Goal: Task Accomplishment & Management: Use online tool/utility

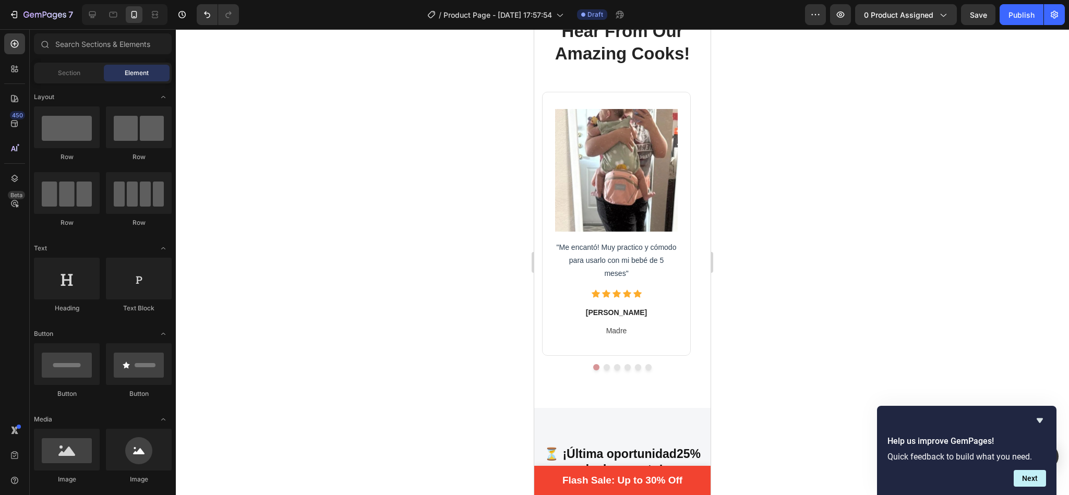
scroll to position [2001, 0]
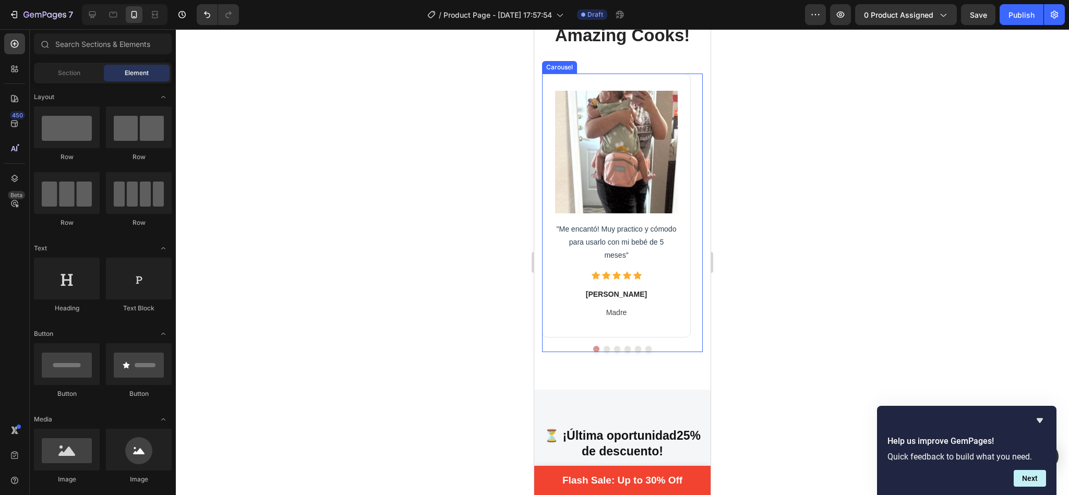
click at [604, 352] on button "Dot" at bounding box center [607, 349] width 6 height 6
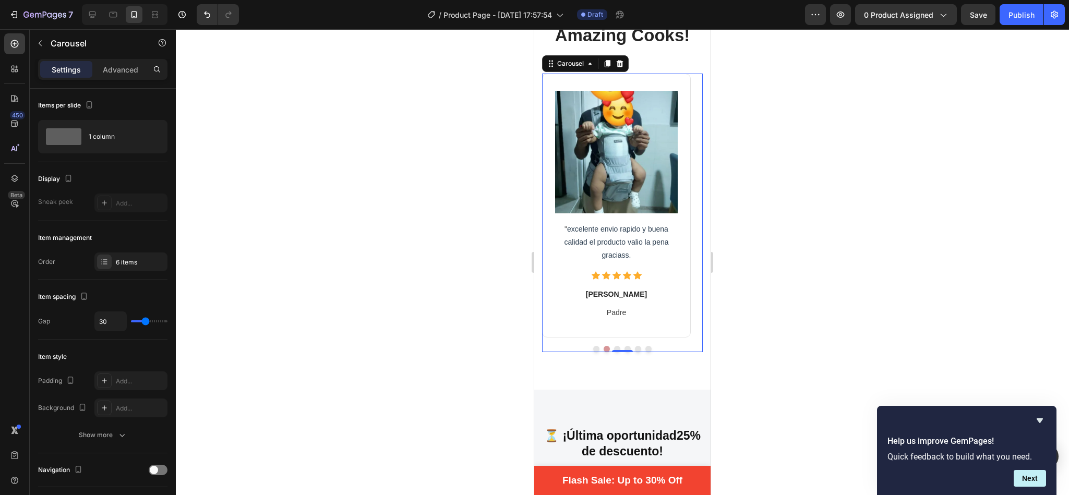
click at [645, 352] on button "Dot" at bounding box center [648, 349] width 6 height 6
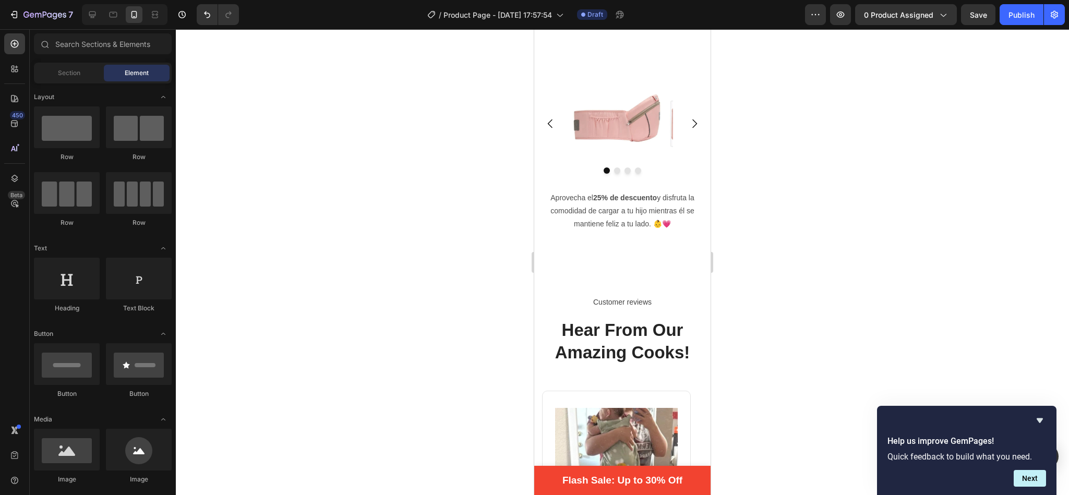
scroll to position [1756, 0]
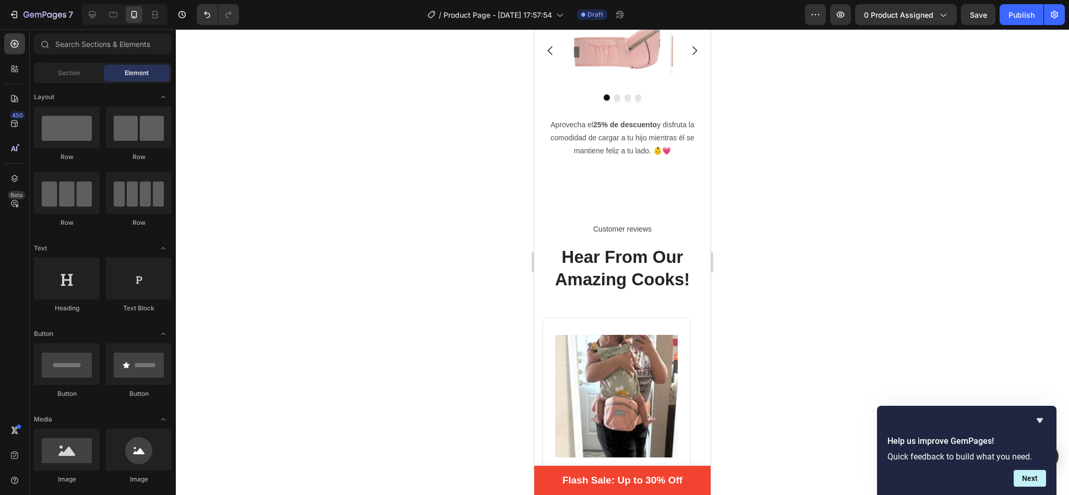
drag, startPoint x: 703, startPoint y: 75, endPoint x: 1259, endPoint y: 244, distance: 580.7
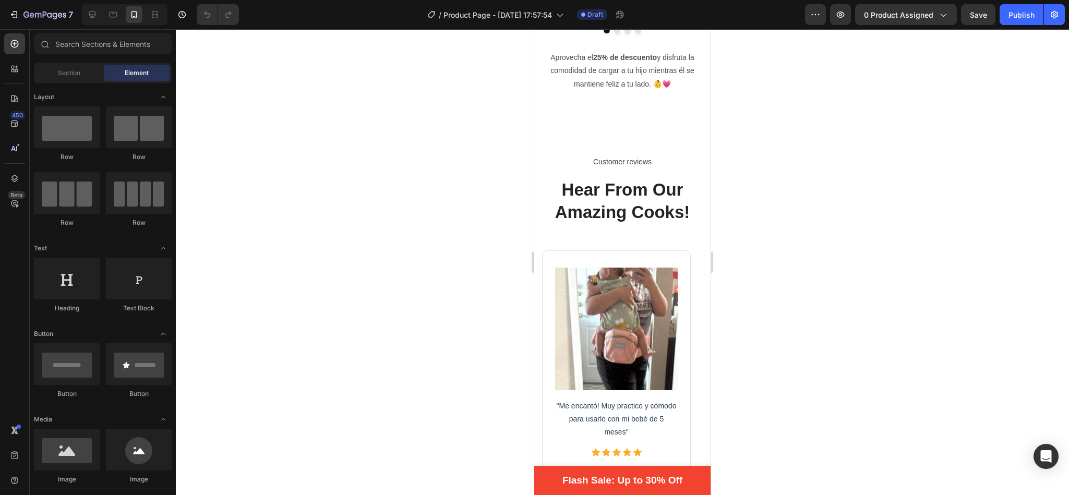
scroll to position [1868, 0]
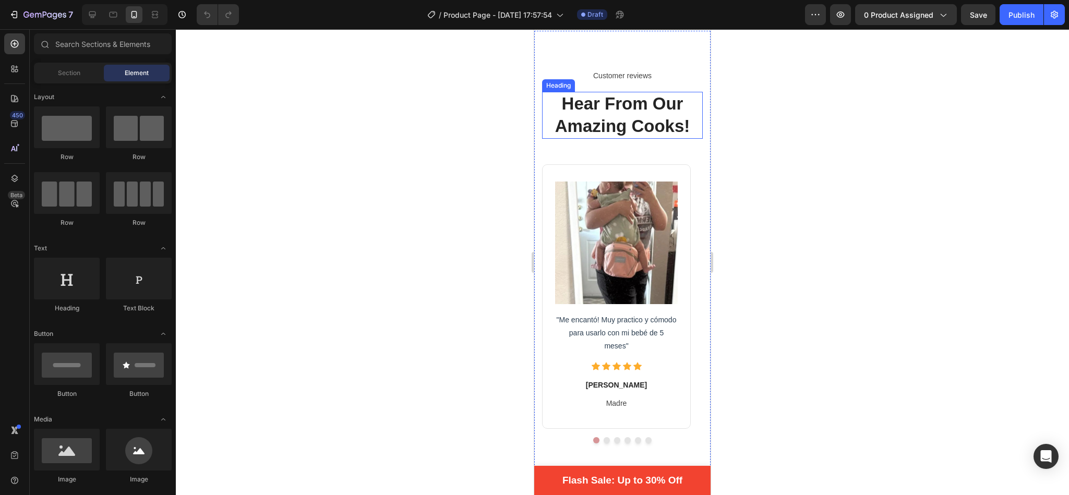
click at [674, 138] on p "Hear From Our Amazing Cooks!" at bounding box center [622, 115] width 159 height 45
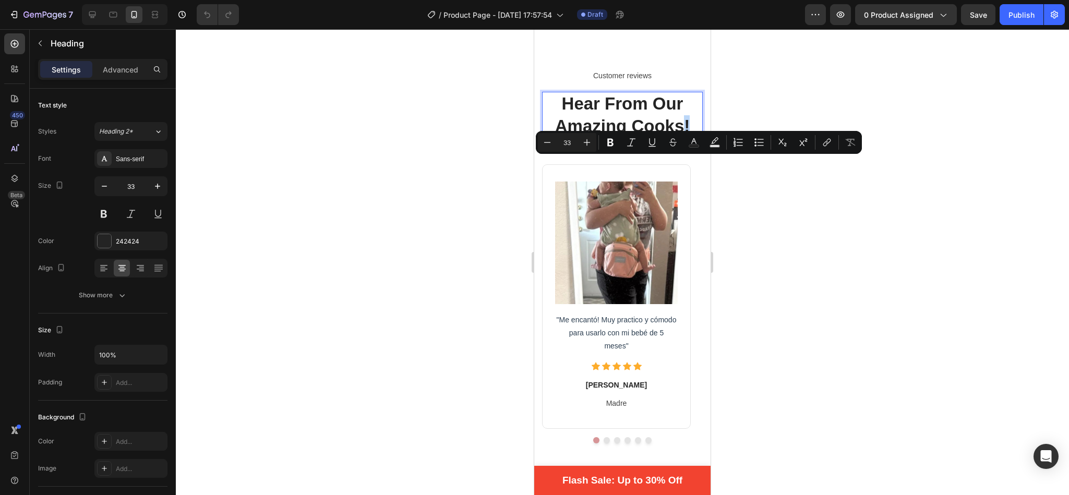
click at [685, 138] on p "Hear From Our Amazing Cooks!" at bounding box center [622, 115] width 159 height 45
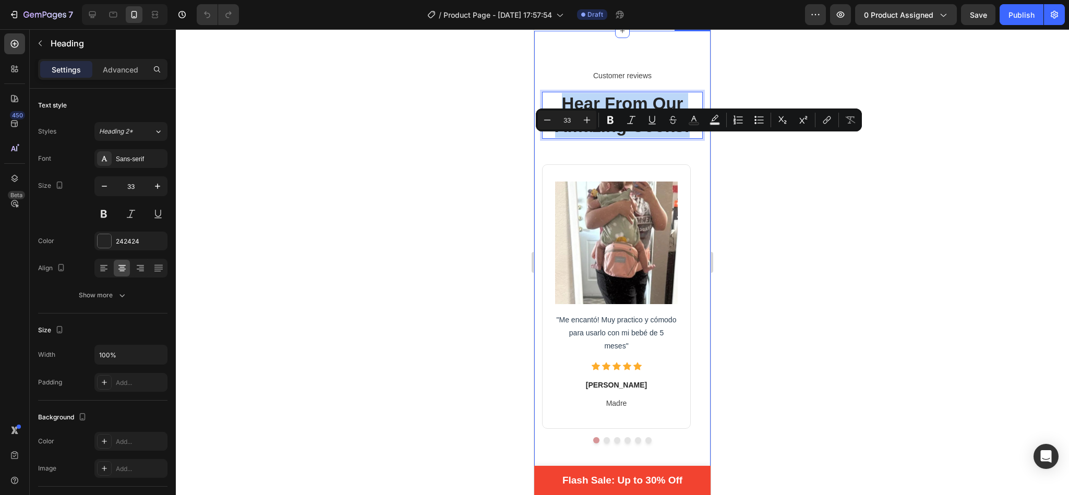
drag, startPoint x: 685, startPoint y: 164, endPoint x: 547, endPoint y: 131, distance: 141.6
click at [547, 131] on div "Customer reviews Text block Hear From Our Amazing Cooks! Heading 49 Image "Me e…" at bounding box center [622, 255] width 161 height 375
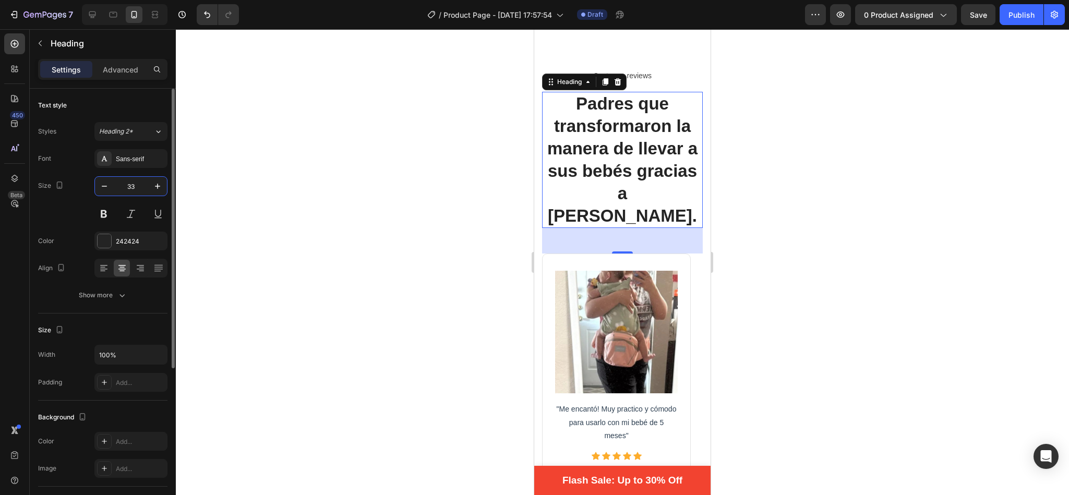
click at [135, 188] on input "33" at bounding box center [131, 186] width 34 height 19
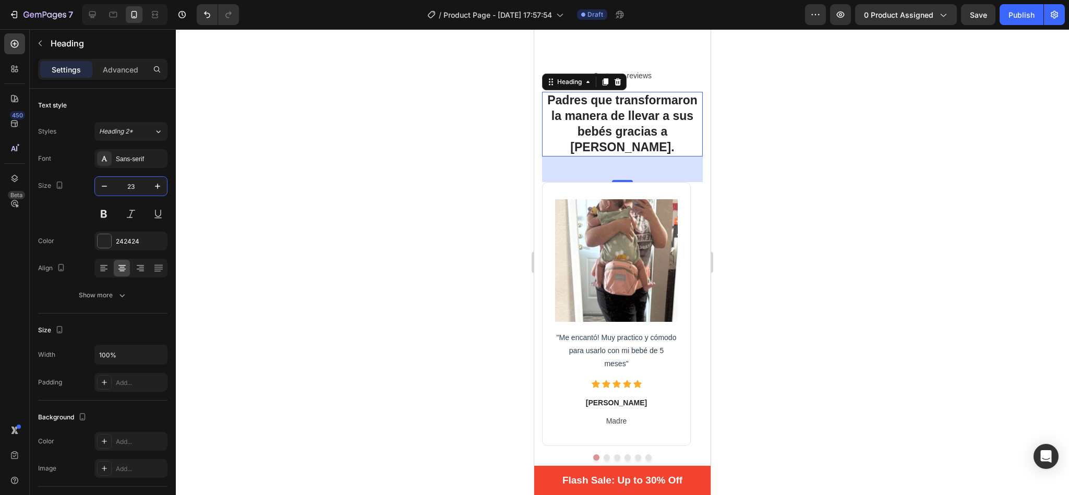
type input "23"
click at [413, 206] on div at bounding box center [622, 262] width 893 height 466
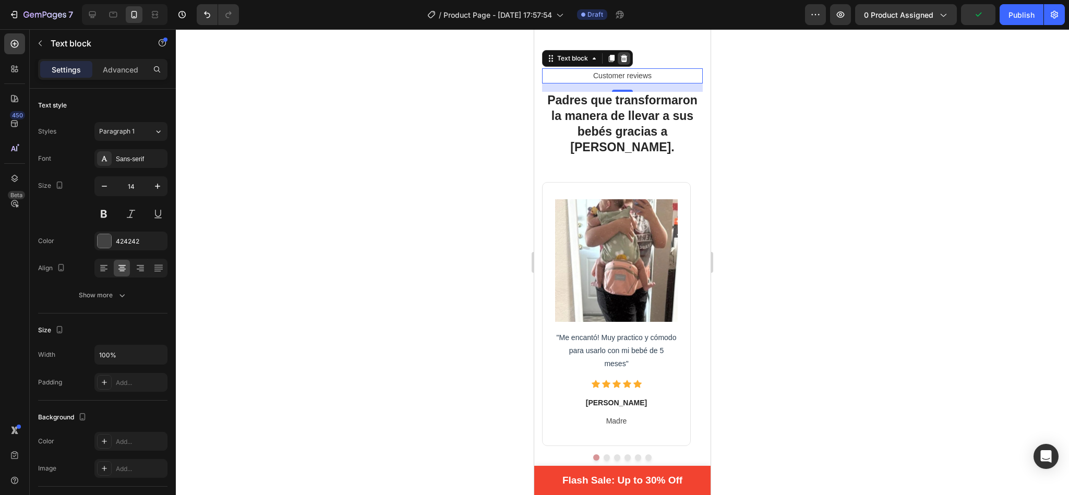
click at [621, 63] on icon at bounding box center [624, 58] width 8 height 8
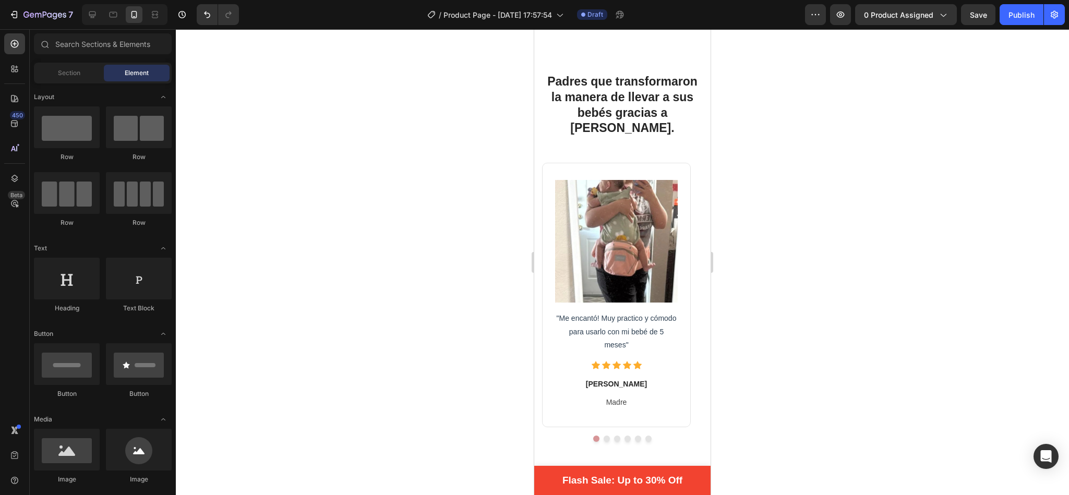
scroll to position [1924, 0]
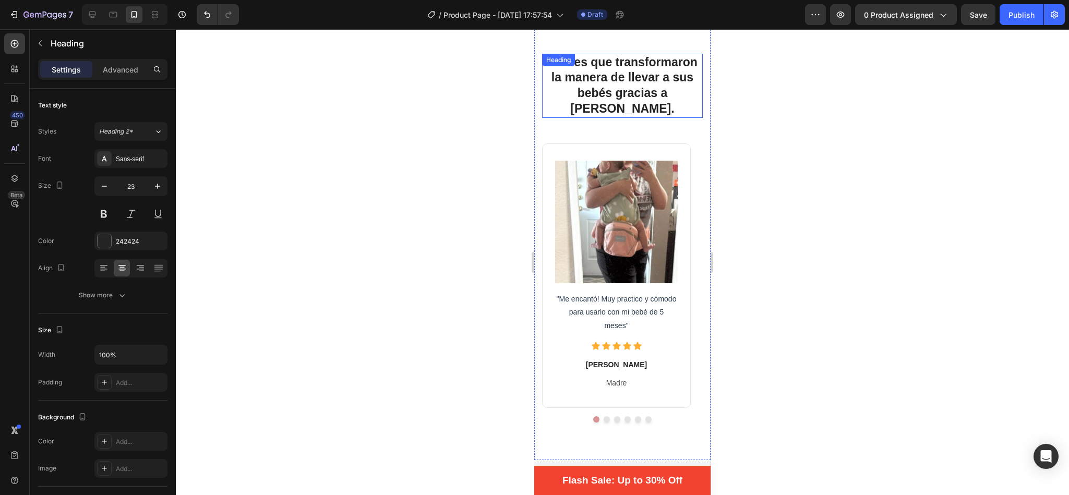
click at [629, 104] on p "Padres que transformaron la manera de llevar a sus bebés gracias a [PERSON_NAME…" at bounding box center [622, 86] width 159 height 63
click at [605, 109] on p "Padres que transformaron la manera de llevar a sus bebés gracias a [PERSON_NAME…" at bounding box center [622, 86] width 159 height 63
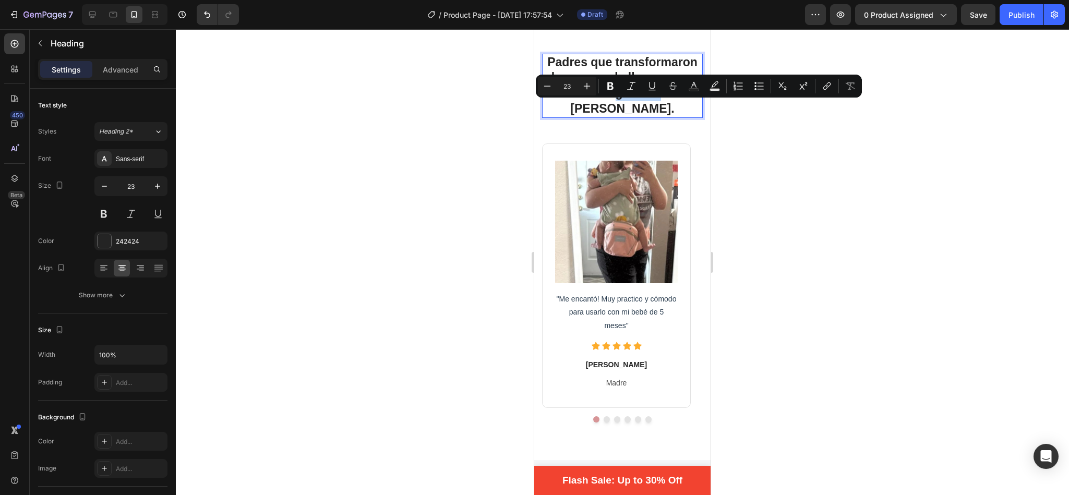
drag, startPoint x: 605, startPoint y: 109, endPoint x: 599, endPoint y: 109, distance: 6.3
click at [599, 109] on p "Padres que transformaron la manera de llevar a sus bebés gracias a [PERSON_NAME…" at bounding box center [622, 86] width 159 height 63
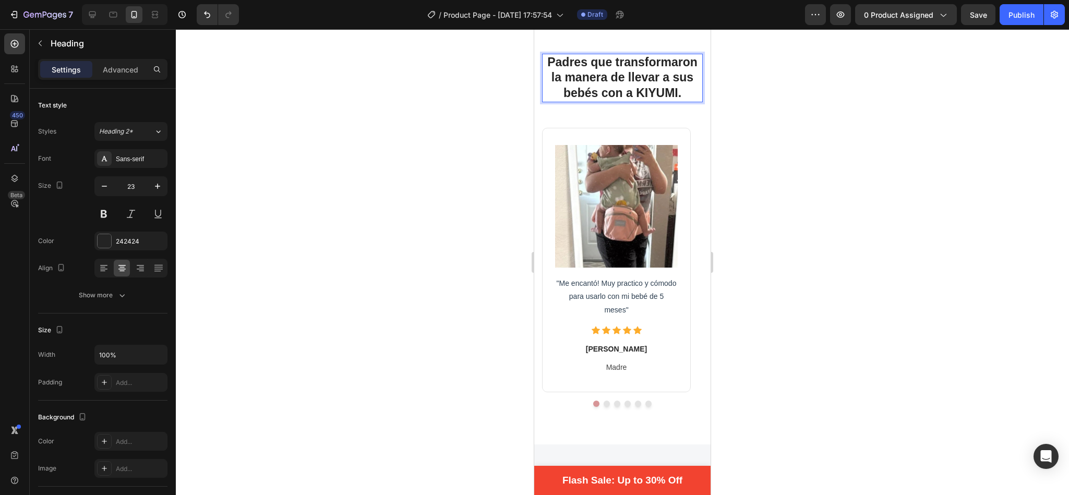
click at [599, 102] on p "Padres que transformaron la manera de llevar a sus bebés con a KIYUMI." at bounding box center [622, 78] width 159 height 47
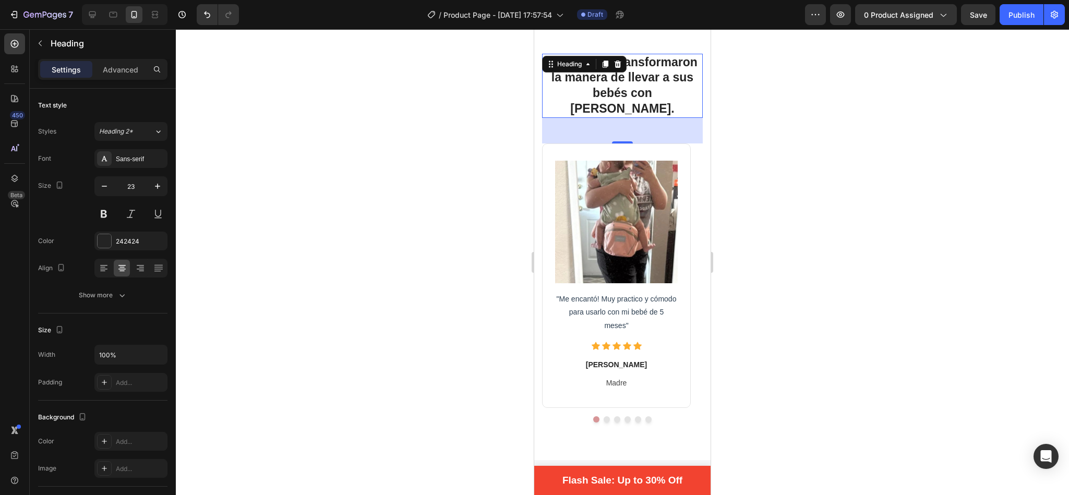
click at [772, 80] on div at bounding box center [622, 262] width 893 height 466
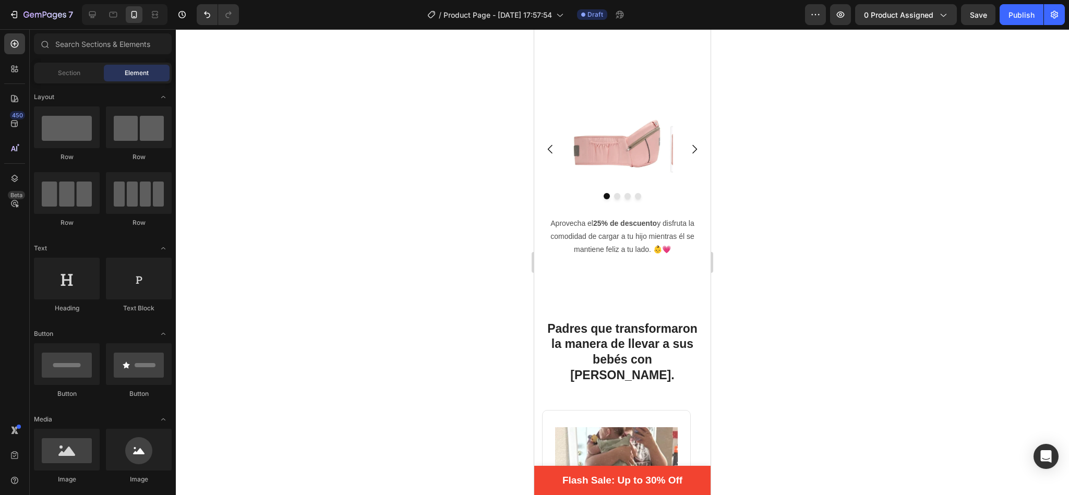
scroll to position [1648, 0]
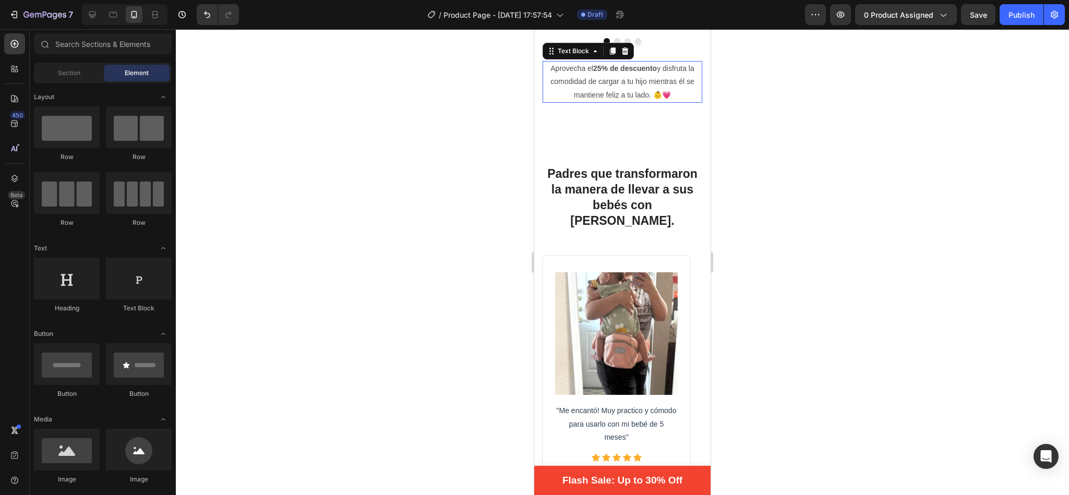
click at [673, 102] on p "Aprovecha el 25% de descuento y disfruta la comodidad de cargar a tu hijo mient…" at bounding box center [623, 82] width 158 height 40
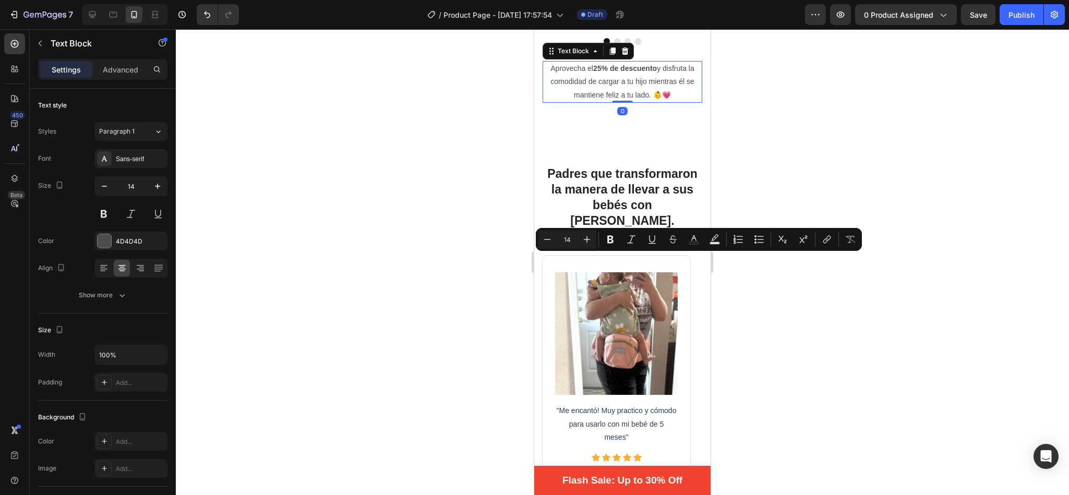
drag, startPoint x: 673, startPoint y: 257, endPoint x: 661, endPoint y: 260, distance: 12.3
click at [661, 102] on p "Aprovecha el 25% de descuento y disfruta la comodidad de cargar a tu hijo mient…" at bounding box center [623, 82] width 158 height 40
copy p "y disfruta la comodidad de cargar a tu hijo mientras él se mantiene feliz a tu …"
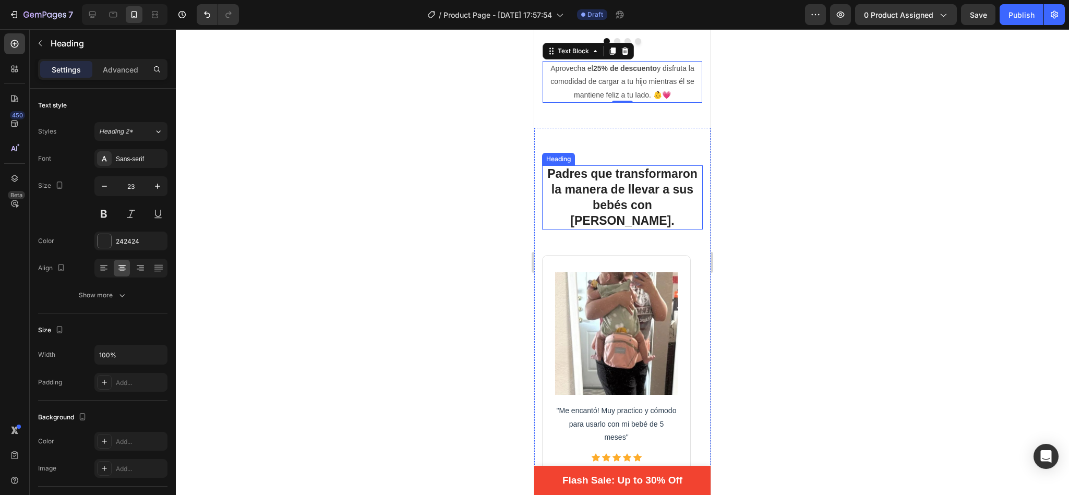
click at [633, 229] on p "Padres que transformaron la manera de llevar a sus bebés con [PERSON_NAME]." at bounding box center [622, 197] width 159 height 63
click at [635, 229] on p "Padres que transformaron la manera de llevar a sus bebés con [PERSON_NAME]." at bounding box center [622, 197] width 159 height 63
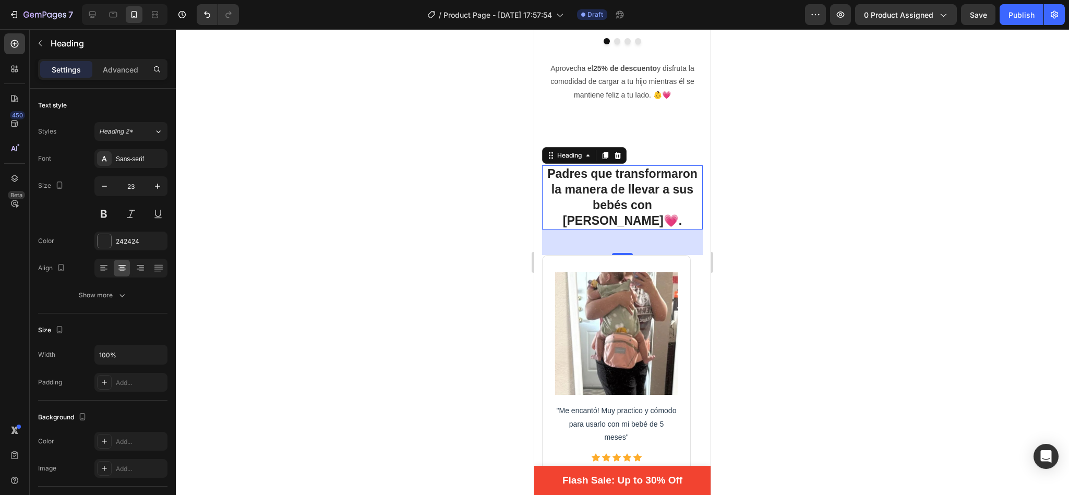
click at [805, 315] on div at bounding box center [622, 262] width 893 height 466
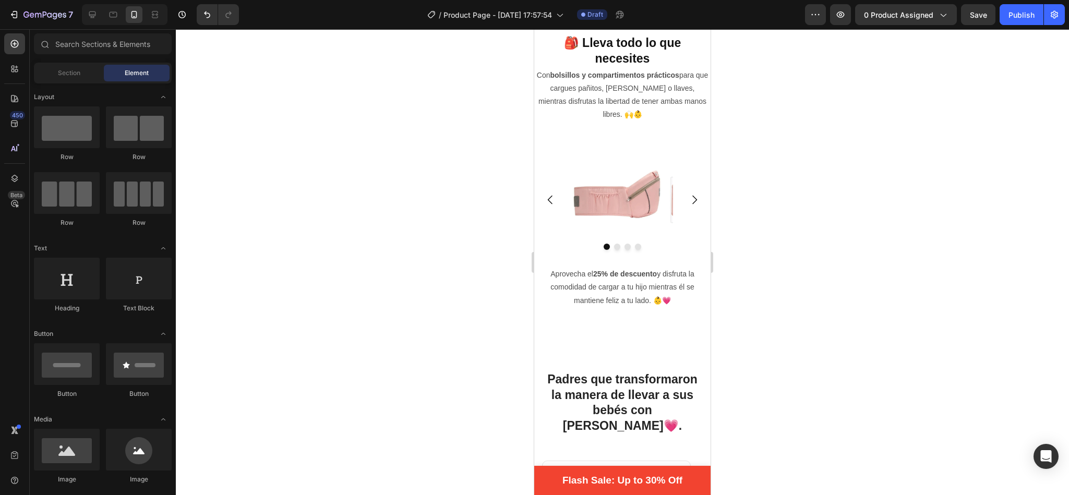
scroll to position [1638, 0]
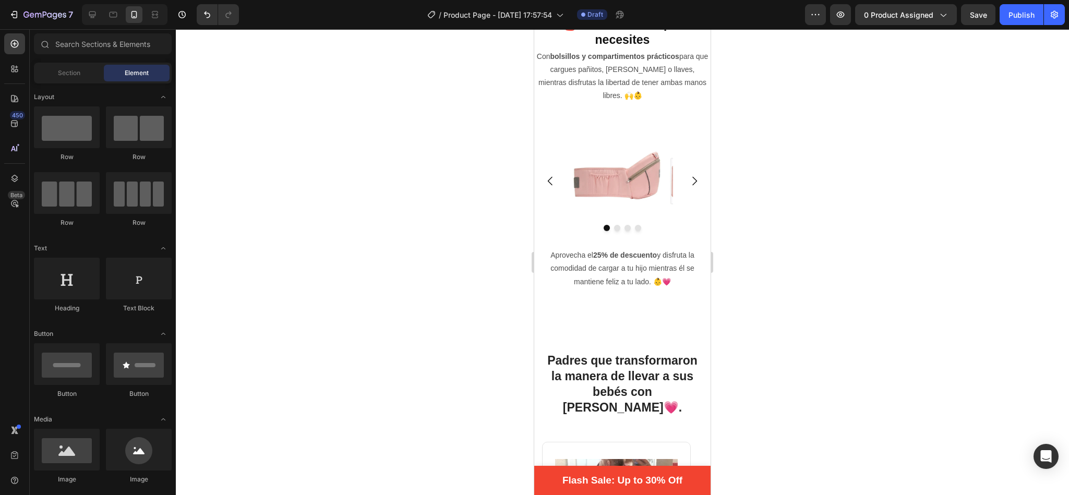
drag, startPoint x: 703, startPoint y: 199, endPoint x: 1256, endPoint y: 229, distance: 554.4
click at [688, 175] on icon "Carousel Next Arrow" at bounding box center [694, 181] width 13 height 13
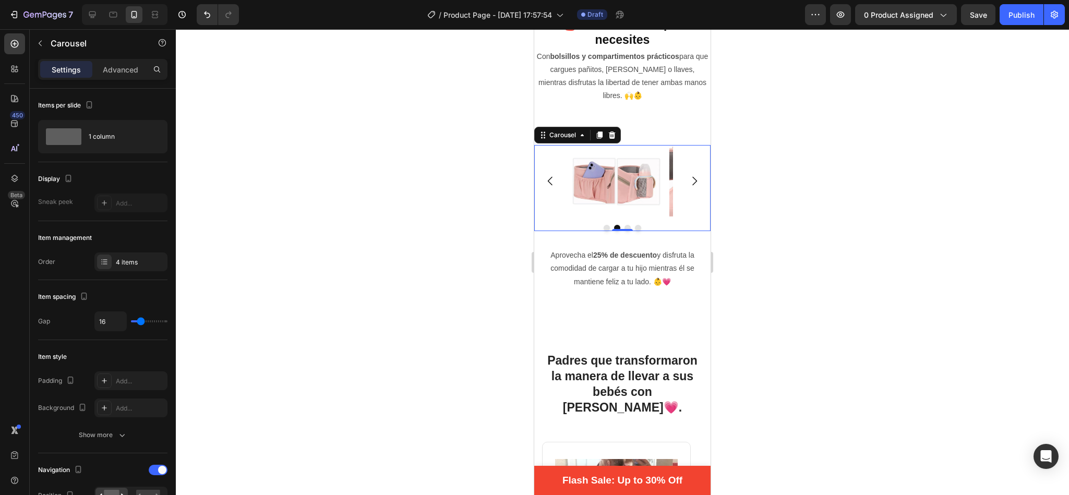
click at [688, 175] on icon "Carousel Next Arrow" at bounding box center [694, 181] width 13 height 13
click at [552, 175] on icon "Carousel Back Arrow" at bounding box center [550, 181] width 13 height 13
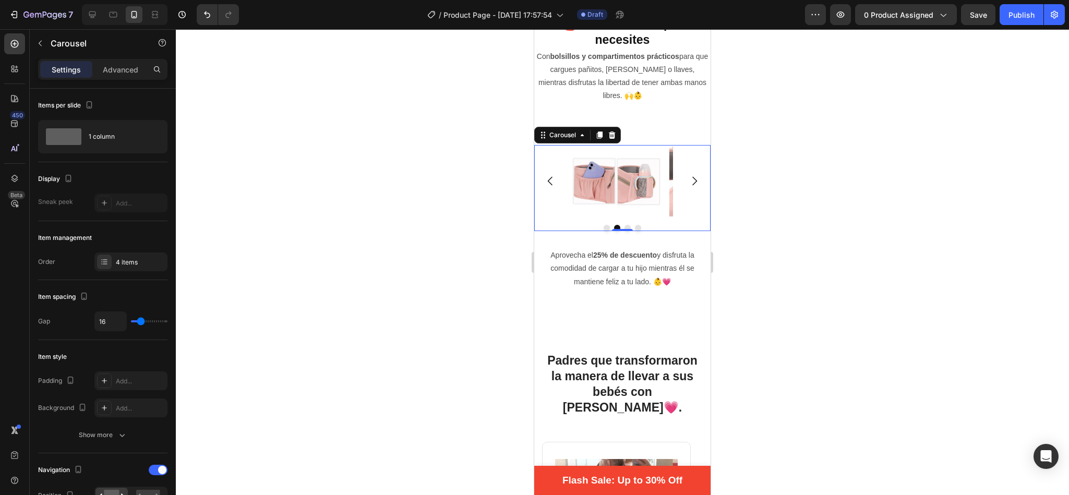
click at [552, 175] on icon "Carousel Back Arrow" at bounding box center [550, 181] width 13 height 13
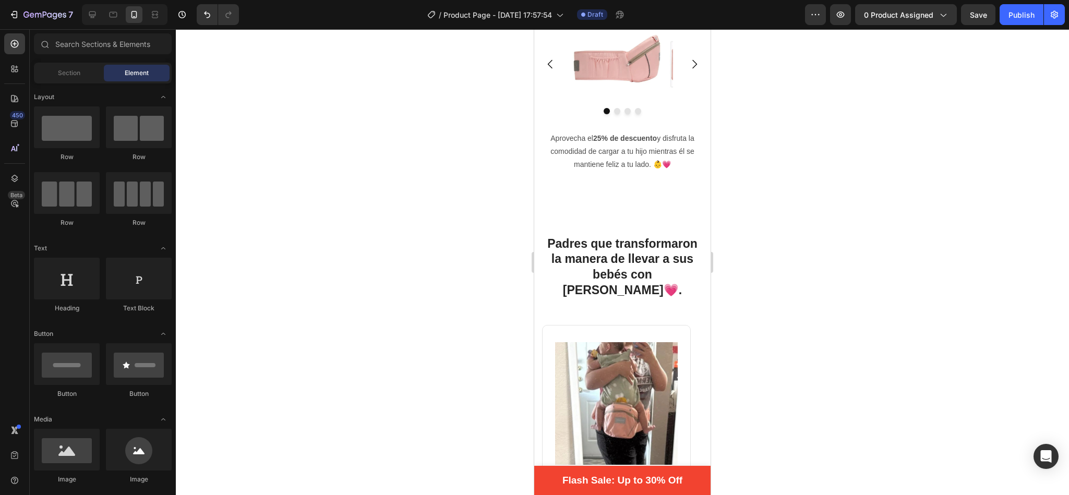
scroll to position [1600, 0]
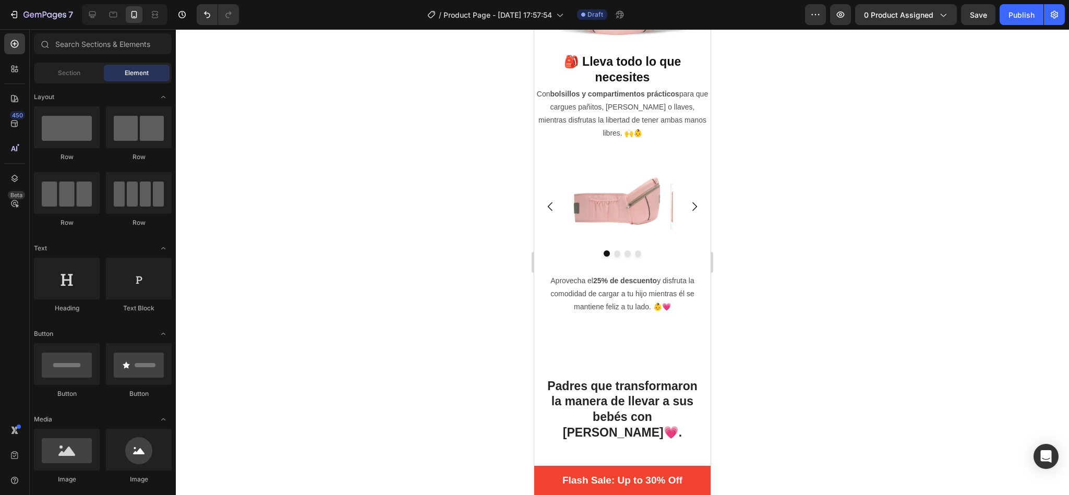
drag, startPoint x: 704, startPoint y: 202, endPoint x: 1246, endPoint y: 228, distance: 541.7
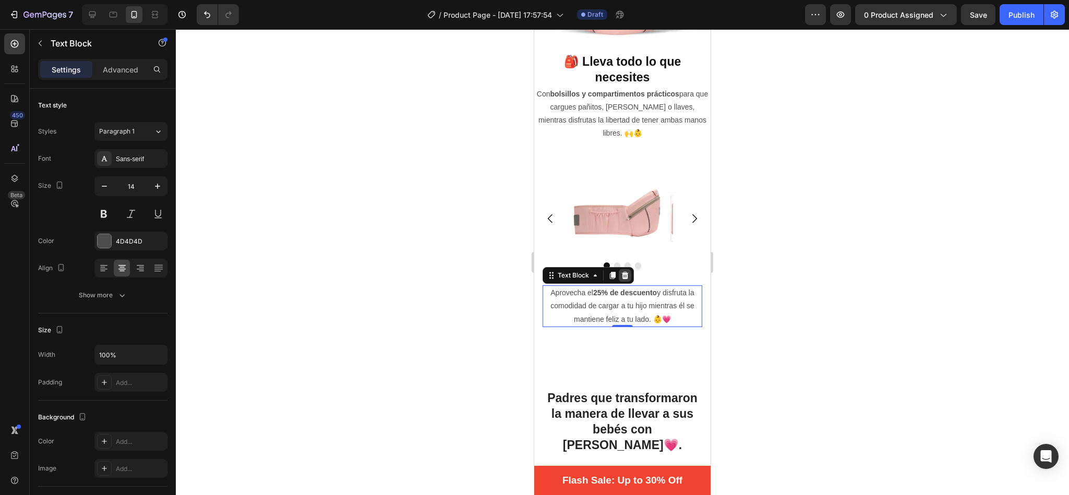
click at [629, 269] on div at bounding box center [625, 275] width 13 height 13
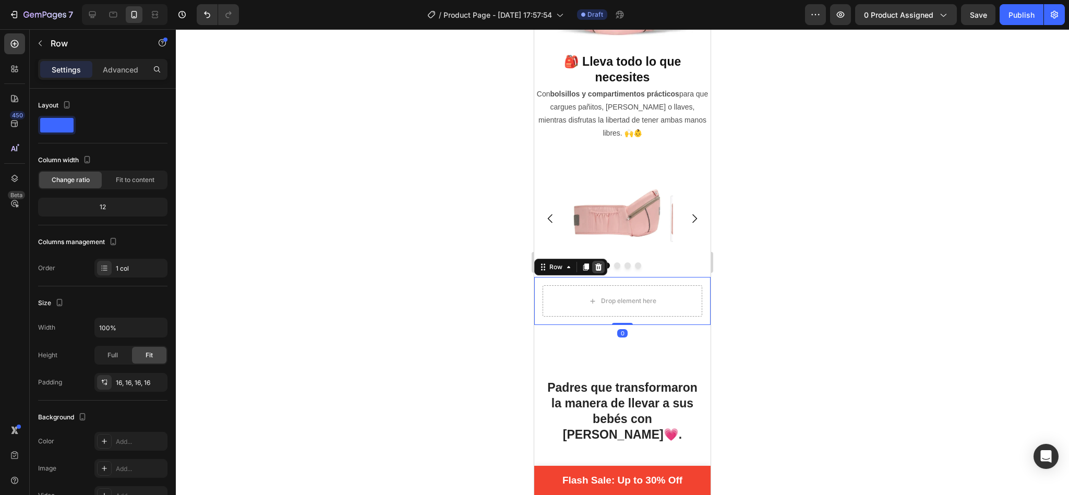
click at [601, 264] on icon at bounding box center [598, 267] width 7 height 7
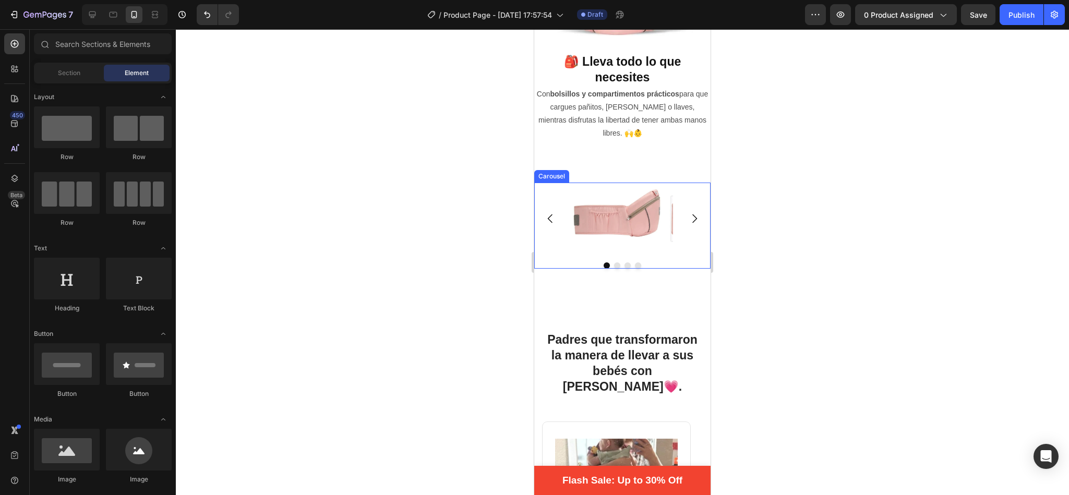
click at [688, 212] on icon "Carousel Next Arrow" at bounding box center [694, 218] width 13 height 13
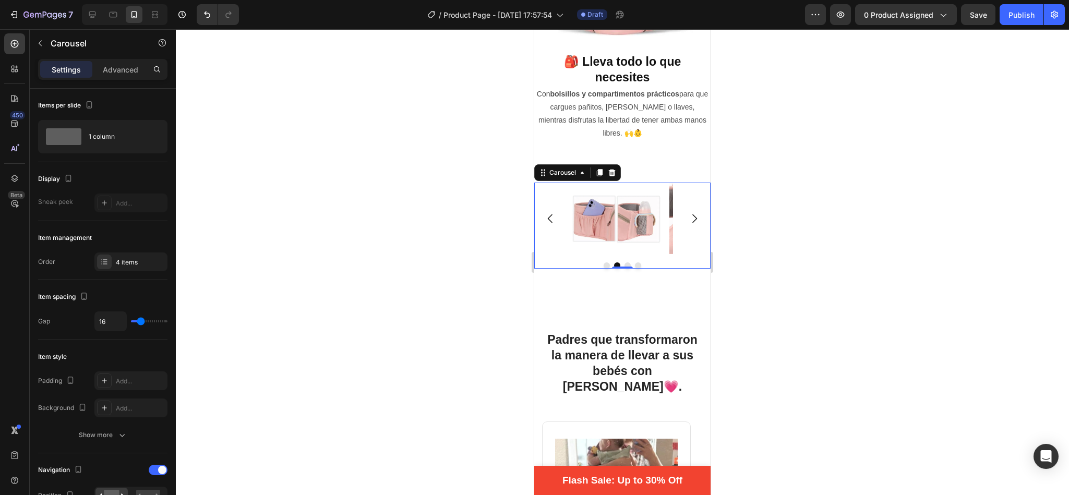
click at [692, 214] on icon "Carousel Next Arrow" at bounding box center [694, 218] width 5 height 9
click at [688, 212] on icon "Carousel Next Arrow" at bounding box center [694, 218] width 13 height 13
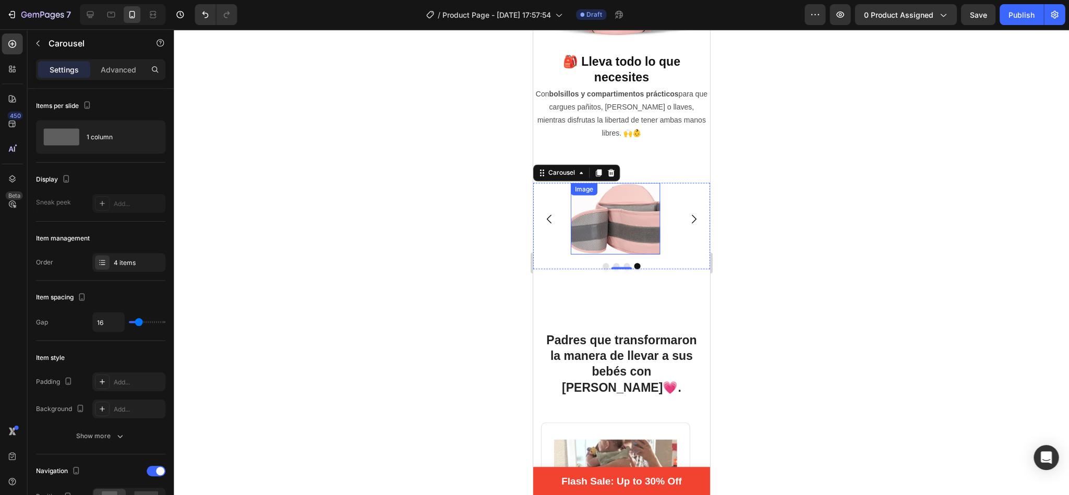
scroll to position [0, 0]
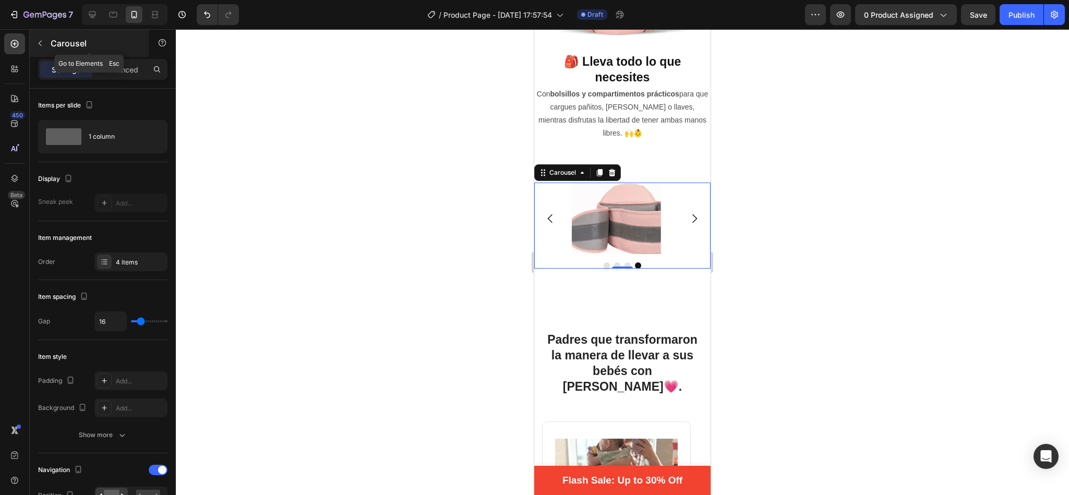
click at [44, 44] on button "button" at bounding box center [40, 43] width 17 height 17
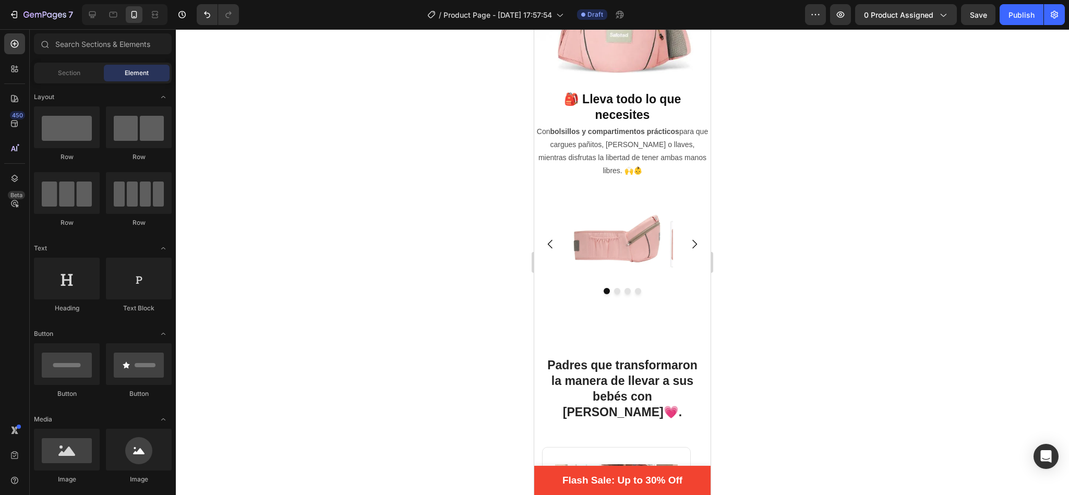
scroll to position [1544, 0]
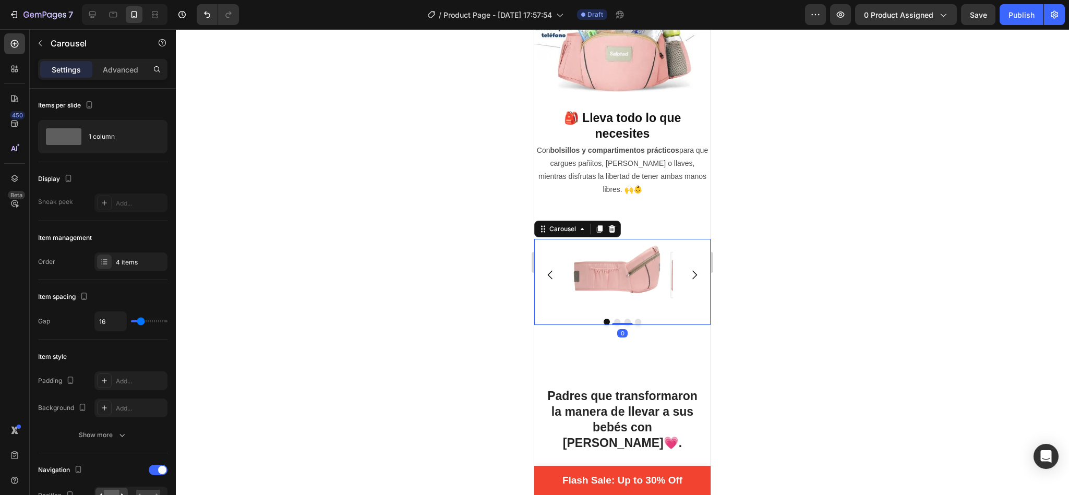
click at [688, 269] on icon "Carousel Next Arrow" at bounding box center [694, 275] width 13 height 13
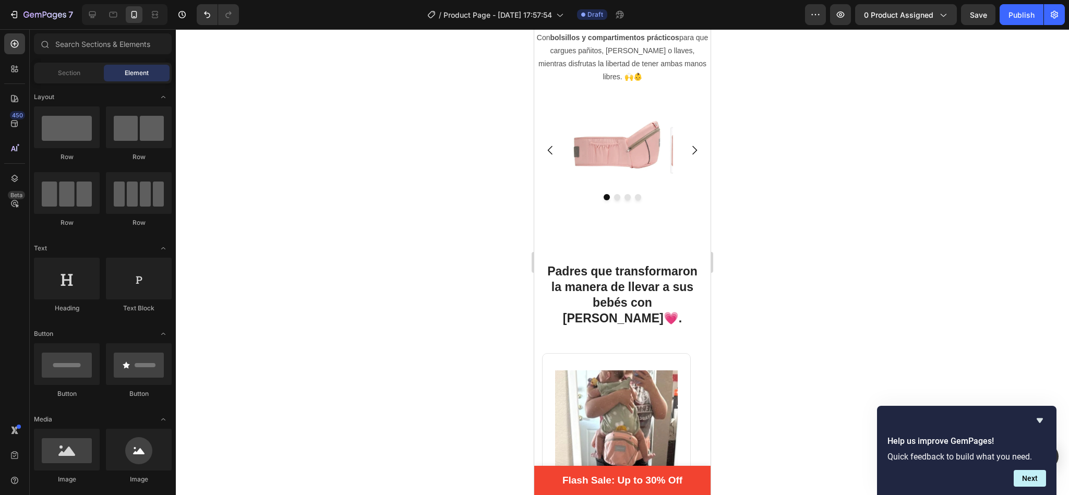
scroll to position [1704, 0]
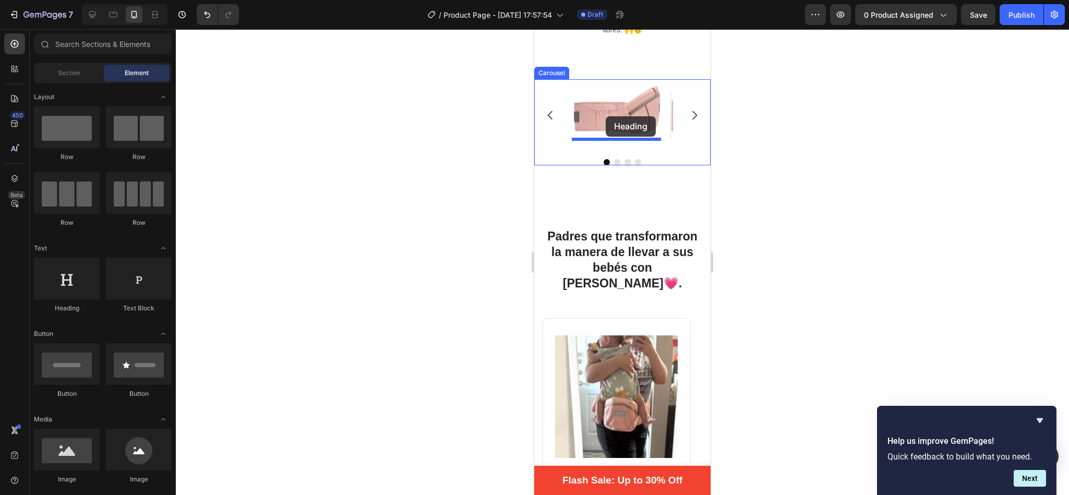
drag, startPoint x: 595, startPoint y: 304, endPoint x: 606, endPoint y: 116, distance: 187.6
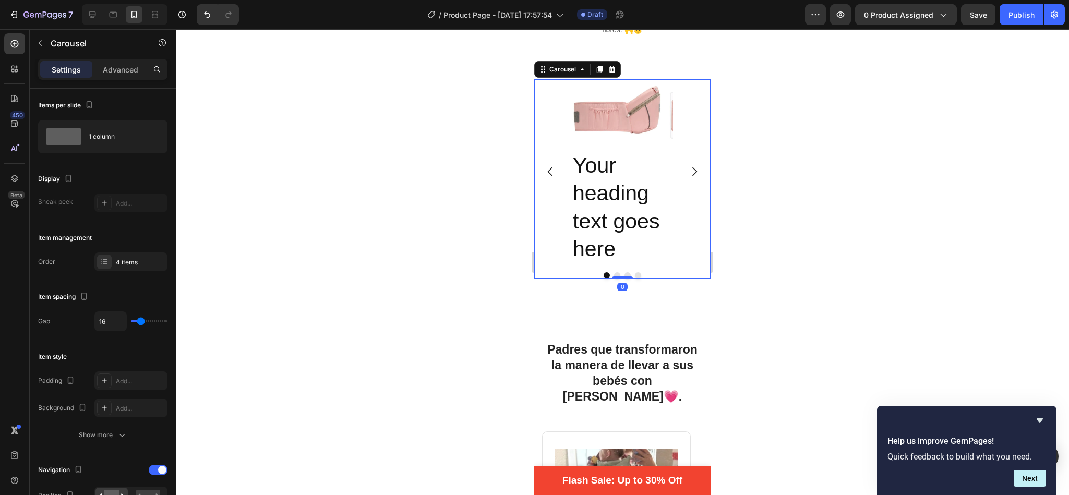
click at [688, 165] on icon "Carousel Next Arrow" at bounding box center [694, 171] width 13 height 13
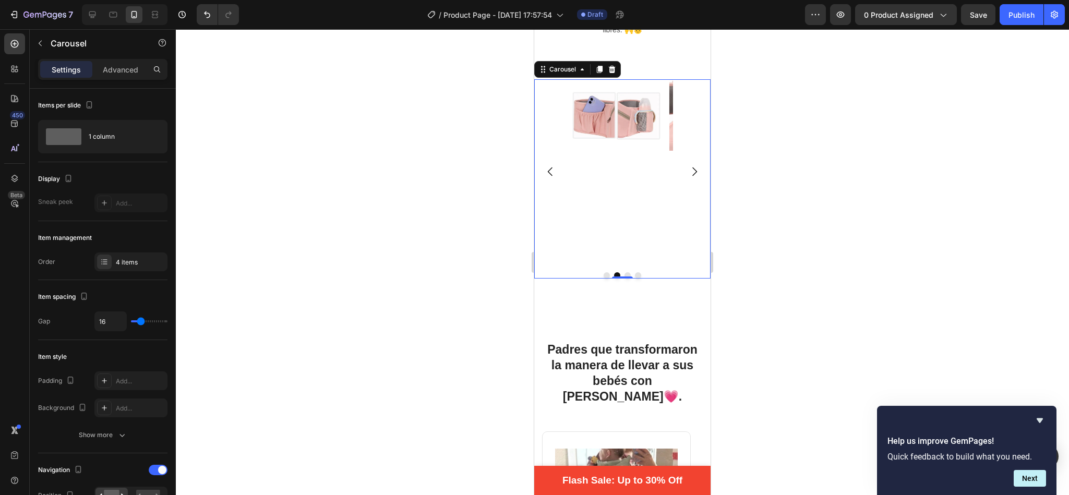
click at [688, 165] on icon "Carousel Next Arrow" at bounding box center [694, 171] width 13 height 13
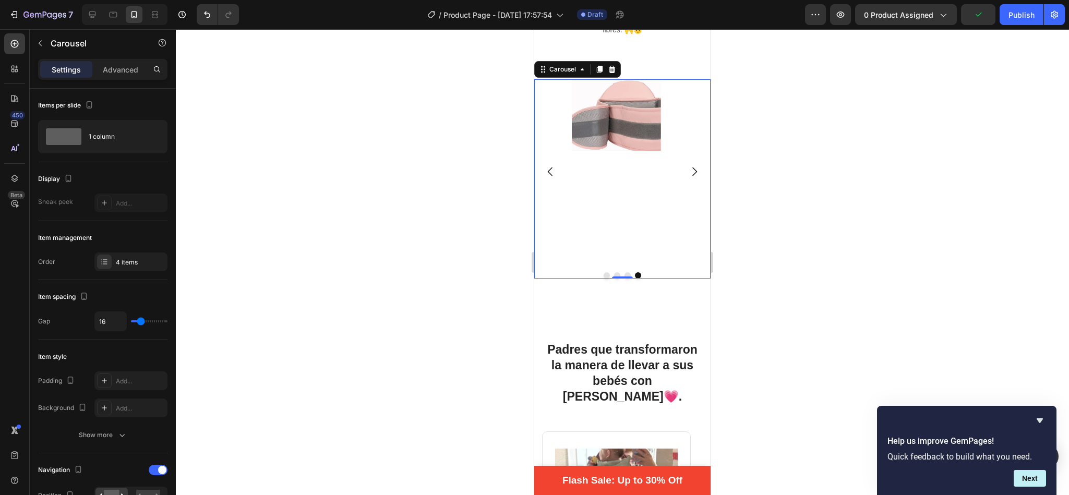
click at [552, 165] on icon "Carousel Back Arrow" at bounding box center [550, 171] width 13 height 13
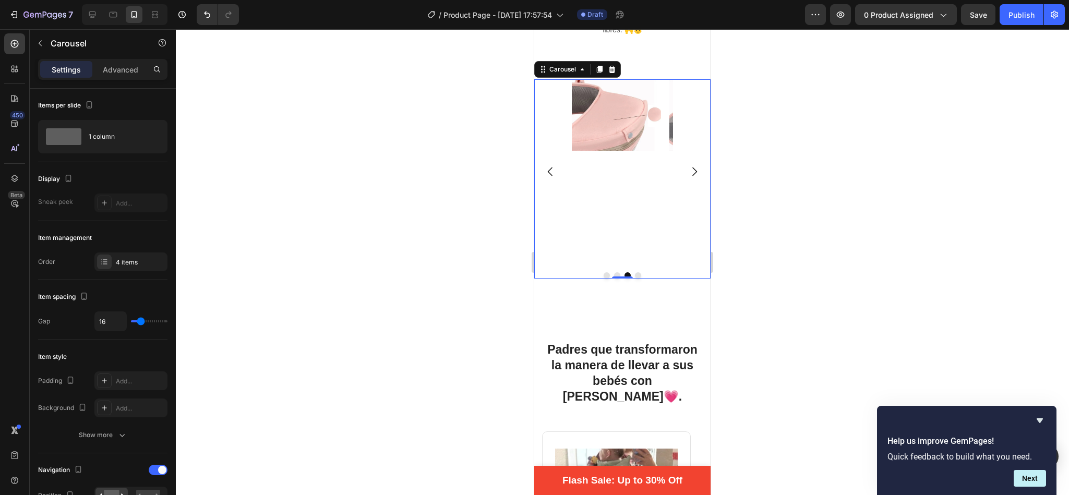
click at [552, 165] on icon "Carousel Back Arrow" at bounding box center [550, 171] width 13 height 13
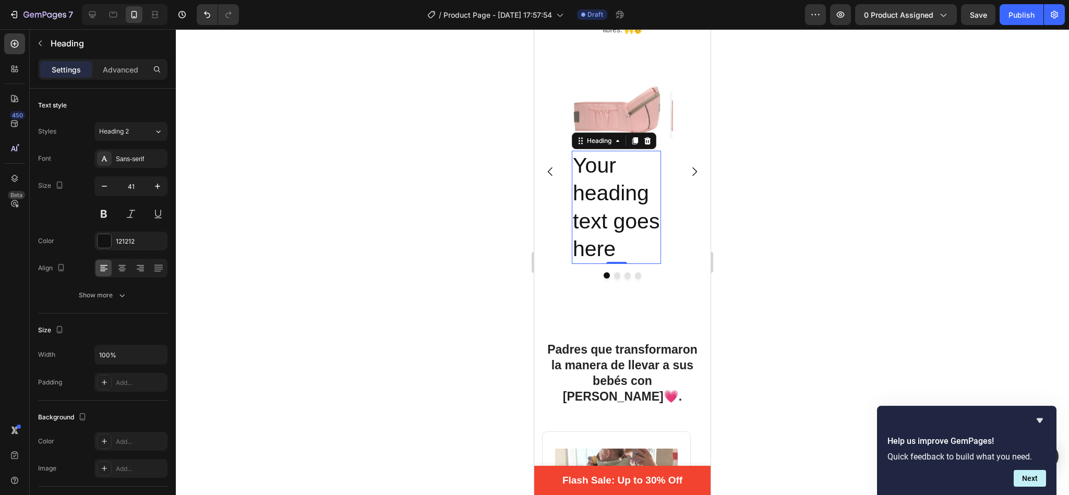
click at [608, 210] on h2 "Your heading text goes here" at bounding box center [616, 207] width 89 height 113
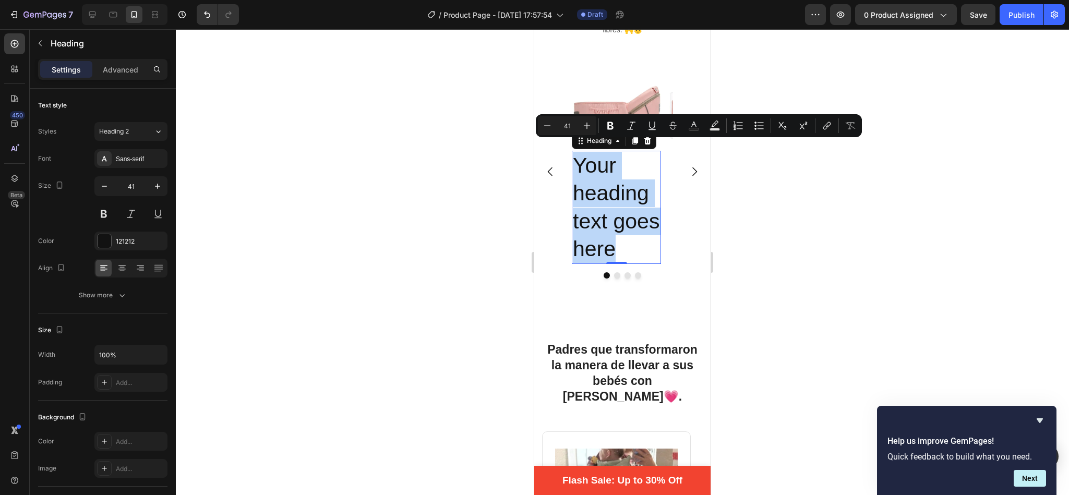
drag, startPoint x: 621, startPoint y: 240, endPoint x: 578, endPoint y: 150, distance: 99.9
click at [578, 152] on p "Your heading text goes here" at bounding box center [616, 207] width 87 height 111
click at [688, 165] on icon "Carousel Next Arrow" at bounding box center [694, 171] width 13 height 13
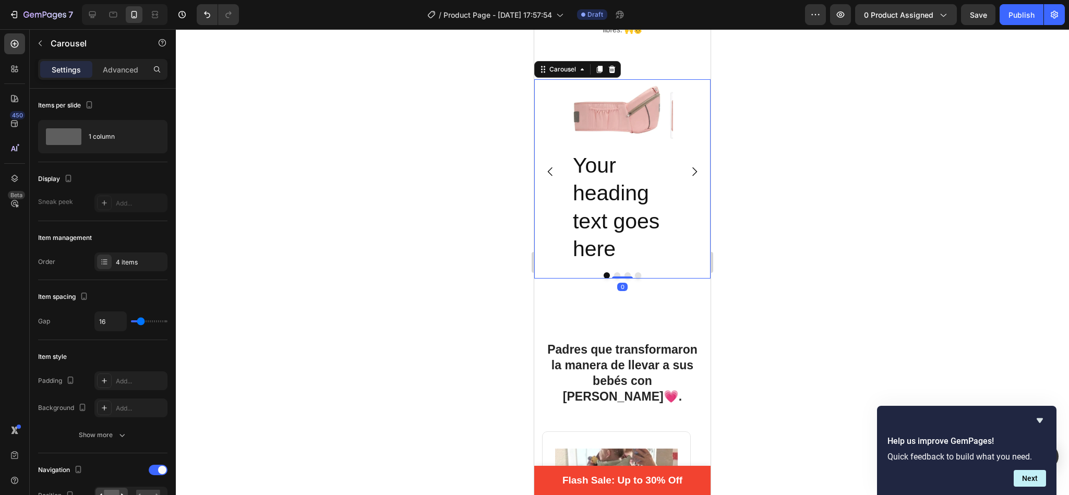
click at [688, 165] on icon "Carousel Next Arrow" at bounding box center [694, 171] width 13 height 13
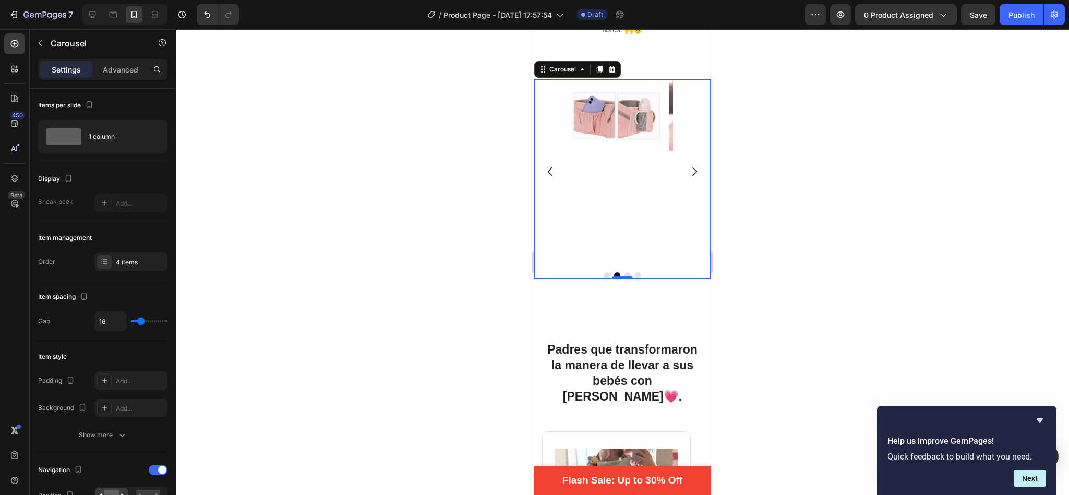
click at [688, 165] on icon "Carousel Next Arrow" at bounding box center [694, 171] width 13 height 13
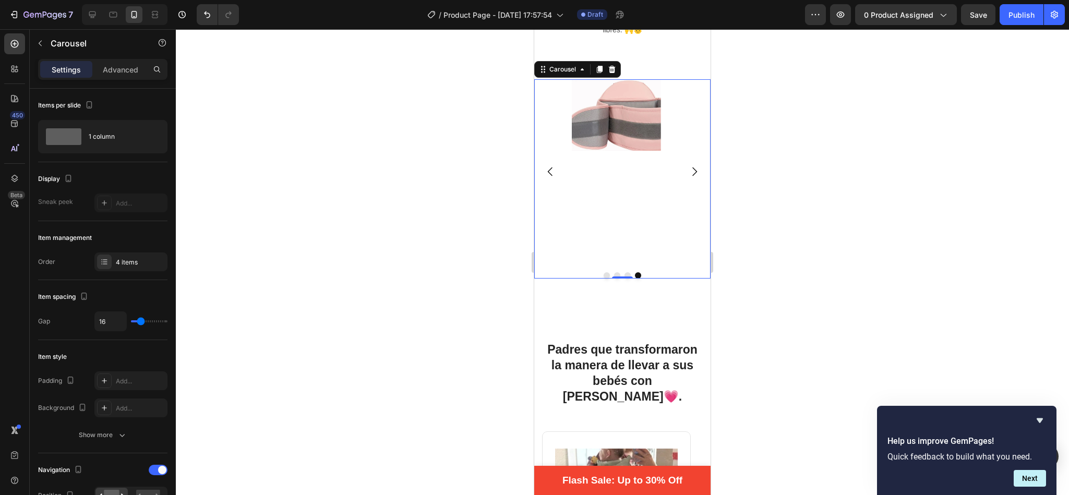
click at [688, 165] on icon "Carousel Next Arrow" at bounding box center [694, 171] width 13 height 13
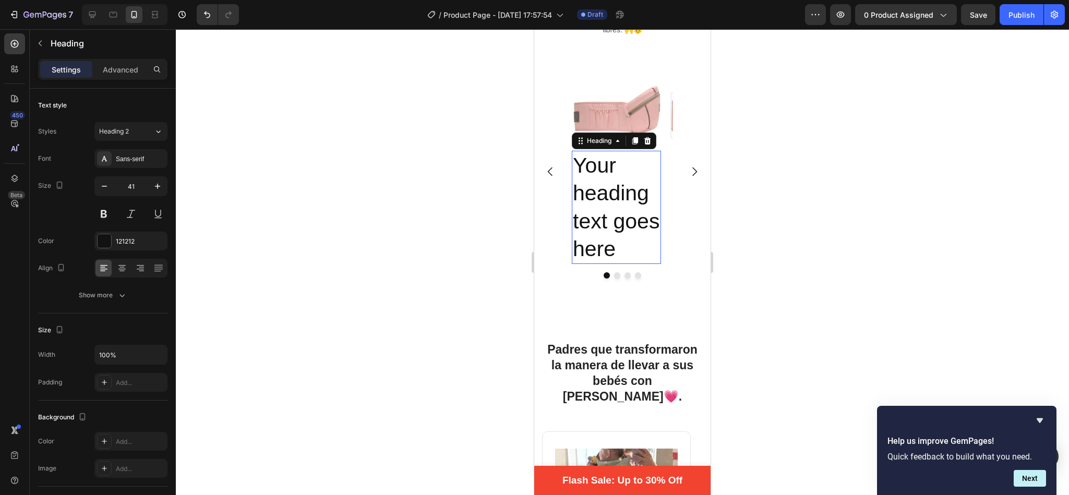
click at [625, 231] on p "Your heading text goes here" at bounding box center [616, 207] width 87 height 111
click at [614, 238] on p "Your heading text goes here" at bounding box center [616, 207] width 87 height 111
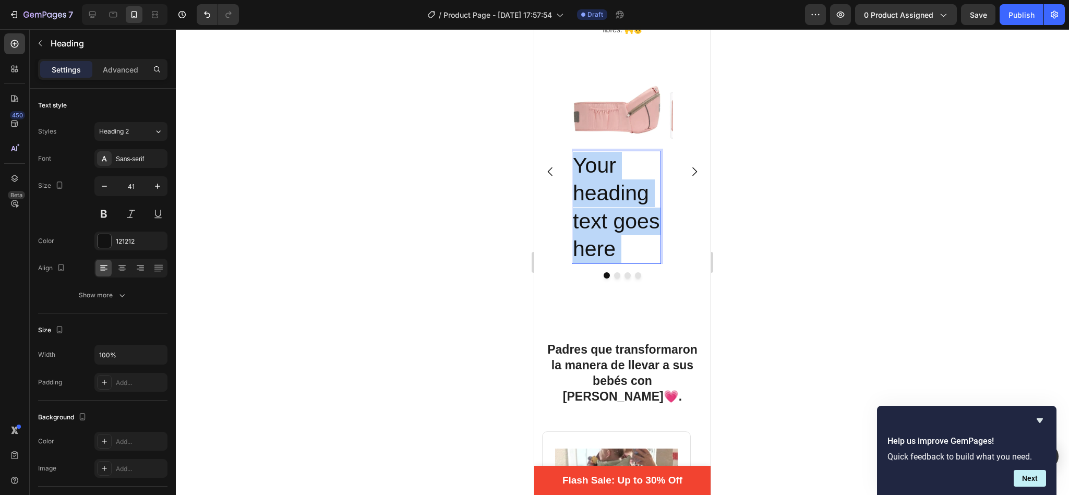
drag, startPoint x: 614, startPoint y: 238, endPoint x: 579, endPoint y: 143, distance: 101.2
click at [579, 152] on p "Your heading text goes here" at bounding box center [616, 207] width 87 height 111
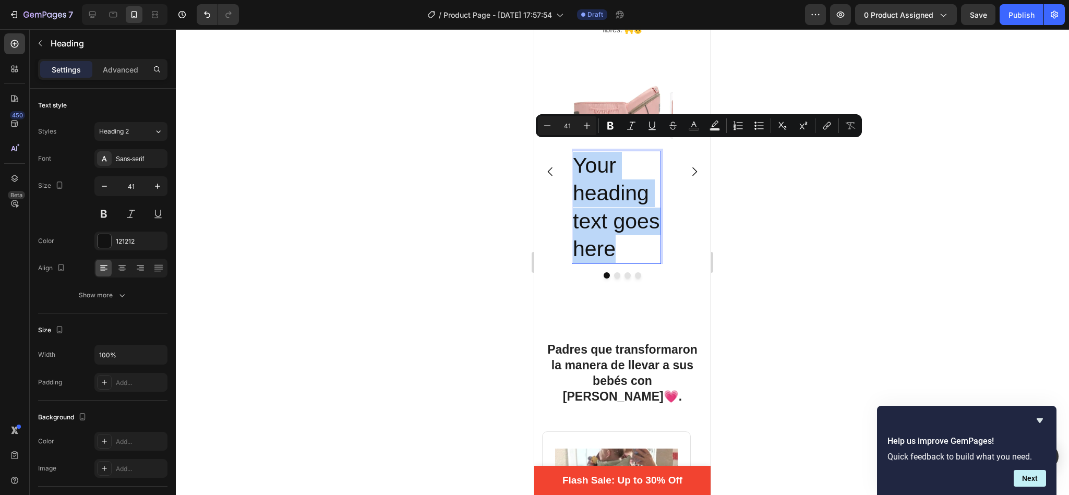
drag, startPoint x: 578, startPoint y: 152, endPoint x: 624, endPoint y: 240, distance: 99.4
click at [624, 240] on p "Your heading text goes here" at bounding box center [616, 207] width 87 height 111
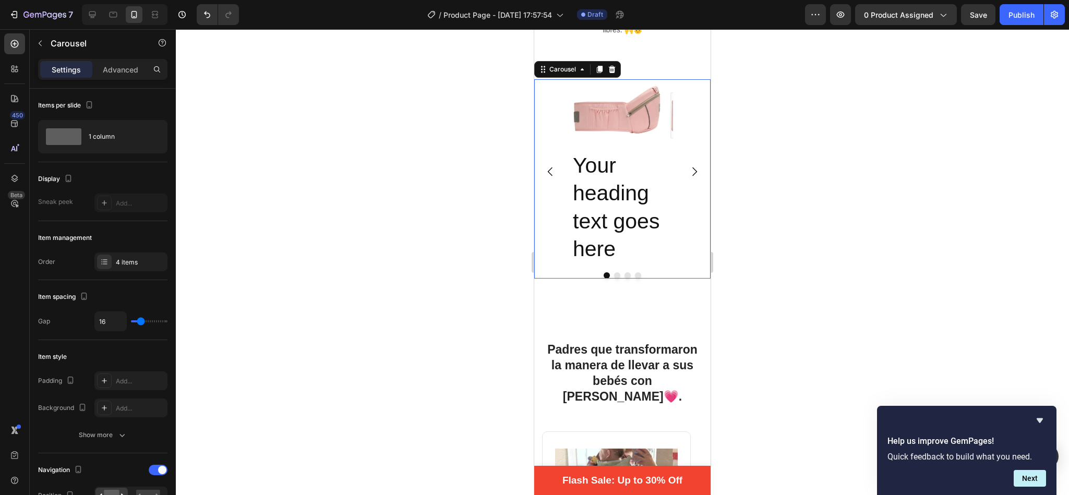
click at [688, 165] on icon "Carousel Next Arrow" at bounding box center [694, 171] width 13 height 13
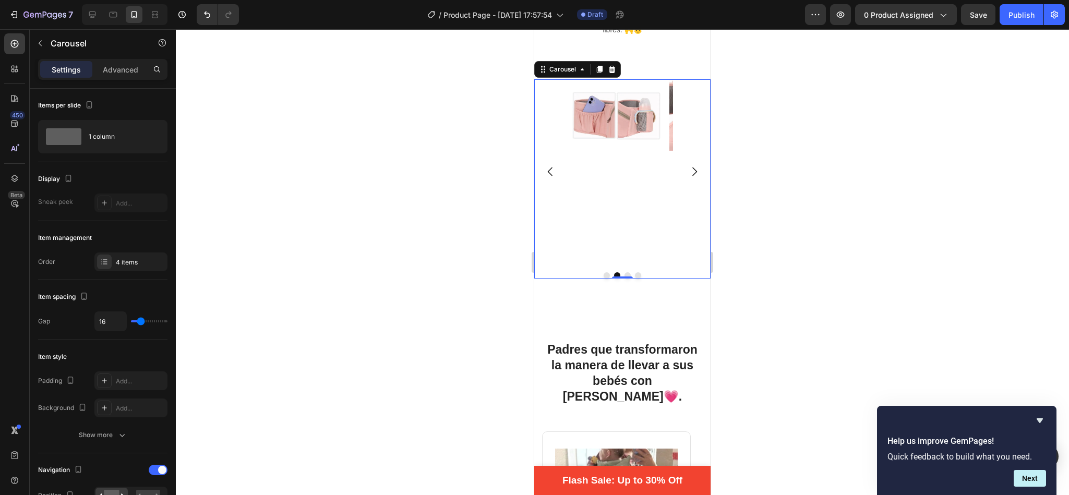
click at [688, 165] on icon "Carousel Next Arrow" at bounding box center [694, 171] width 13 height 13
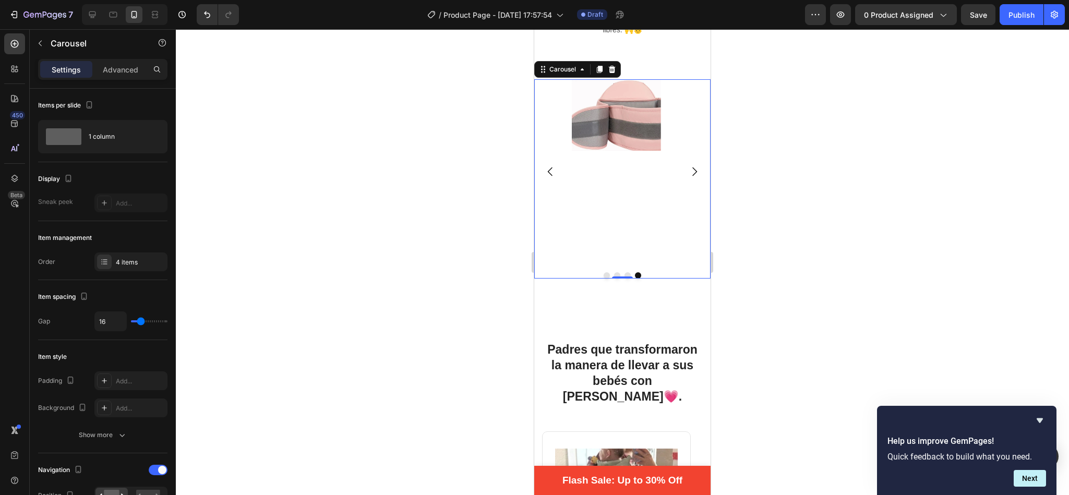
click at [688, 165] on icon "Carousel Next Arrow" at bounding box center [694, 171] width 13 height 13
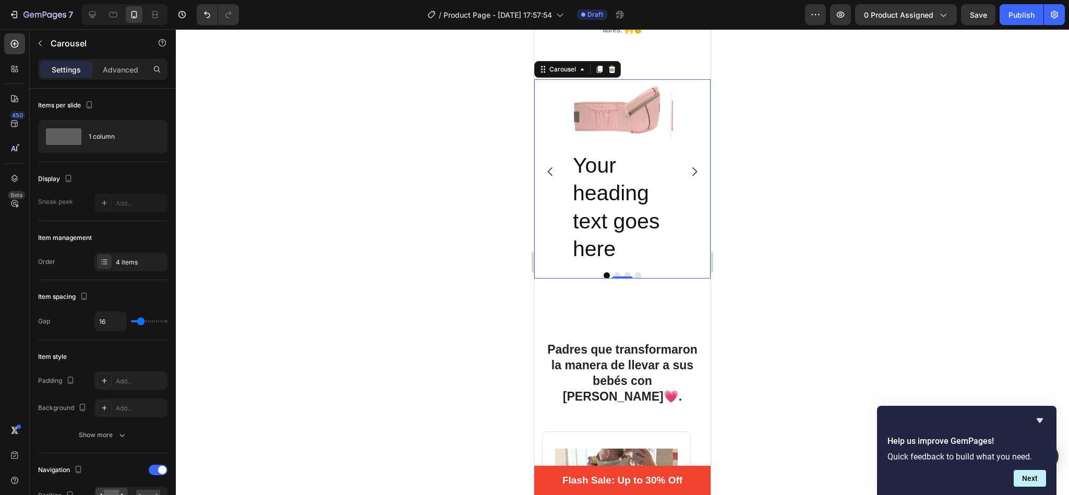
click at [688, 165] on icon "Carousel Next Arrow" at bounding box center [694, 171] width 13 height 13
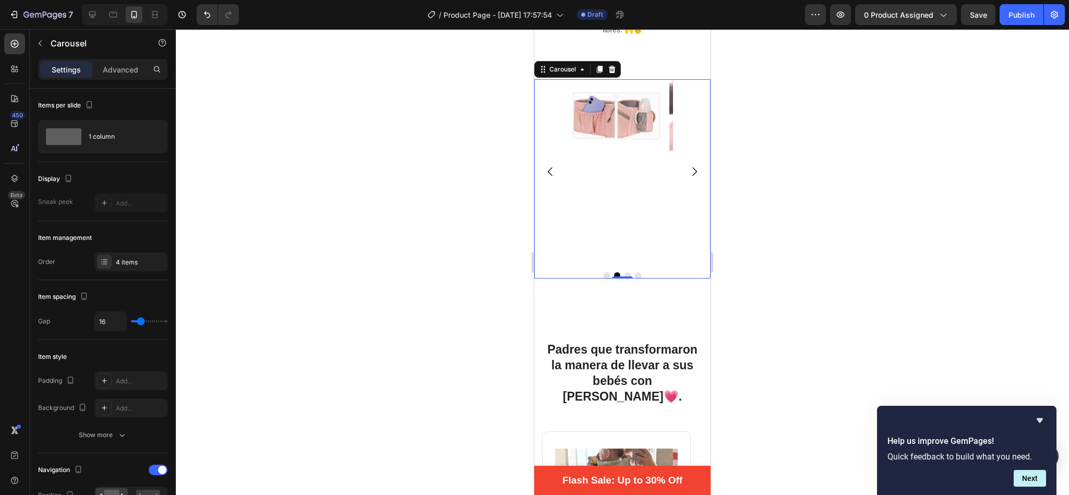
click at [549, 167] on icon "Carousel Back Arrow" at bounding box center [550, 171] width 5 height 9
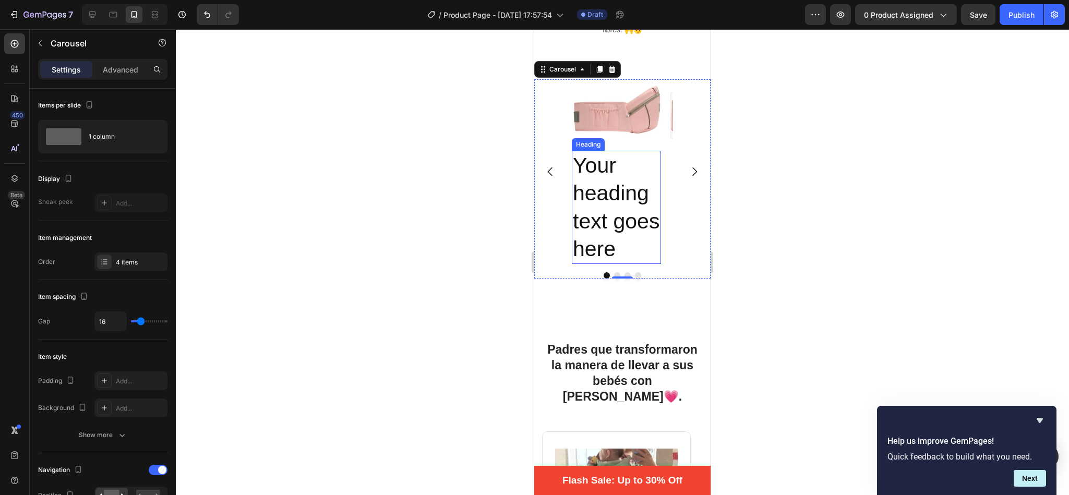
click at [615, 198] on p "Your heading text goes here" at bounding box center [616, 207] width 87 height 111
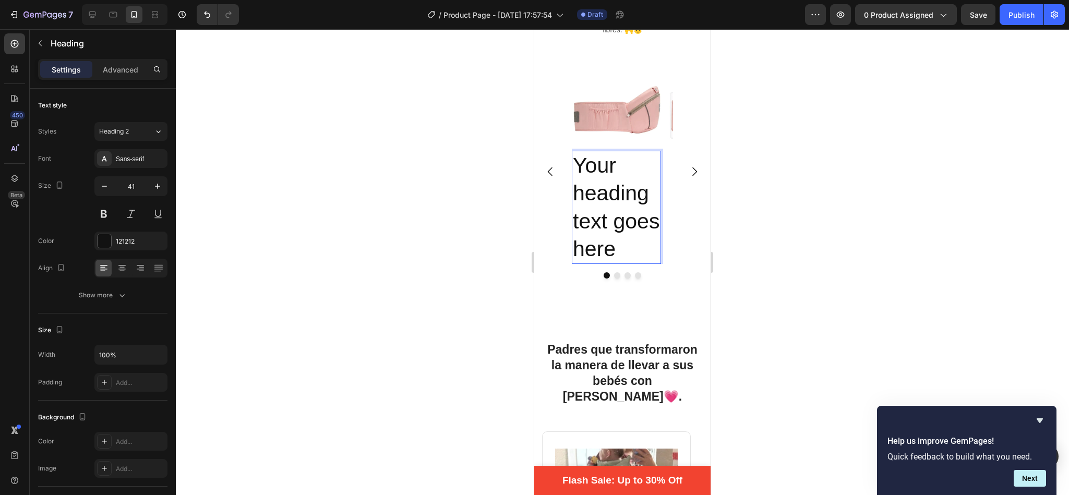
click at [649, 154] on p "Your heading text goes here" at bounding box center [616, 207] width 87 height 111
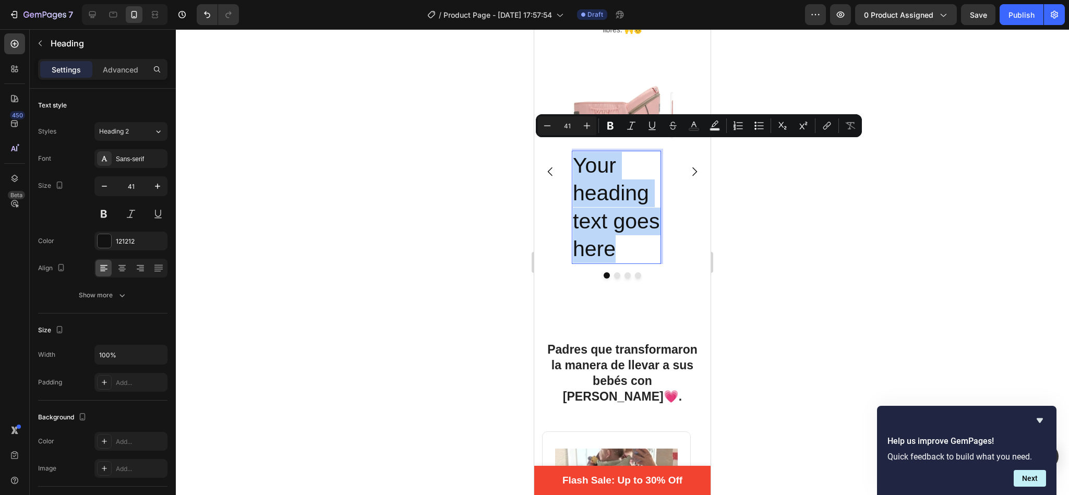
drag, startPoint x: 627, startPoint y: 240, endPoint x: 572, endPoint y: 152, distance: 103.4
click at [573, 152] on p "Your heading text goes here" at bounding box center [616, 207] width 87 height 111
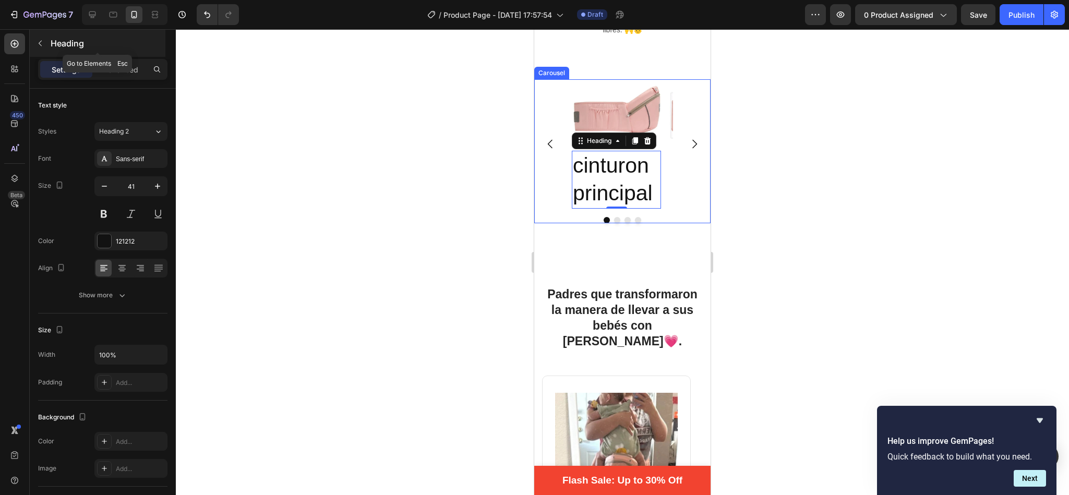
click at [38, 41] on icon "button" at bounding box center [40, 43] width 8 height 8
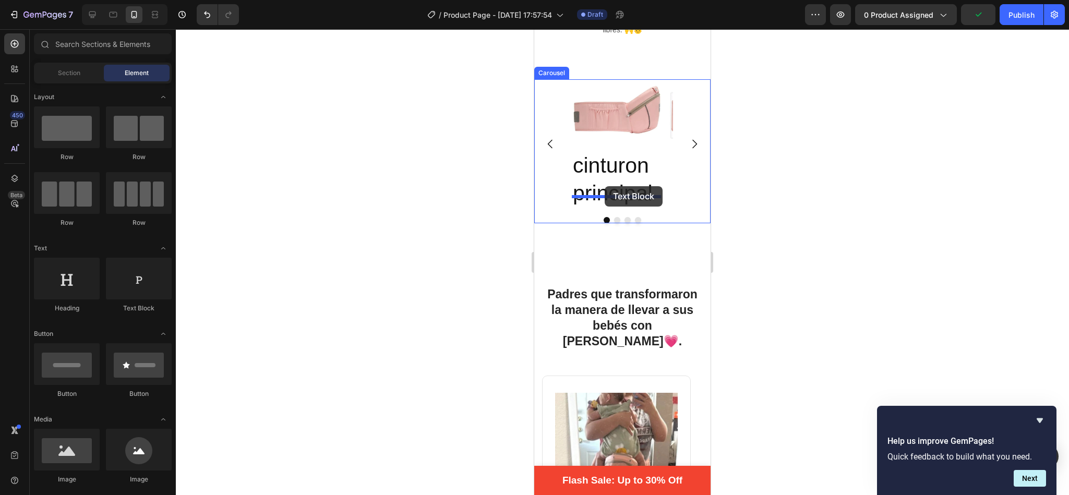
drag, startPoint x: 666, startPoint y: 311, endPoint x: 605, endPoint y: 186, distance: 139.1
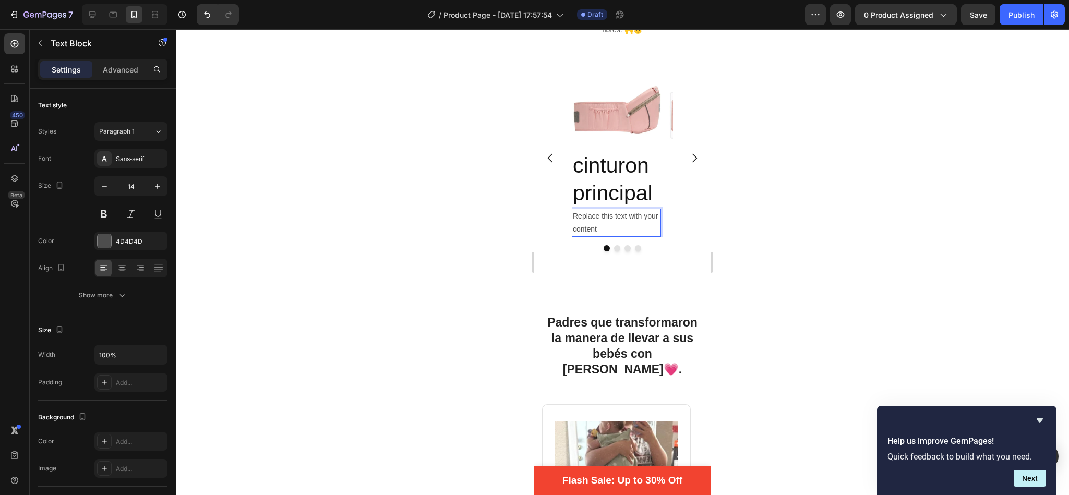
click at [606, 221] on div "Replace this text with your content" at bounding box center [616, 223] width 89 height 28
click at [606, 221] on p "Replace this text with your content" at bounding box center [616, 223] width 87 height 26
drag, startPoint x: 606, startPoint y: 221, endPoint x: 571, endPoint y: 207, distance: 37.5
click at [572, 209] on div "Replace this text with your content" at bounding box center [616, 223] width 89 height 28
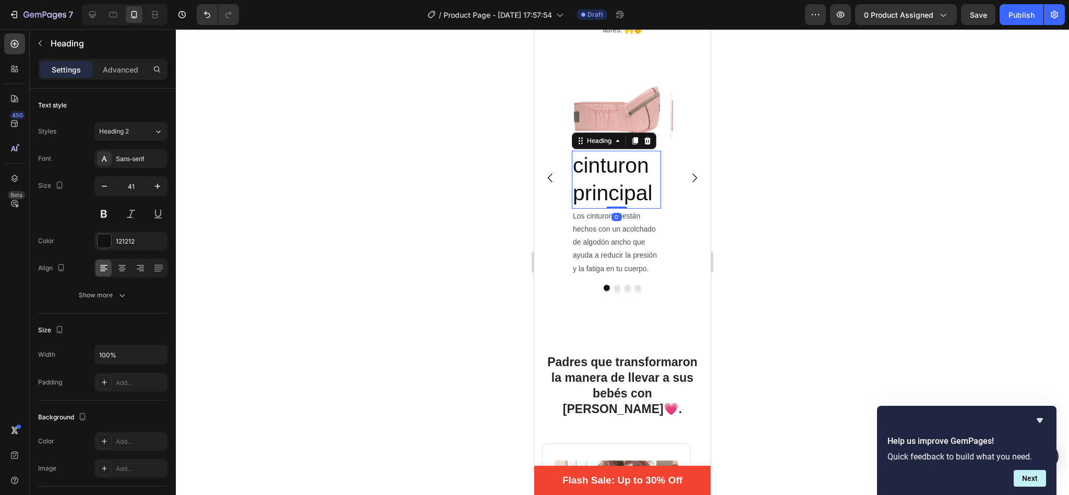
click at [640, 158] on p "cinturon principal" at bounding box center [616, 180] width 87 height 56
drag, startPoint x: 645, startPoint y: 201, endPoint x: 639, endPoint y: 201, distance: 5.7
click at [639, 210] on p "Los cinturones están hechos con un acolchado de algodón ancho que ayuda a reduc…" at bounding box center [616, 243] width 87 height 66
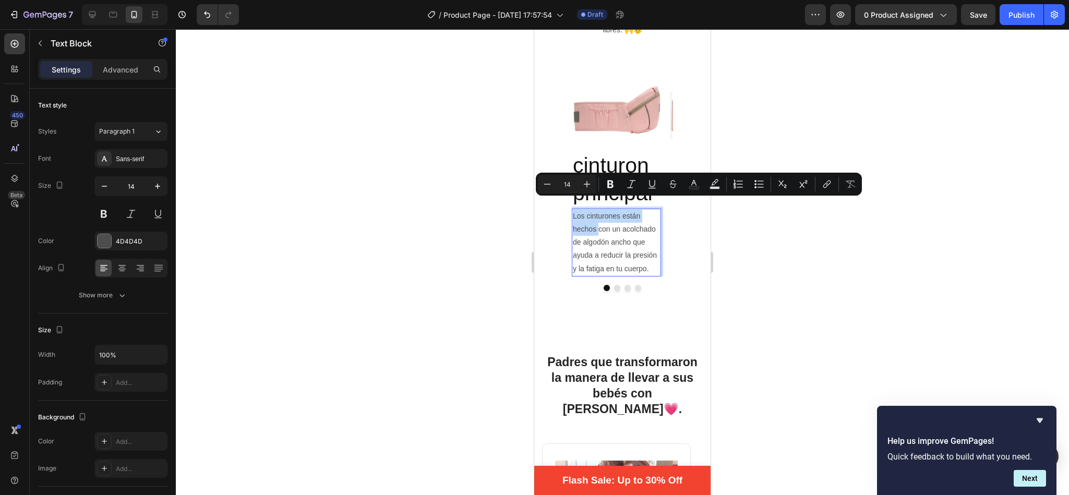
drag, startPoint x: 598, startPoint y: 218, endPoint x: 573, endPoint y: 202, distance: 28.8
click at [573, 210] on p "Los cinturones están hechos con un acolchado de algodón ancho que ayuda a reduc…" at bounding box center [616, 243] width 87 height 66
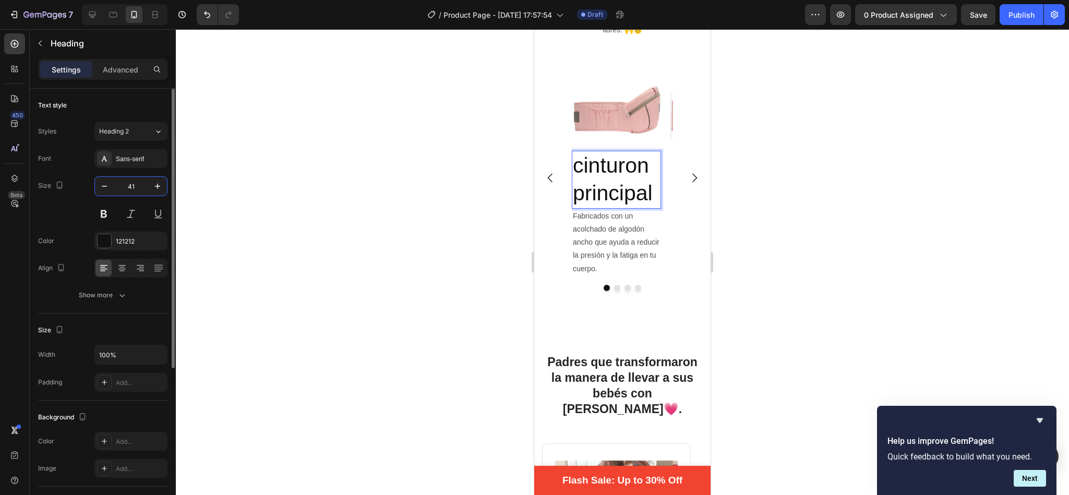
click at [137, 186] on input "41" at bounding box center [131, 186] width 34 height 19
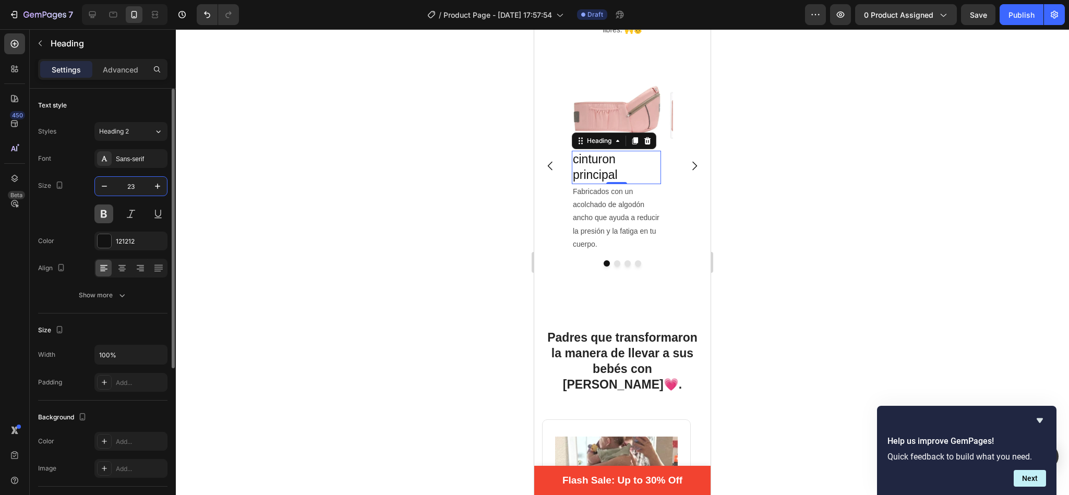
type input "23"
click at [105, 213] on button at bounding box center [103, 214] width 19 height 19
click at [121, 268] on icon at bounding box center [121, 267] width 5 height 1
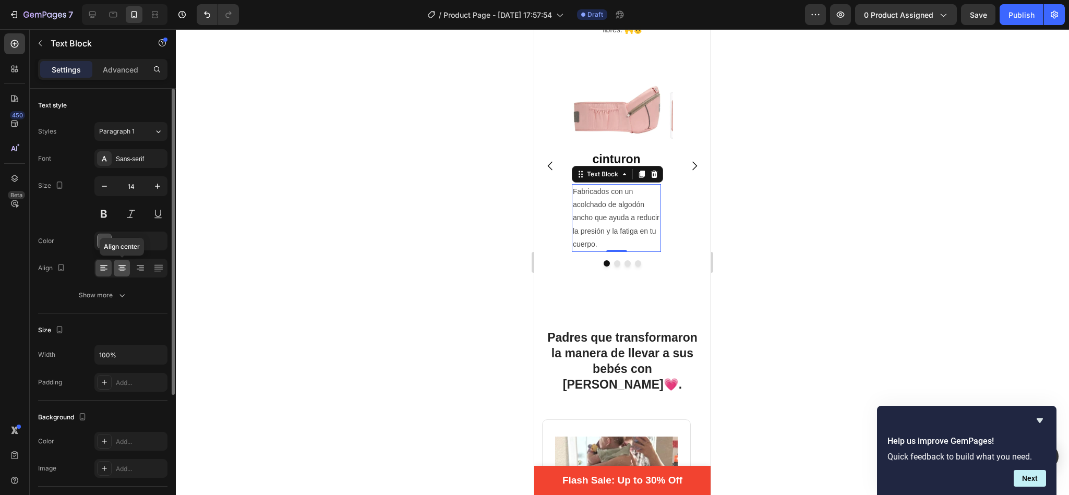
click at [124, 267] on icon at bounding box center [122, 268] width 10 height 10
click at [735, 182] on div at bounding box center [622, 262] width 893 height 466
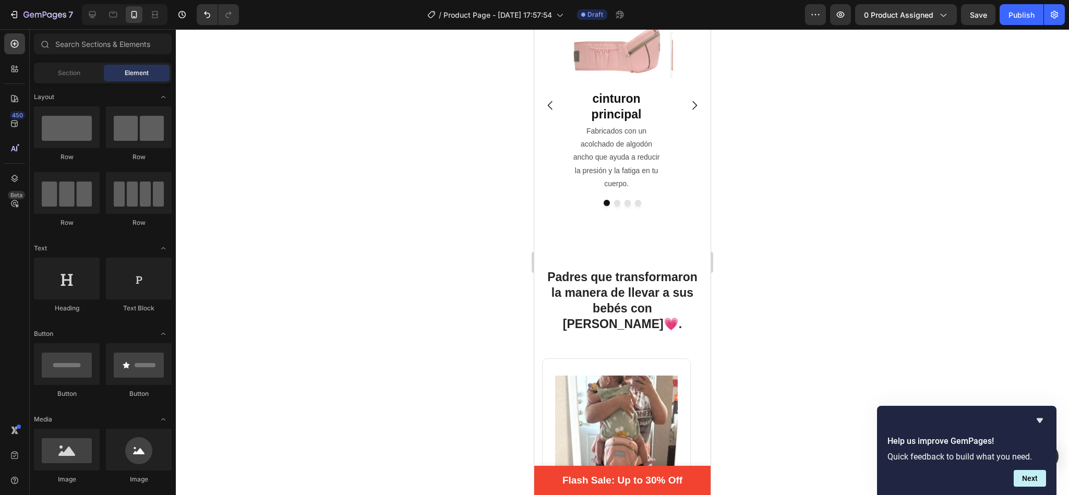
scroll to position [1675, 0]
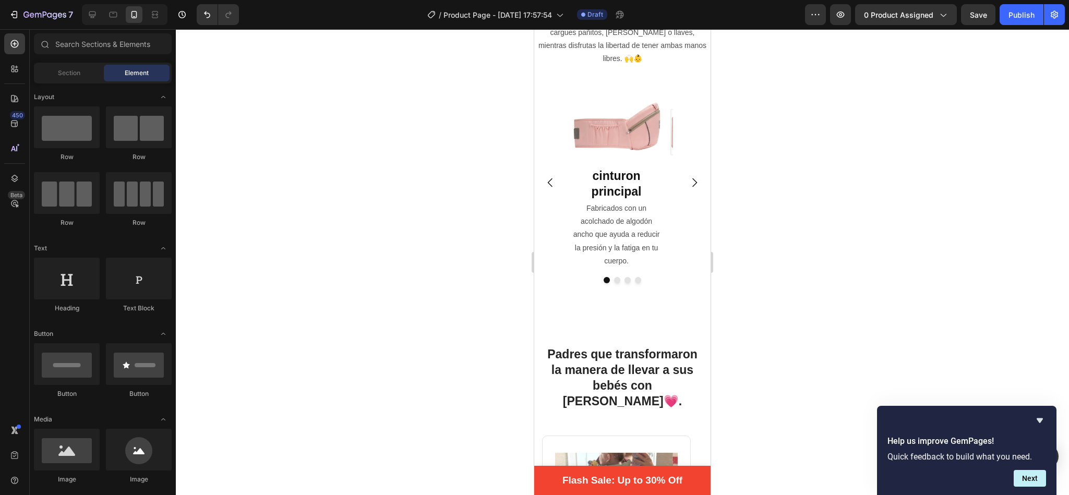
drag, startPoint x: 705, startPoint y: 189, endPoint x: 1247, endPoint y: 216, distance: 542.3
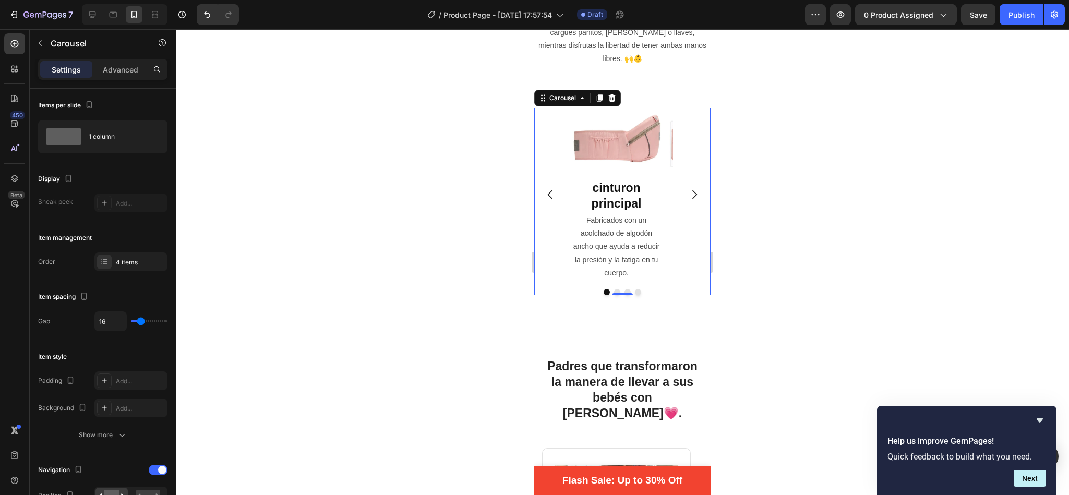
click at [688, 188] on icon "Carousel Next Arrow" at bounding box center [694, 194] width 13 height 13
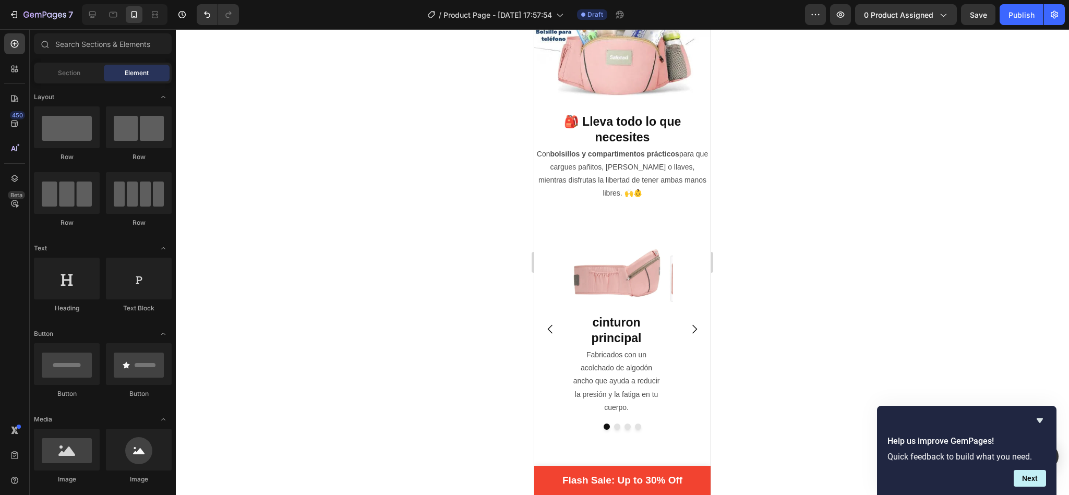
scroll to position [1685, 0]
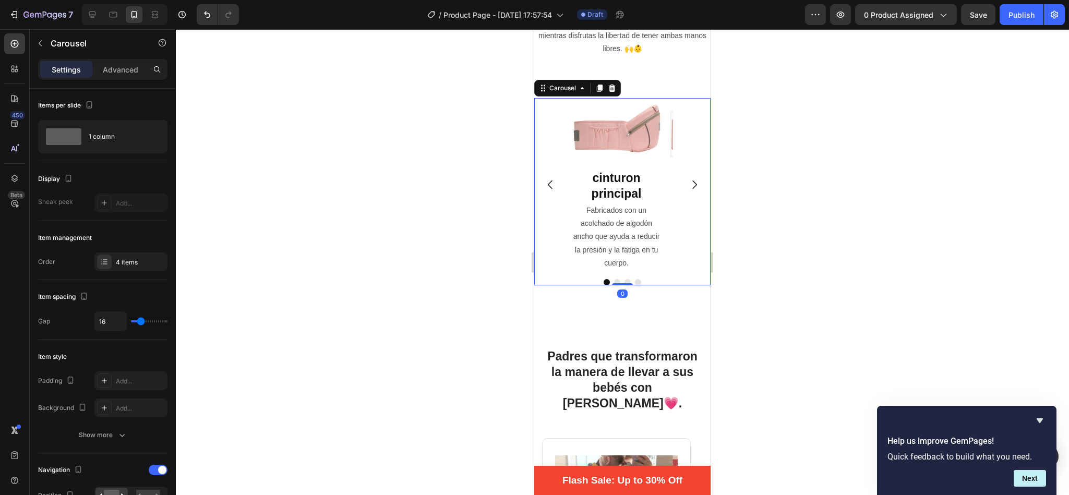
click at [614, 279] on button "Dot" at bounding box center [617, 282] width 6 height 6
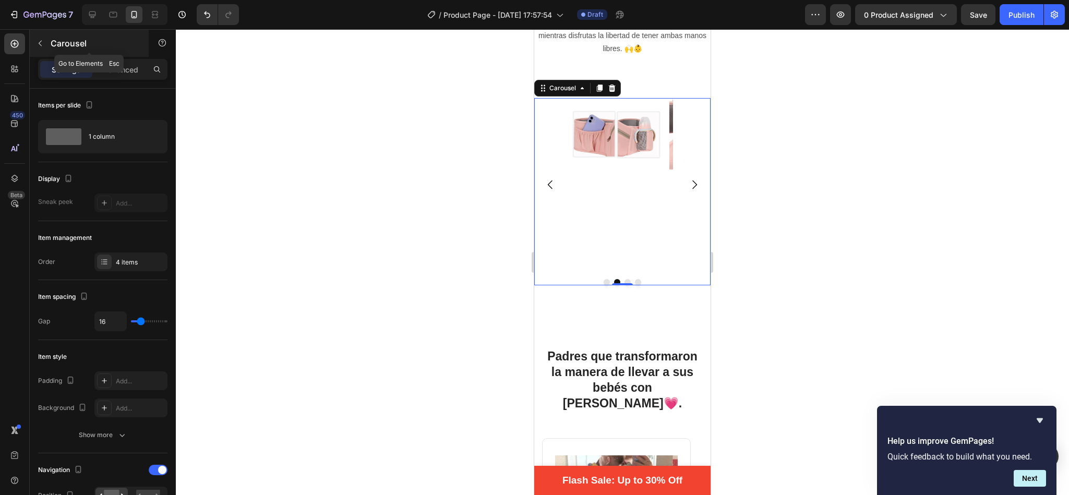
click at [41, 41] on icon "button" at bounding box center [40, 43] width 8 height 8
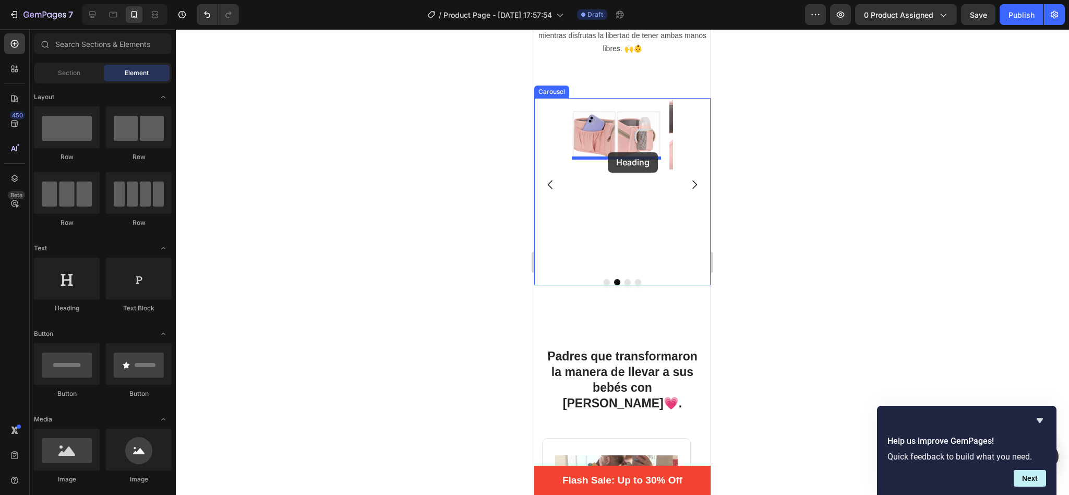
drag, startPoint x: 605, startPoint y: 305, endPoint x: 608, endPoint y: 152, distance: 152.9
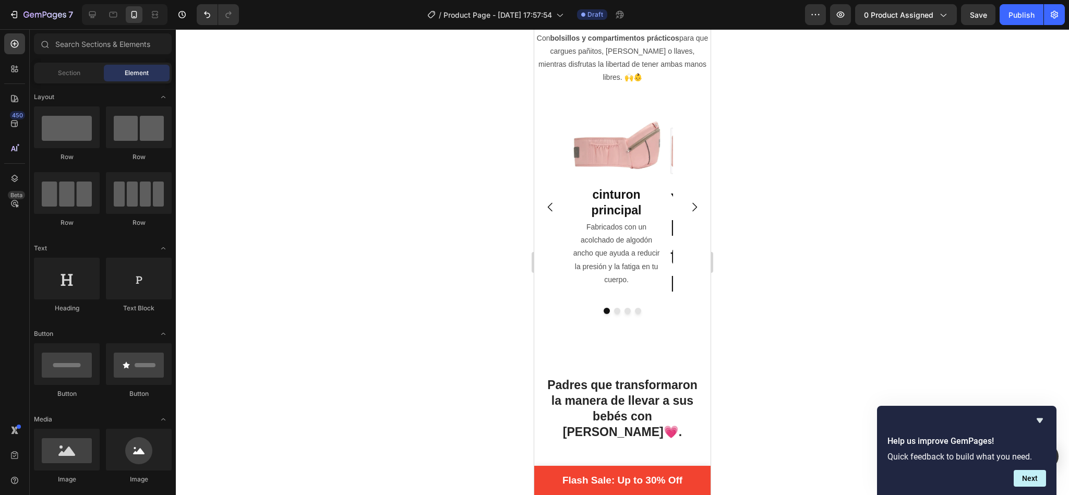
scroll to position [1646, 0]
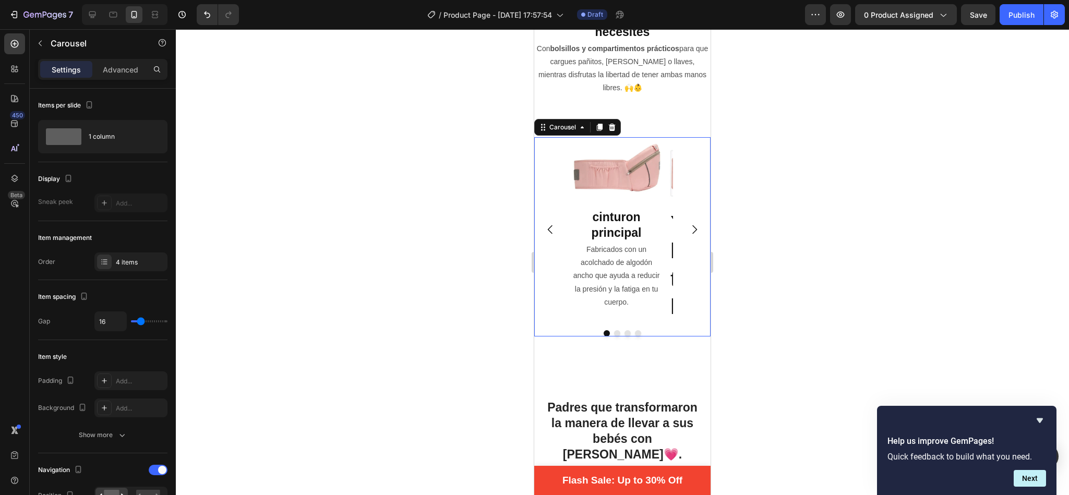
click at [689, 215] on button "Carousel Next Arrow" at bounding box center [694, 229] width 29 height 29
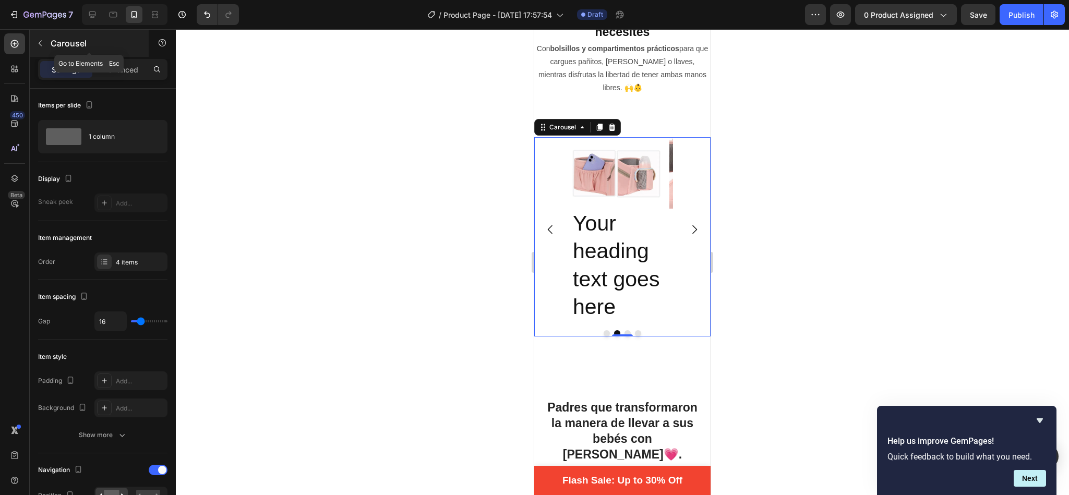
click at [44, 46] on button "button" at bounding box center [40, 43] width 17 height 17
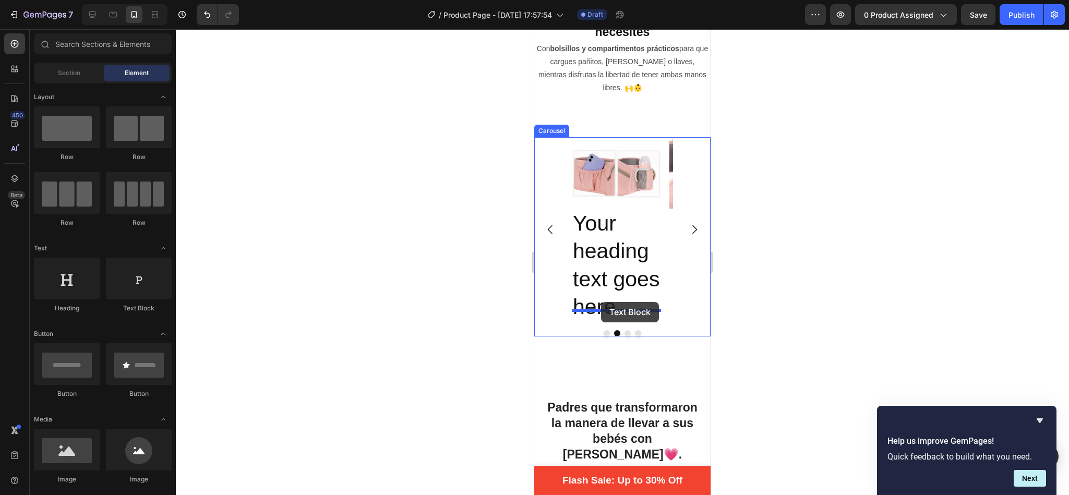
drag, startPoint x: 669, startPoint y: 312, endPoint x: 601, endPoint y: 302, distance: 68.5
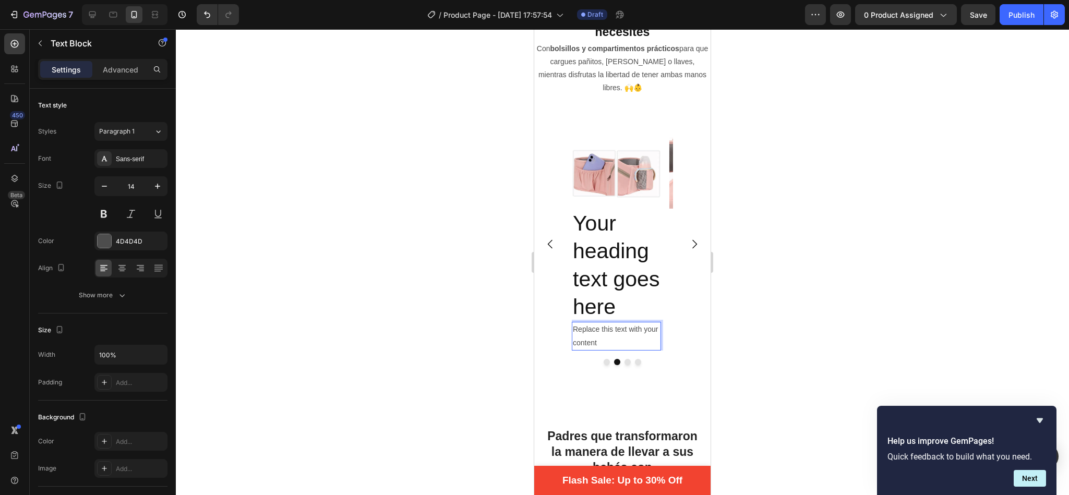
click at [613, 329] on div "Replace this text with your content" at bounding box center [616, 336] width 89 height 28
click at [613, 329] on p "Replace this text with your content" at bounding box center [616, 336] width 87 height 26
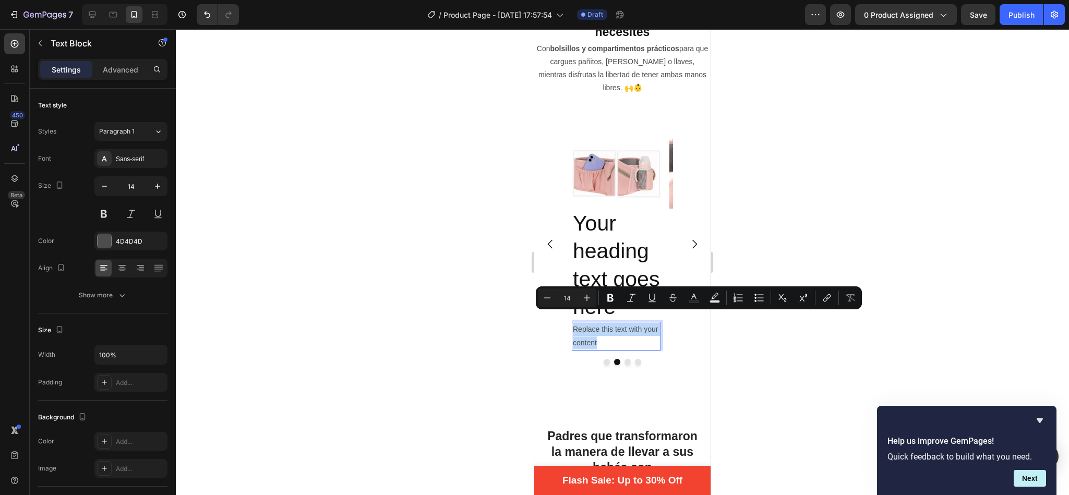
drag, startPoint x: 613, startPoint y: 329, endPoint x: 573, endPoint y: 313, distance: 42.6
click at [573, 323] on p "Replace this text with your content" at bounding box center [616, 336] width 87 height 26
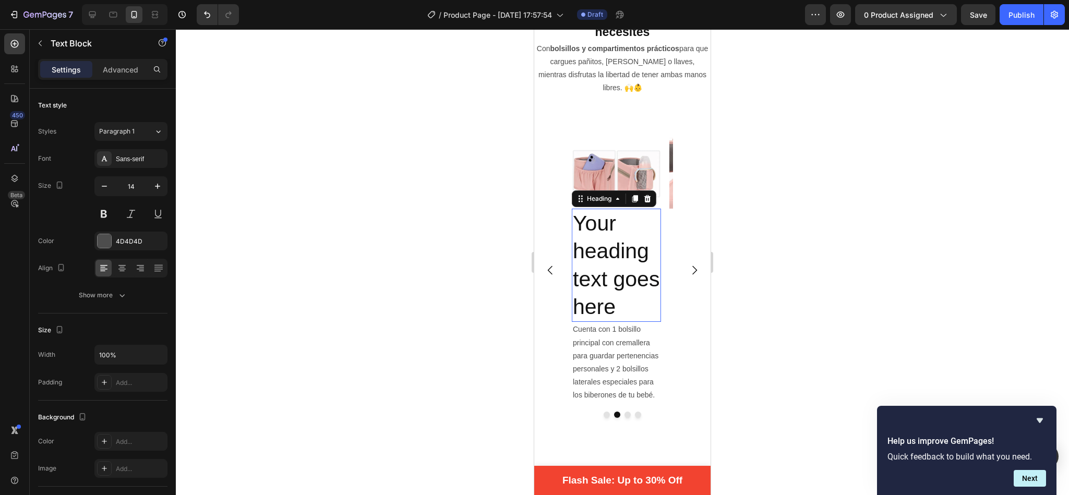
click at [589, 252] on h2 "Your heading text goes here" at bounding box center [616, 265] width 89 height 113
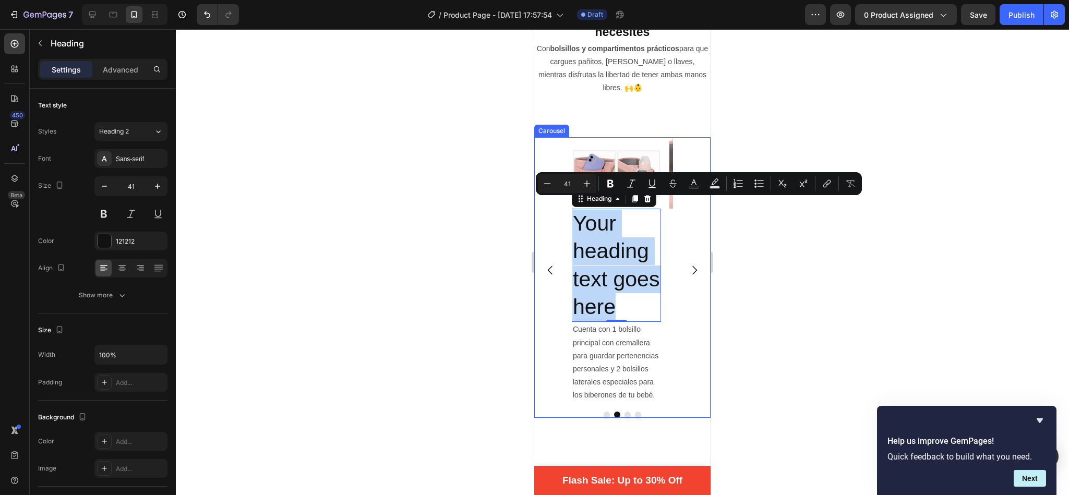
drag, startPoint x: 615, startPoint y: 293, endPoint x: 567, endPoint y: 196, distance: 108.5
click at [567, 196] on div "Image cinturon principal Heading Fabricados con un acolchado de algodón ancho q…" at bounding box center [622, 270] width 176 height 266
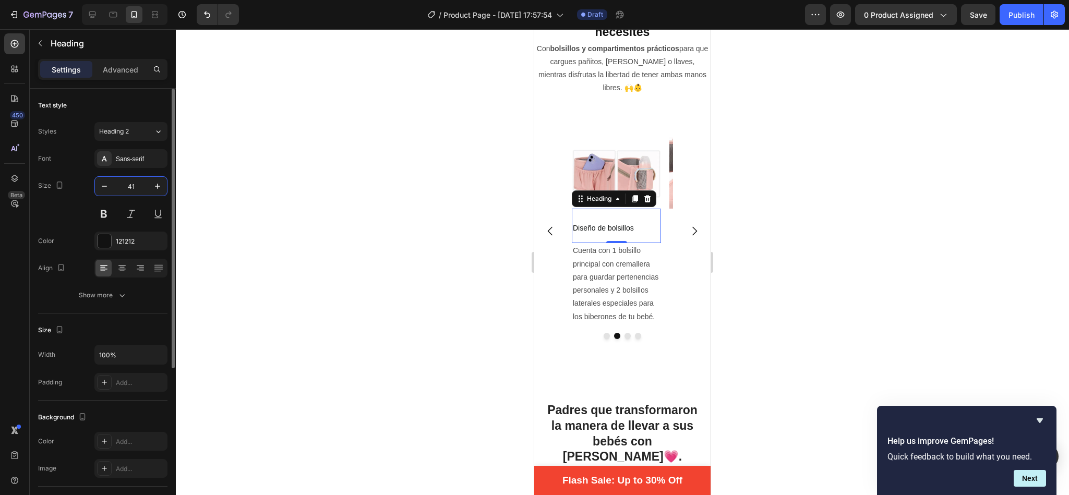
click at [141, 185] on input "41" at bounding box center [131, 186] width 34 height 19
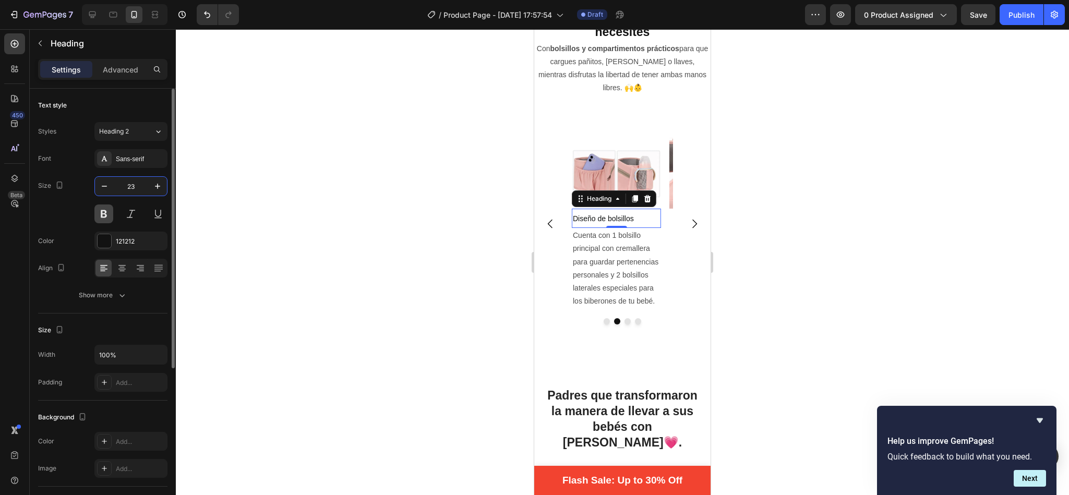
type input "23"
click at [105, 221] on button at bounding box center [103, 214] width 19 height 19
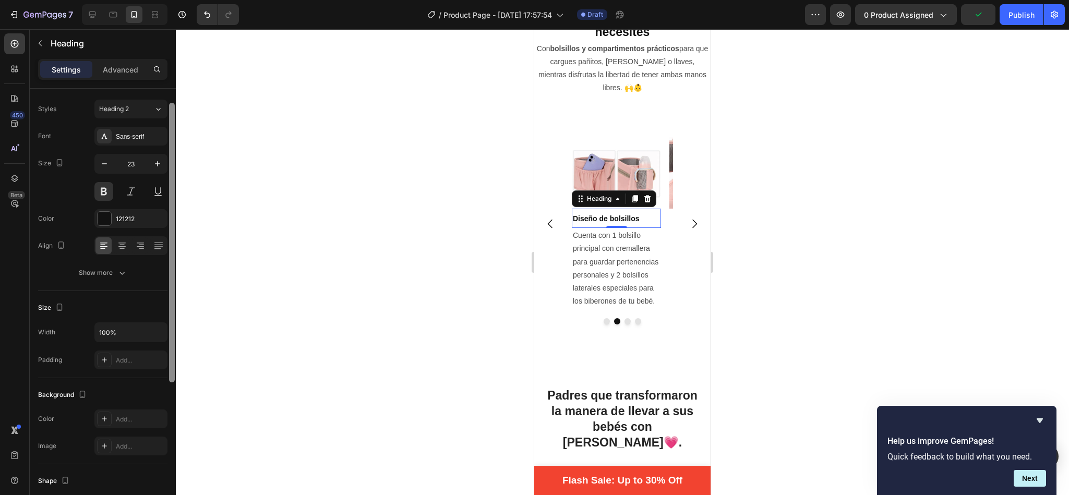
scroll to position [24, 0]
drag, startPoint x: 170, startPoint y: 152, endPoint x: 170, endPoint y: 167, distance: 15.7
click at [170, 167] on div at bounding box center [172, 244] width 6 height 280
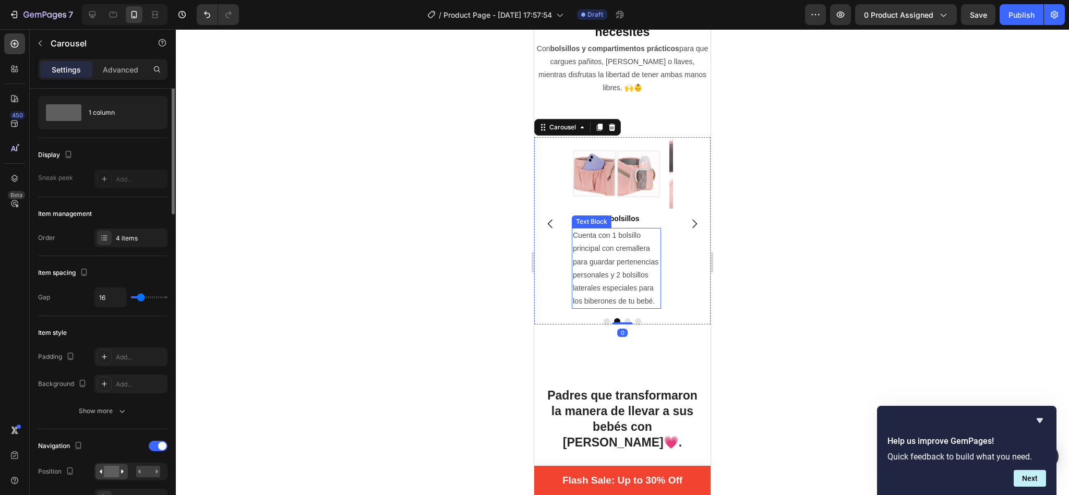
scroll to position [0, 0]
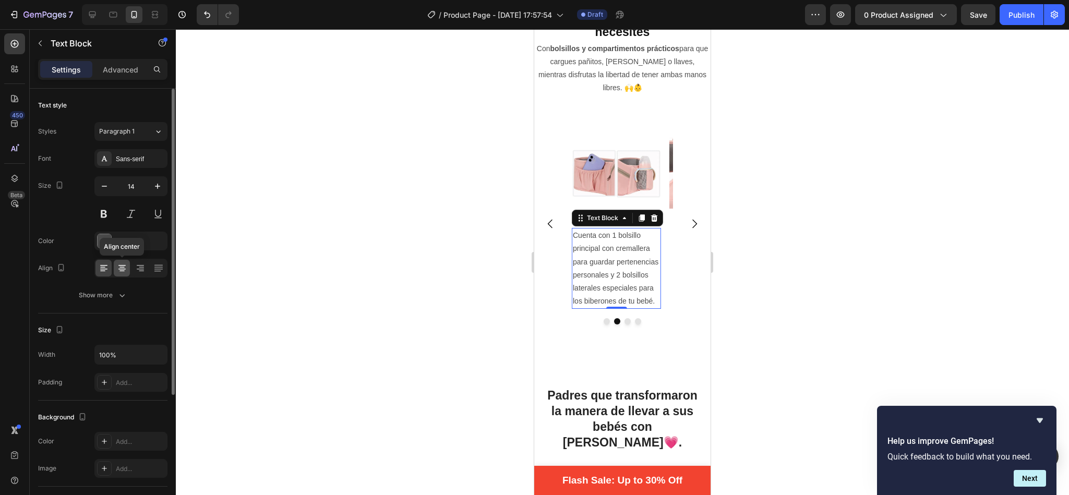
click at [124, 270] on icon at bounding box center [121, 269] width 7 height 1
click at [469, 222] on div at bounding box center [622, 262] width 893 height 466
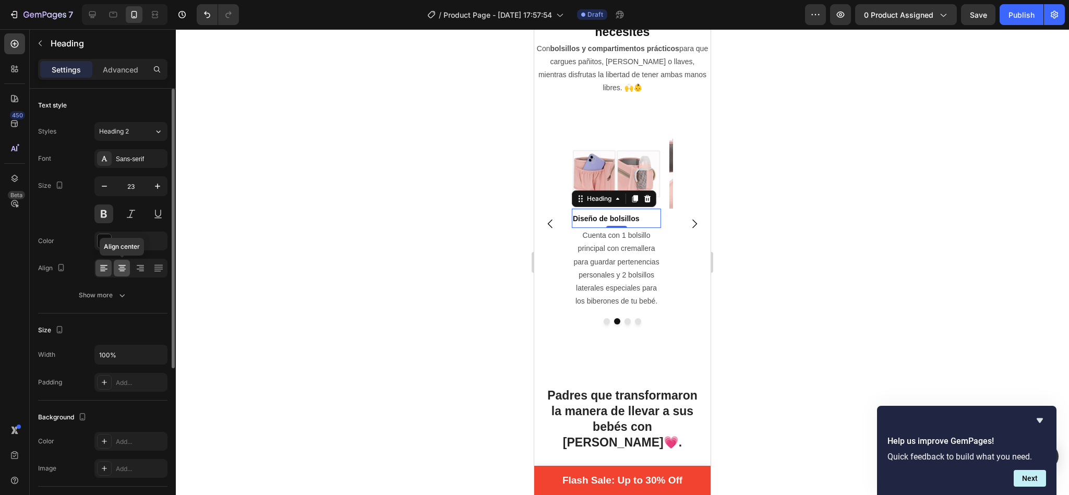
click at [119, 268] on icon at bounding box center [121, 267] width 5 height 1
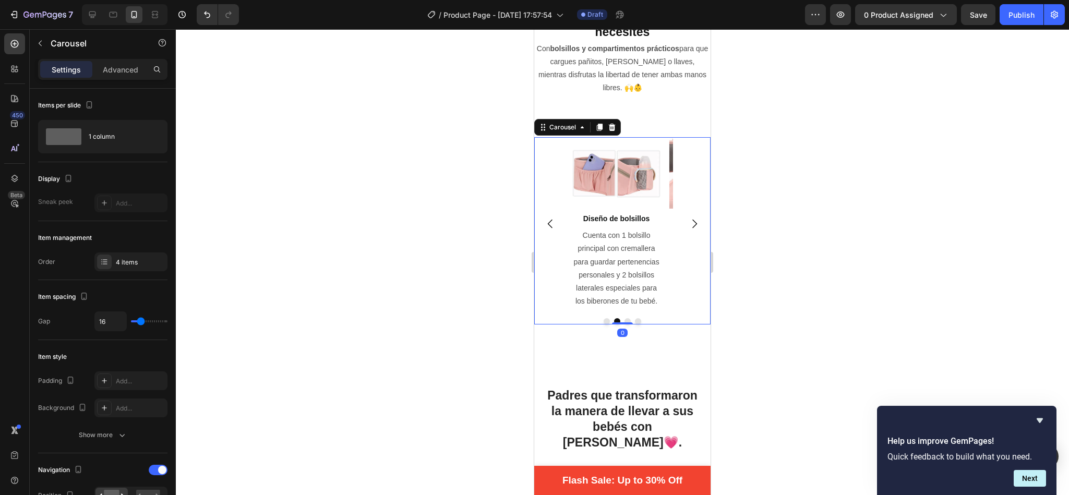
click at [547, 218] on icon "Carousel Back Arrow" at bounding box center [550, 224] width 13 height 13
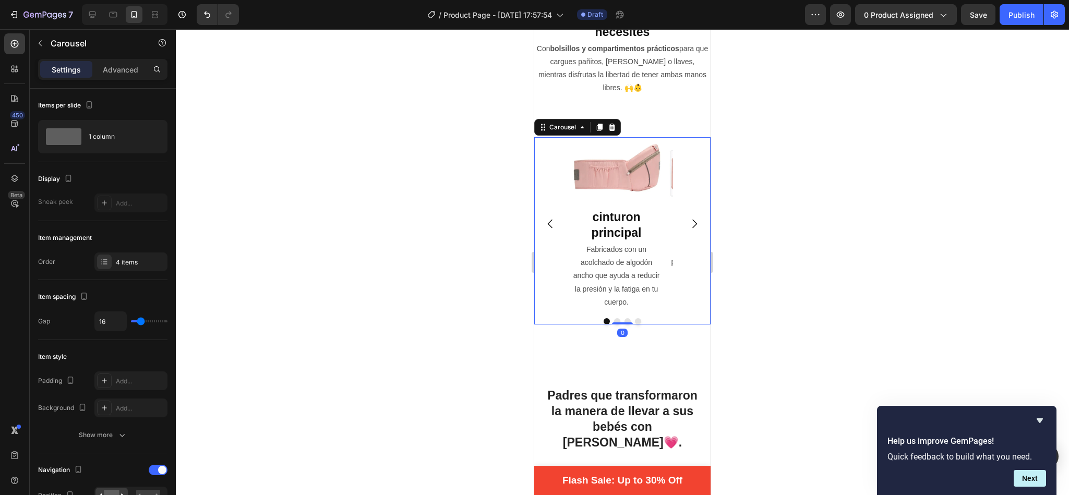
click at [688, 218] on icon "Carousel Next Arrow" at bounding box center [694, 224] width 13 height 13
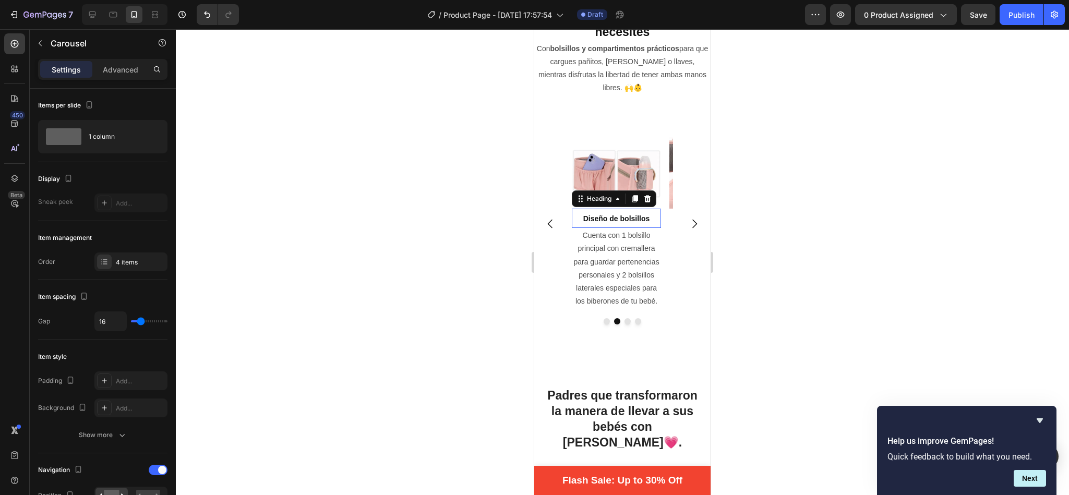
click at [616, 214] on span "Diseño de bolsillos" at bounding box center [616, 218] width 67 height 8
click at [688, 218] on icon "Carousel Next Arrow" at bounding box center [694, 224] width 13 height 13
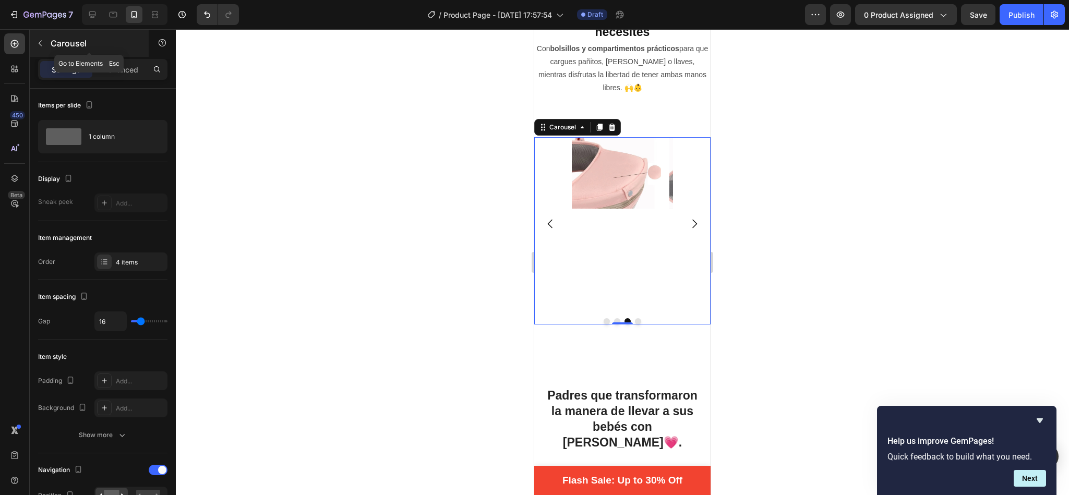
click at [44, 44] on button "button" at bounding box center [40, 43] width 17 height 17
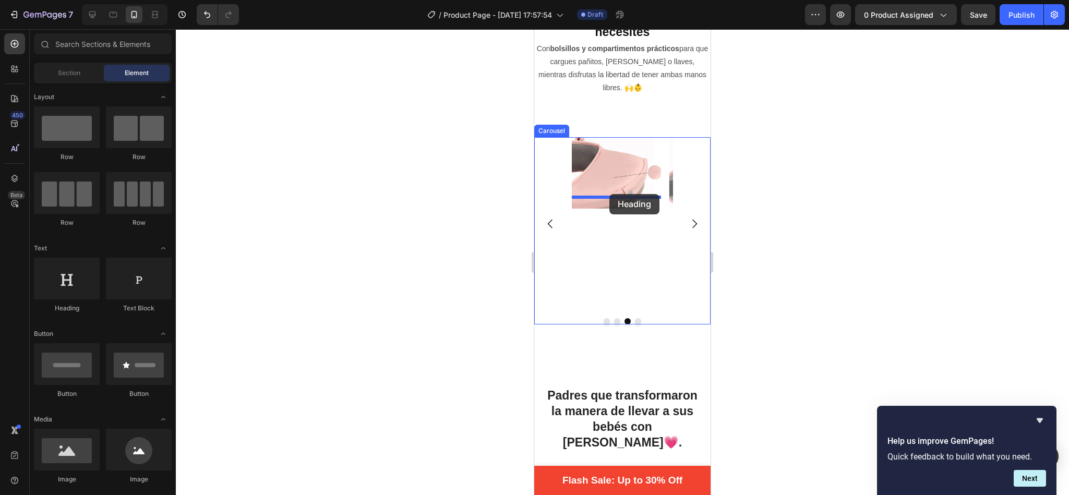
drag, startPoint x: 605, startPoint y: 314, endPoint x: 609, endPoint y: 194, distance: 120.1
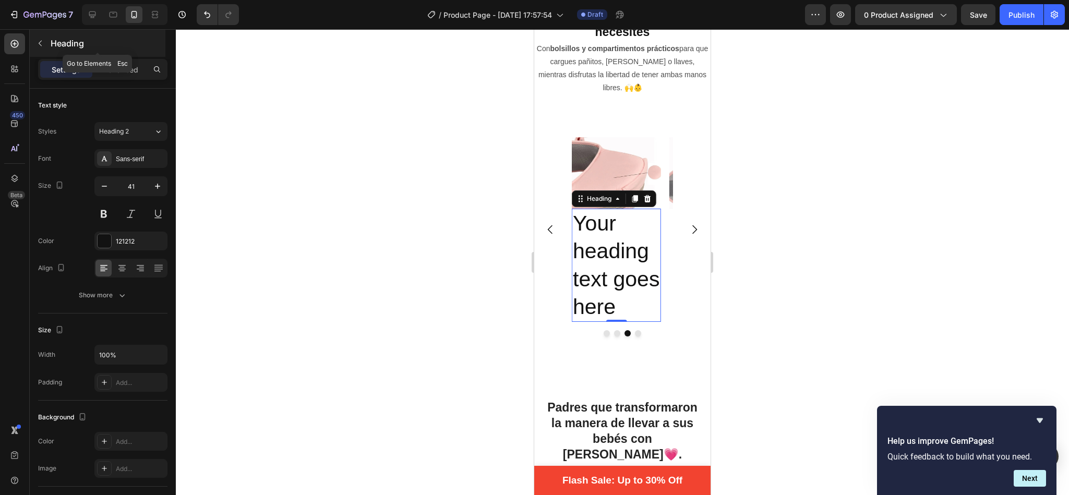
click at [36, 45] on icon "button" at bounding box center [40, 43] width 8 height 8
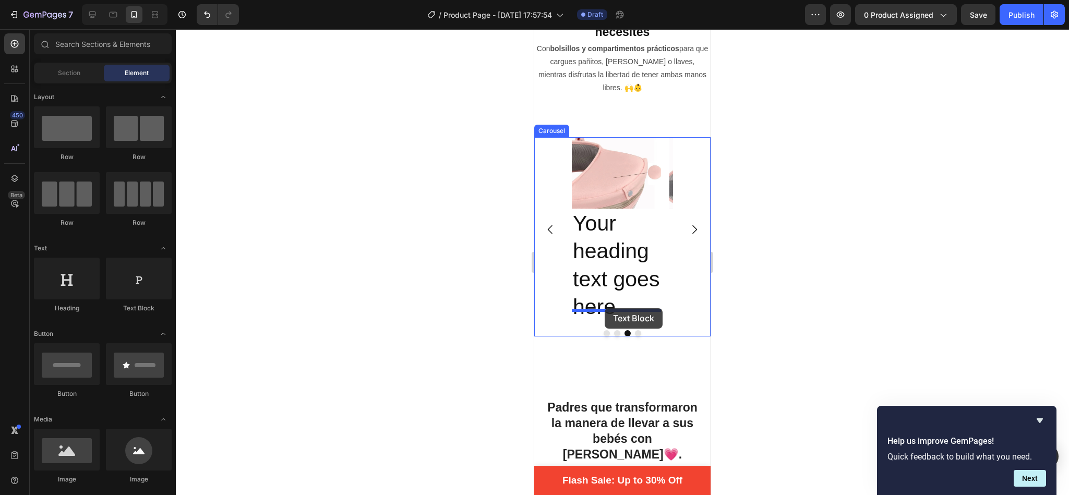
drag, startPoint x: 680, startPoint y: 312, endPoint x: 605, endPoint y: 308, distance: 75.7
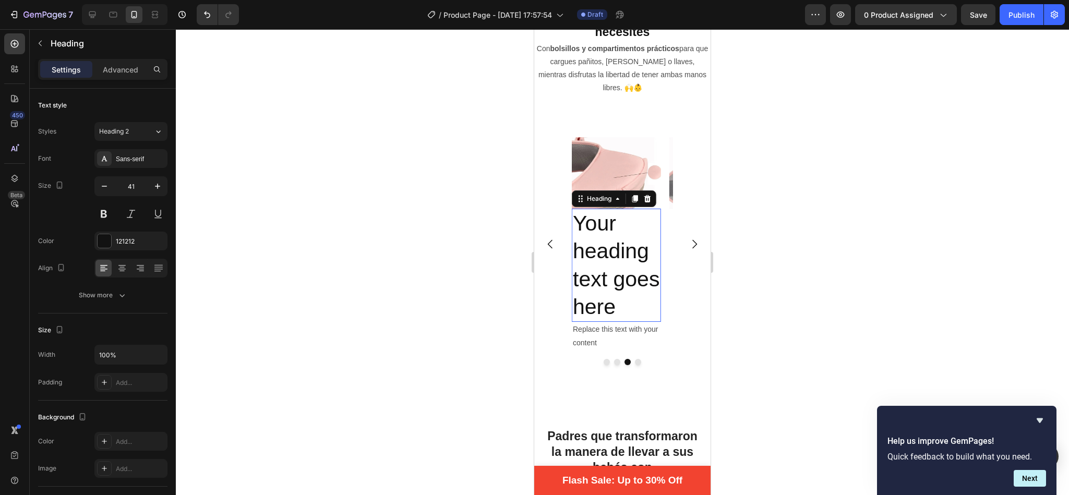
click at [605, 231] on h2 "Your heading text goes here" at bounding box center [616, 265] width 89 height 113
click at [620, 293] on p "Your heading text goes here" at bounding box center [616, 265] width 87 height 111
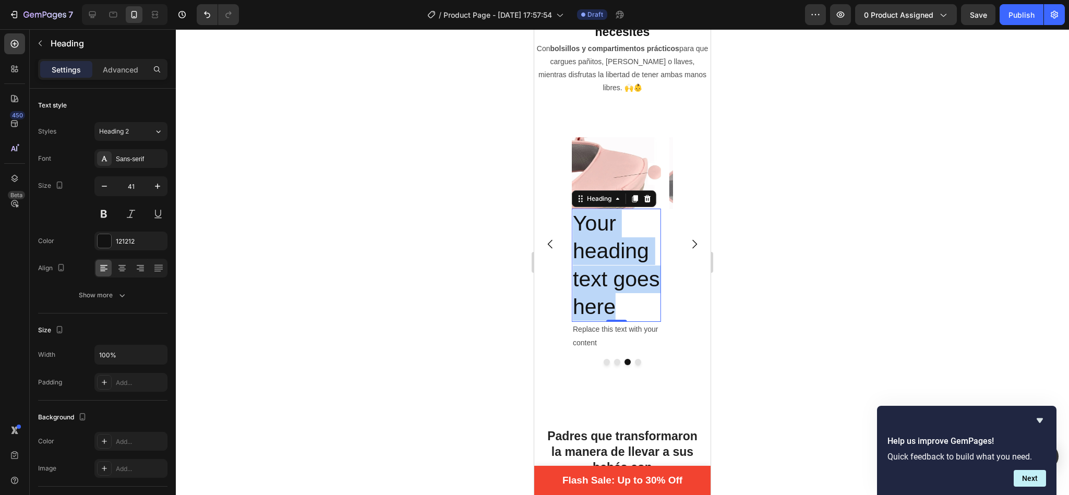
drag, startPoint x: 620, startPoint y: 293, endPoint x: 575, endPoint y: 212, distance: 93.0
click at [575, 212] on p "Your heading text goes here" at bounding box center [616, 265] width 87 height 111
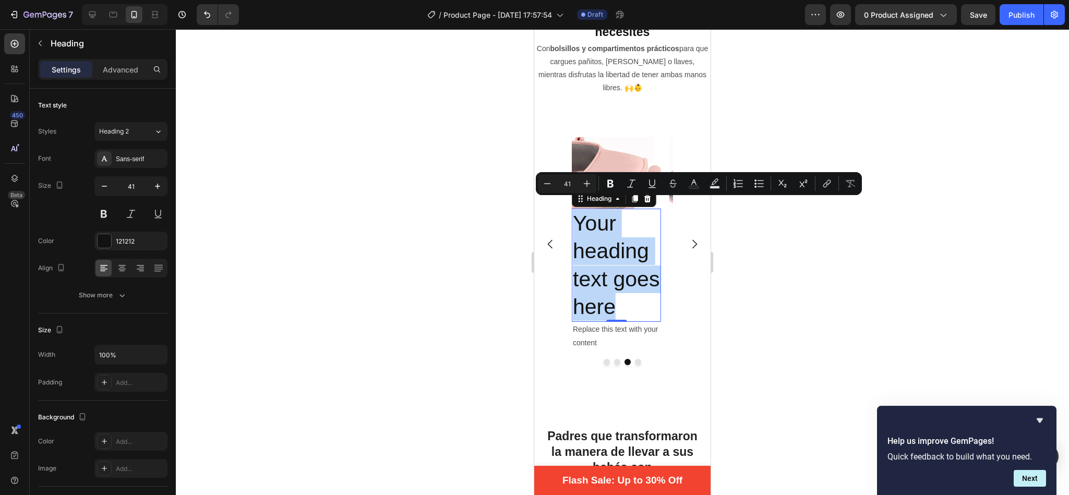
type input "14"
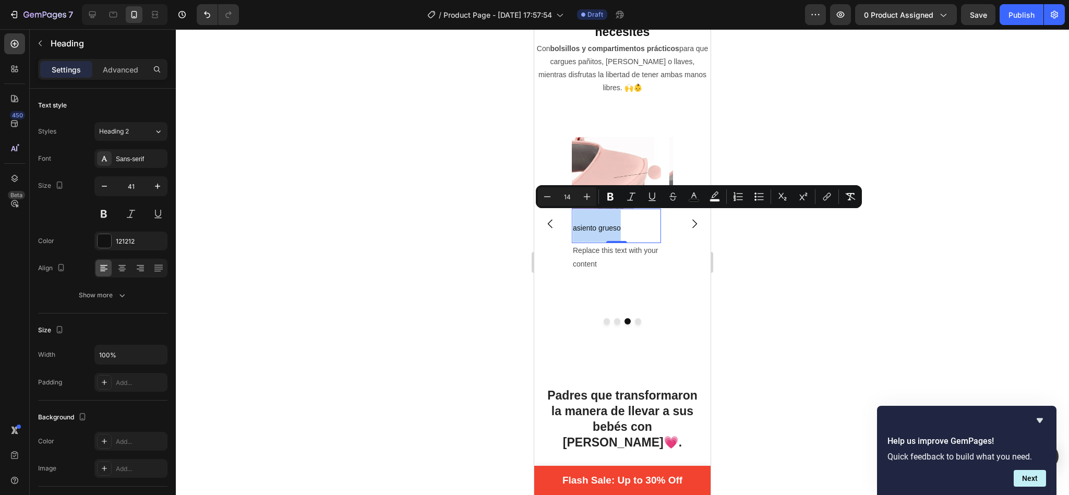
drag, startPoint x: 627, startPoint y: 220, endPoint x: 575, endPoint y: 217, distance: 52.3
click at [575, 217] on p "asiento grueso" at bounding box center [616, 226] width 87 height 32
click at [153, 187] on icon "button" at bounding box center [157, 186] width 10 height 10
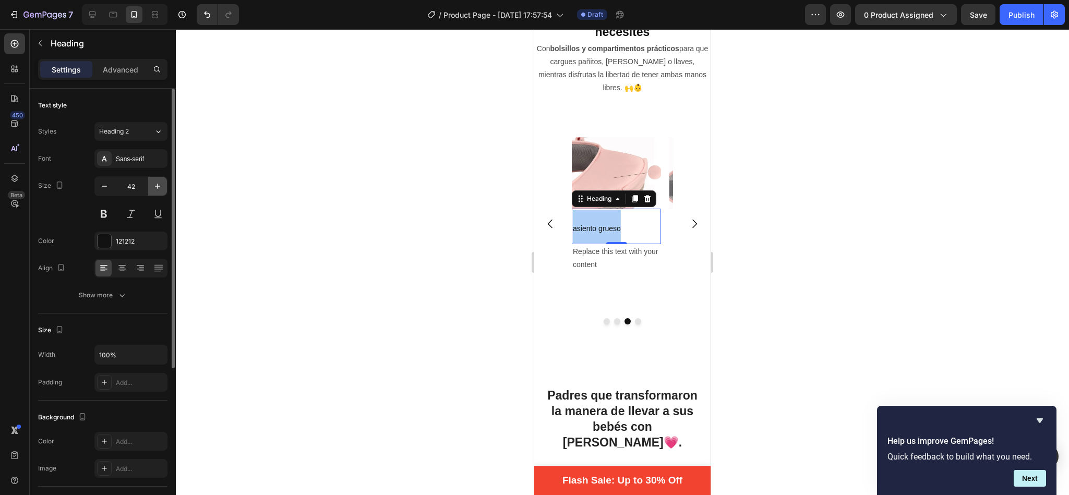
click at [153, 187] on icon "button" at bounding box center [157, 186] width 10 height 10
click at [138, 188] on input "44" at bounding box center [131, 186] width 34 height 19
type input "23"
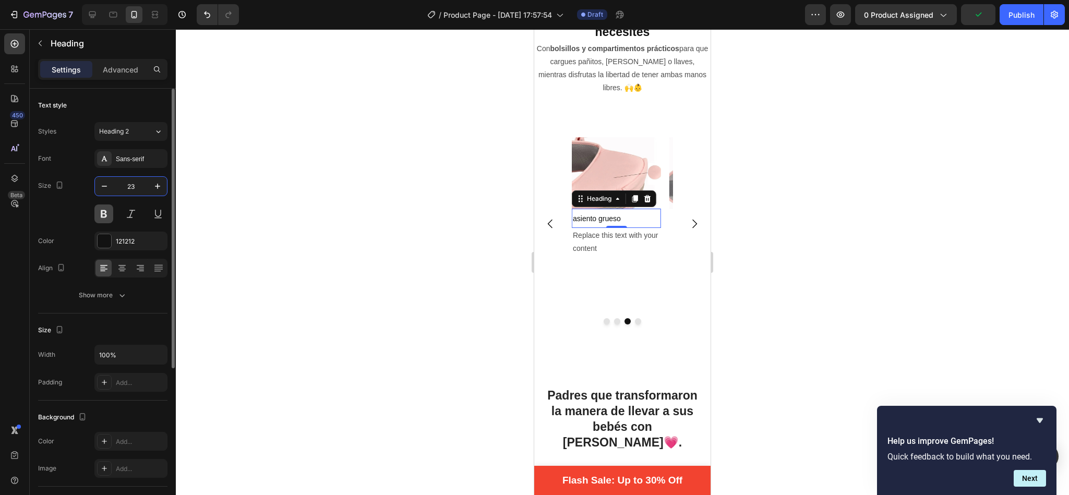
click at [109, 215] on button at bounding box center [103, 214] width 19 height 19
click at [124, 268] on icon at bounding box center [122, 268] width 10 height 10
click at [475, 218] on div at bounding box center [622, 262] width 893 height 466
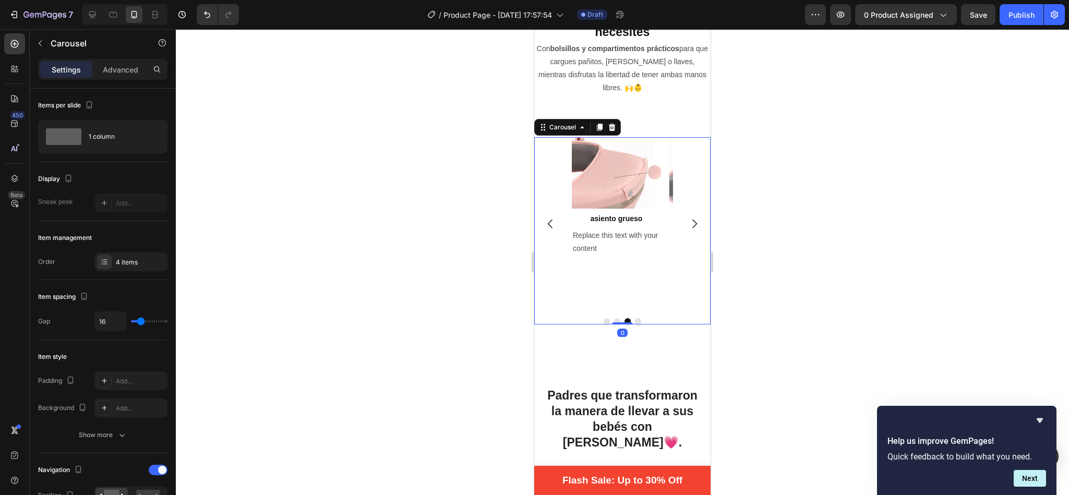
click at [555, 218] on icon "Carousel Back Arrow" at bounding box center [550, 224] width 13 height 13
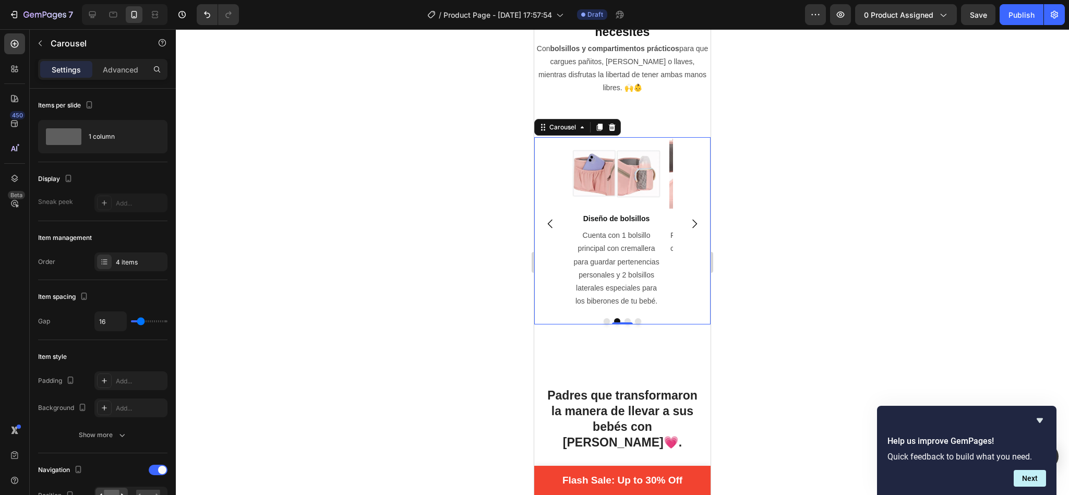
click at [555, 218] on icon "Carousel Back Arrow" at bounding box center [550, 224] width 13 height 13
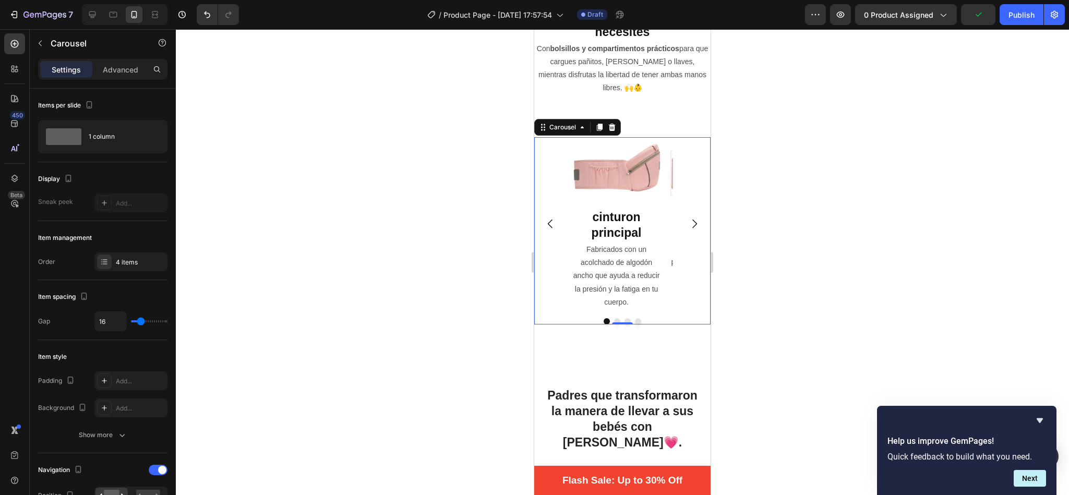
click at [692, 219] on icon "Carousel Next Arrow" at bounding box center [694, 223] width 5 height 9
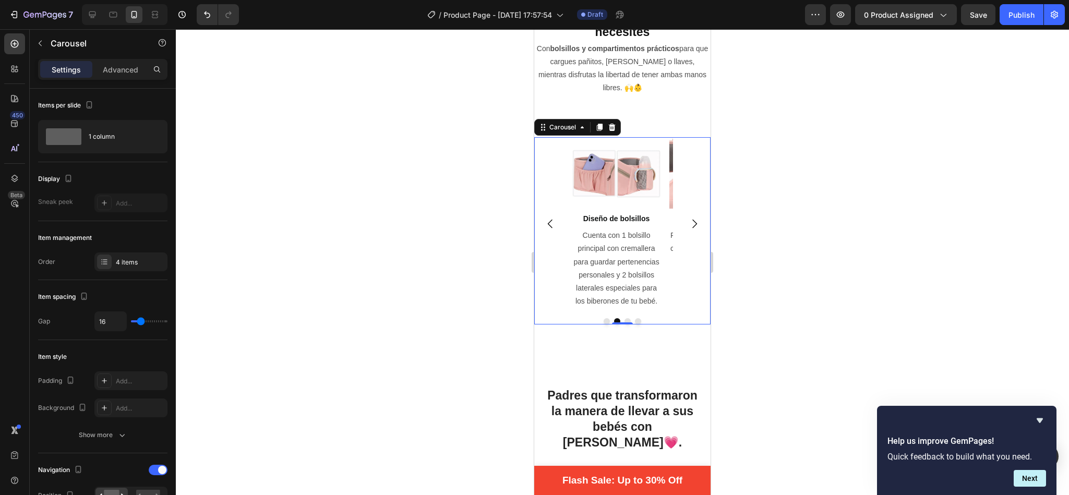
click at [692, 219] on icon "Carousel Next Arrow" at bounding box center [694, 223] width 5 height 9
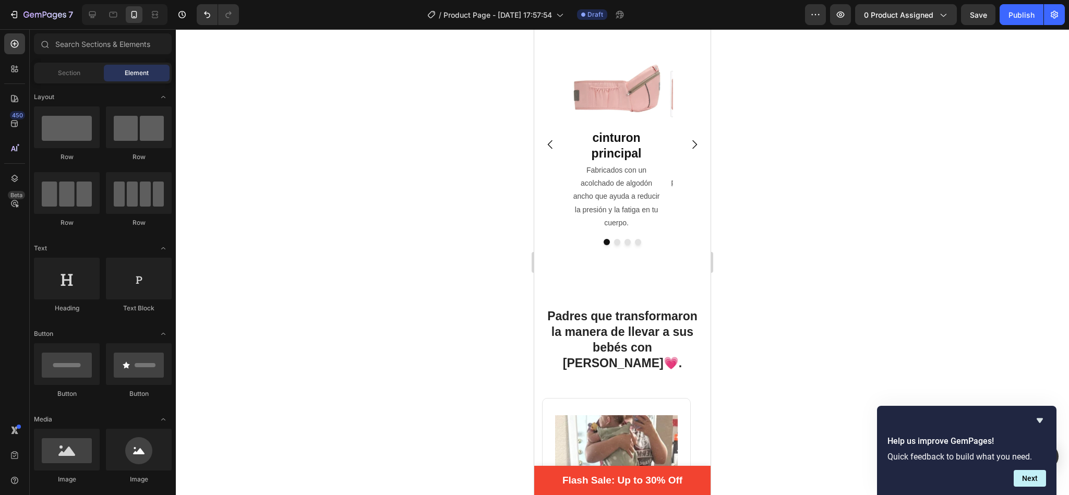
scroll to position [1704, 0]
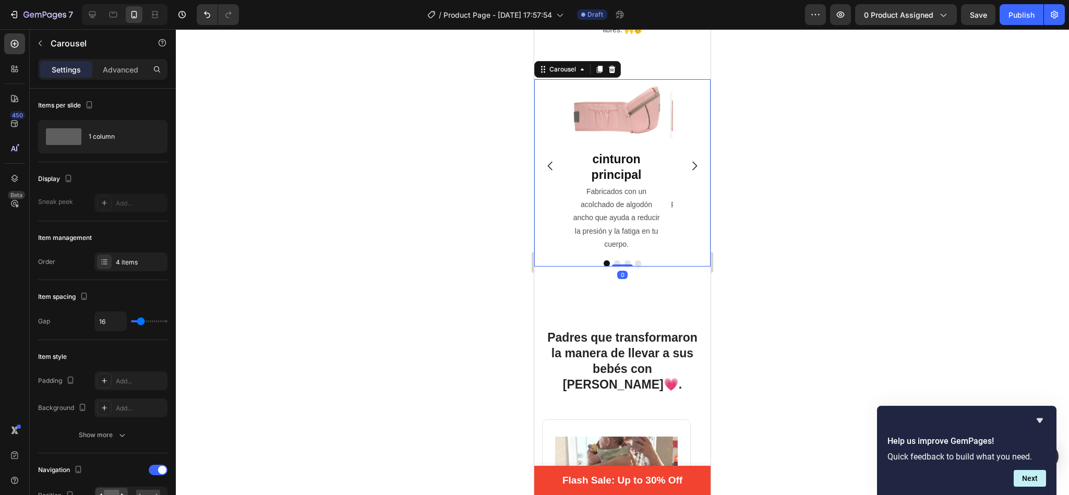
click at [692, 161] on icon "Carousel Next Arrow" at bounding box center [694, 165] width 5 height 9
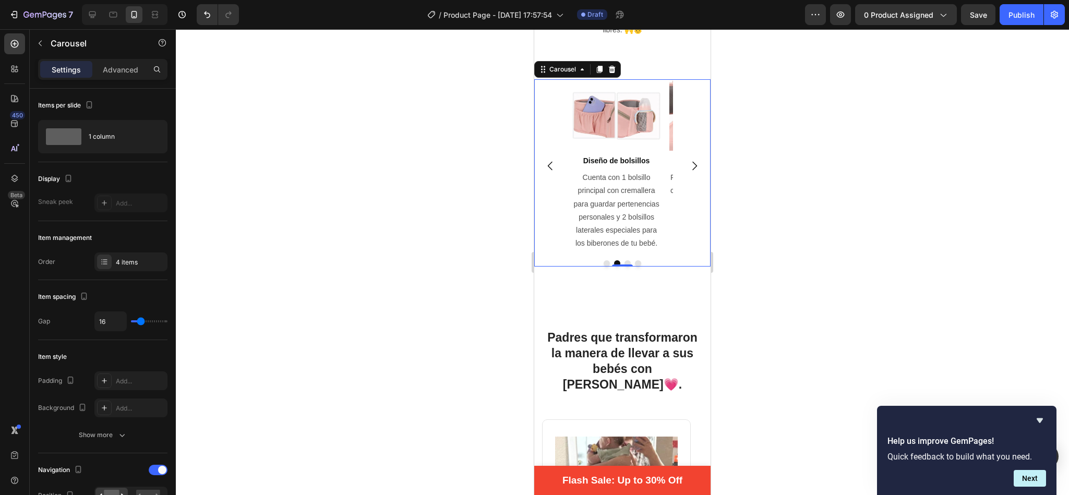
click at [692, 161] on icon "Carousel Next Arrow" at bounding box center [694, 165] width 5 height 9
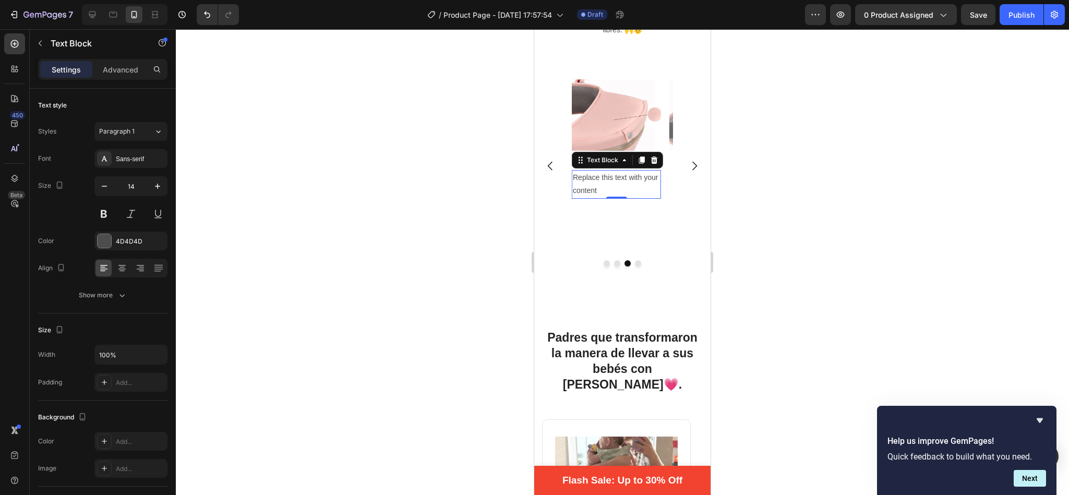
click at [590, 170] on div "Replace this text with your content" at bounding box center [616, 184] width 89 height 28
click at [590, 171] on p "Replace this text with your content" at bounding box center [616, 184] width 87 height 26
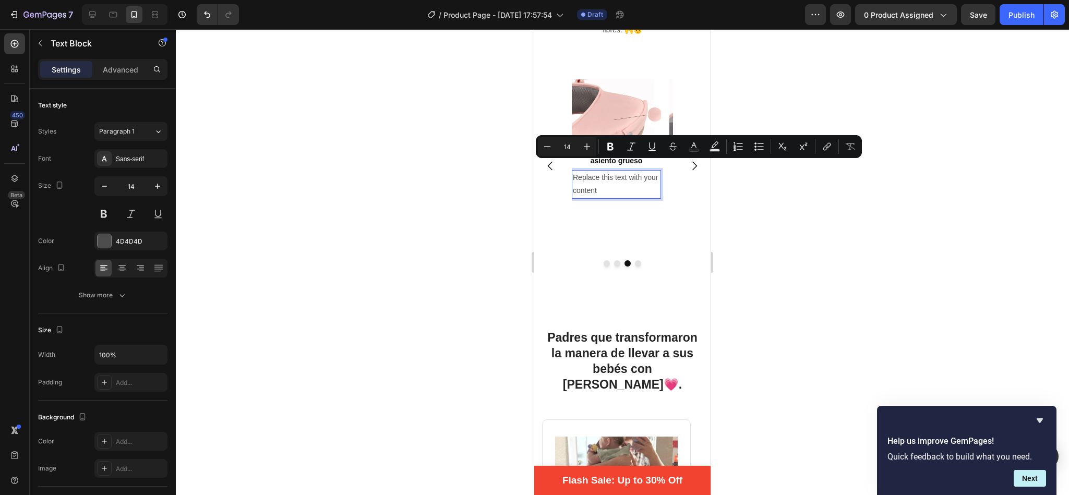
click at [599, 174] on p "Replace this text with your content" at bounding box center [616, 184] width 87 height 26
drag, startPoint x: 603, startPoint y: 175, endPoint x: 575, endPoint y: 166, distance: 30.0
click at [575, 171] on p "Replace this text with your content" at bounding box center [616, 184] width 87 height 26
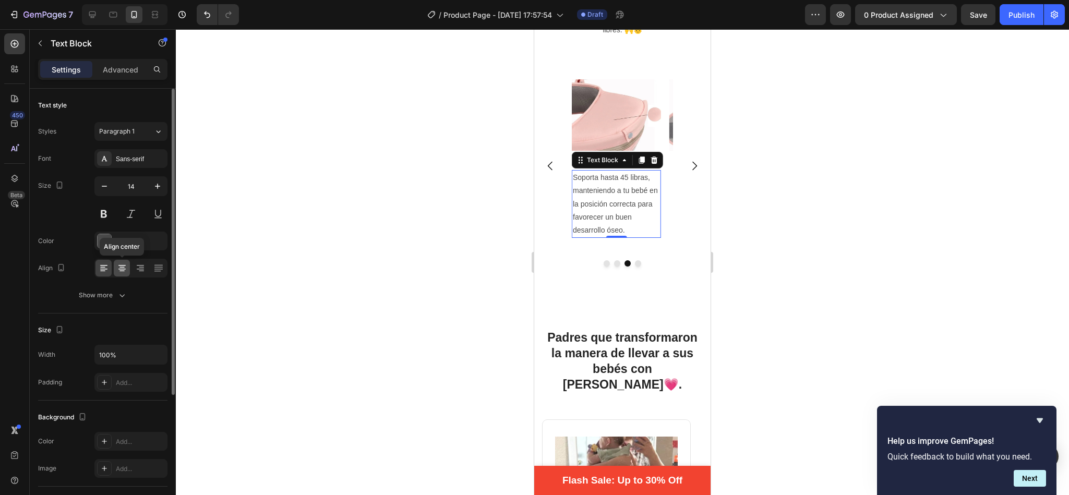
click at [123, 268] on icon at bounding box center [121, 267] width 5 height 1
click at [428, 194] on div at bounding box center [622, 262] width 893 height 466
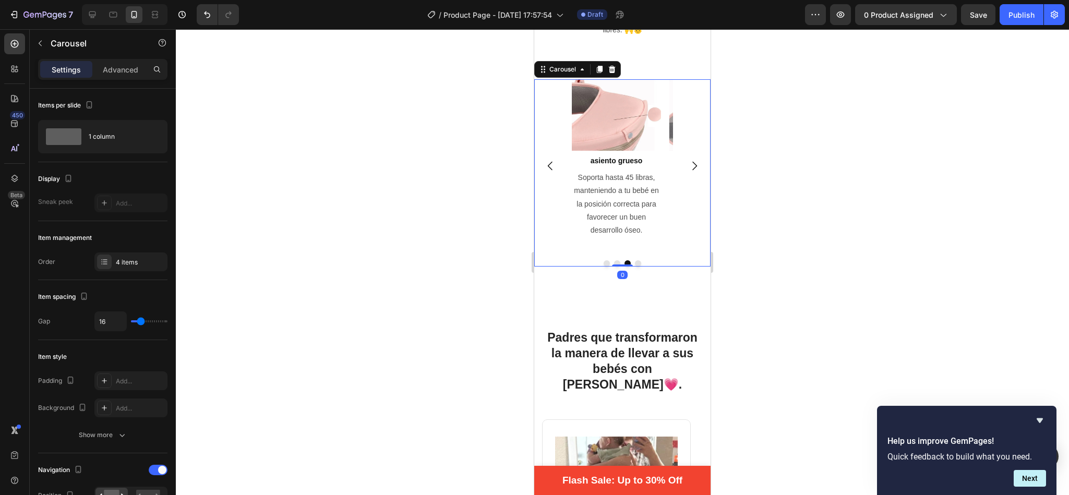
click at [692, 161] on icon "Carousel Next Arrow" at bounding box center [694, 165] width 5 height 9
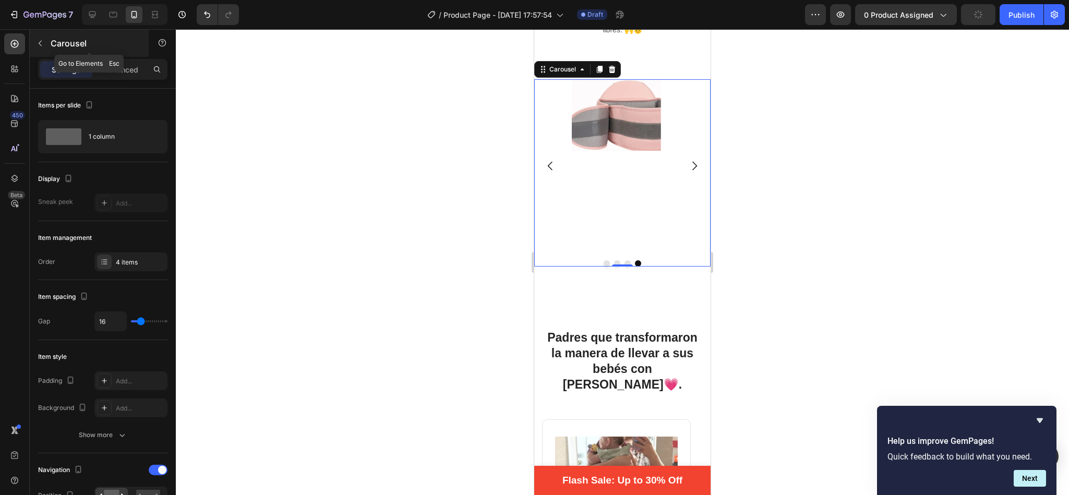
click at [36, 42] on icon "button" at bounding box center [40, 43] width 8 height 8
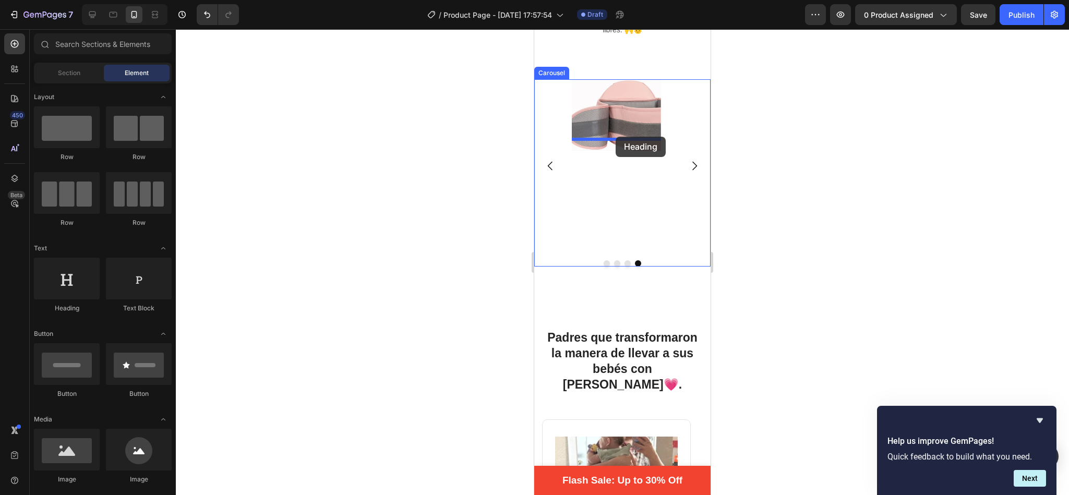
drag, startPoint x: 614, startPoint y: 318, endPoint x: 616, endPoint y: 137, distance: 181.1
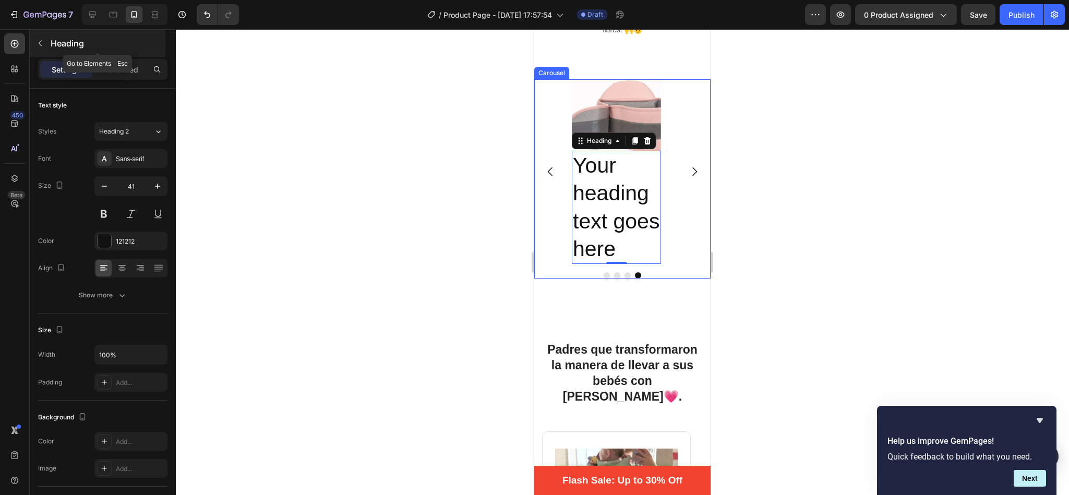
click at [40, 42] on icon "button" at bounding box center [40, 44] width 3 height 6
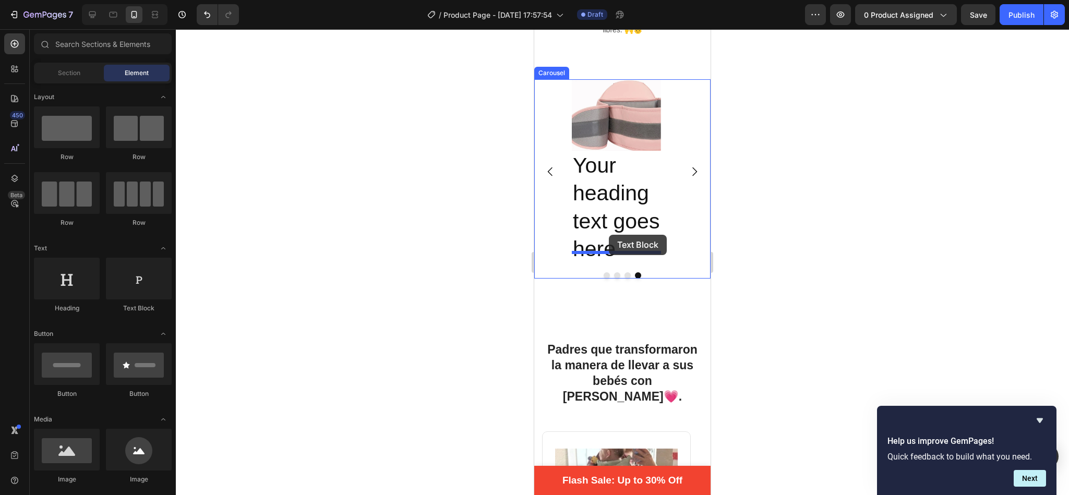
drag, startPoint x: 662, startPoint y: 318, endPoint x: 609, endPoint y: 235, distance: 98.3
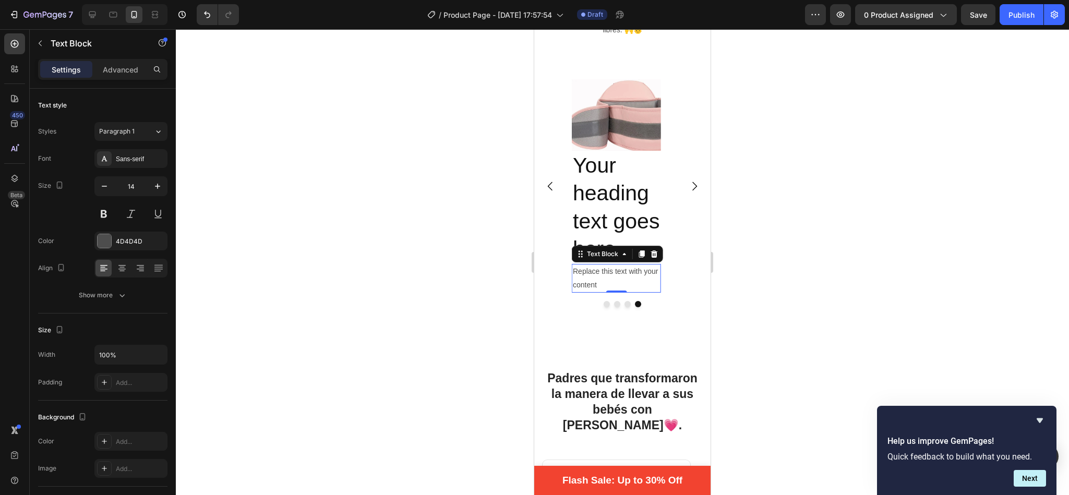
click at [798, 96] on div at bounding box center [622, 262] width 893 height 466
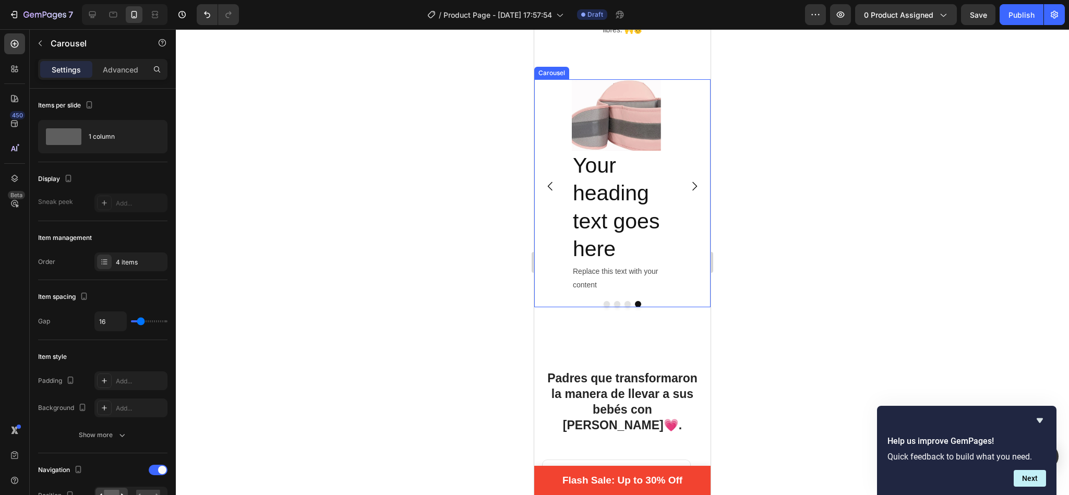
click at [551, 180] on icon "Carousel Back Arrow" at bounding box center [550, 186] width 13 height 13
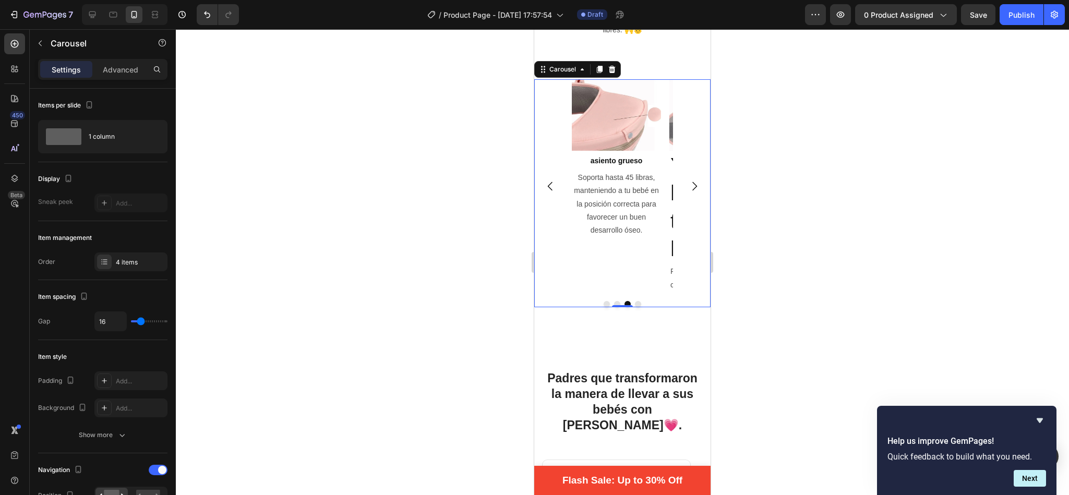
click at [551, 180] on icon "Carousel Back Arrow" at bounding box center [550, 186] width 13 height 13
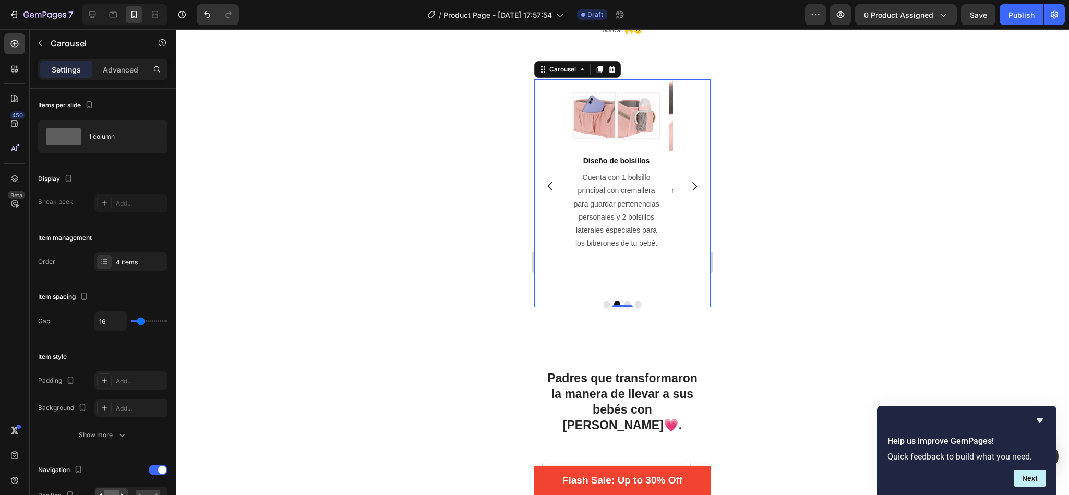
click at [551, 180] on icon "Carousel Back Arrow" at bounding box center [550, 186] width 13 height 13
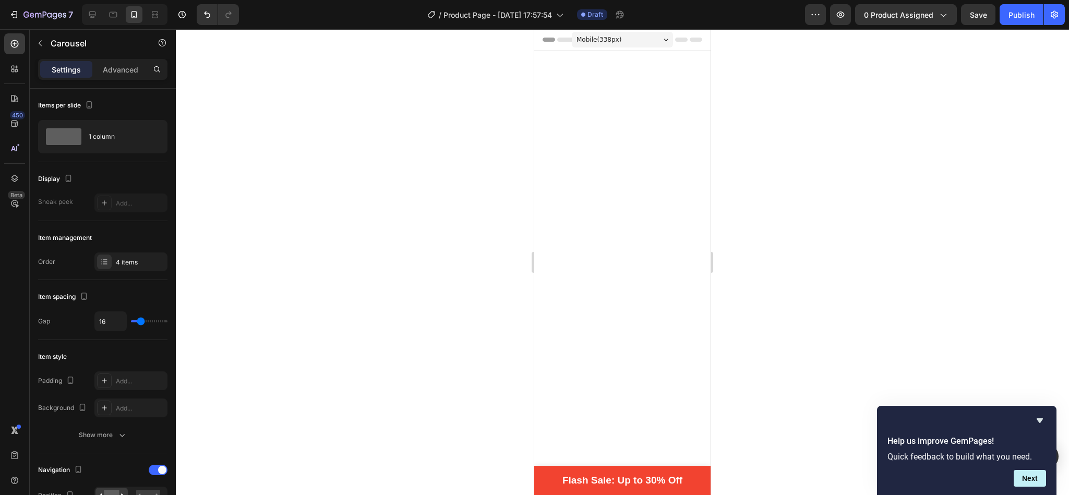
scroll to position [1704, 0]
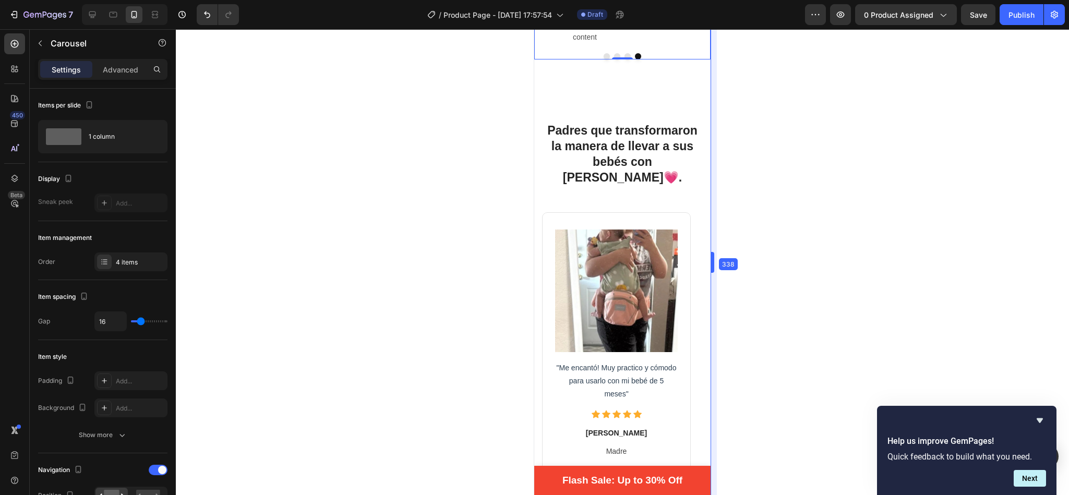
drag, startPoint x: 711, startPoint y: 211, endPoint x: 711, endPoint y: 206, distance: 5.7
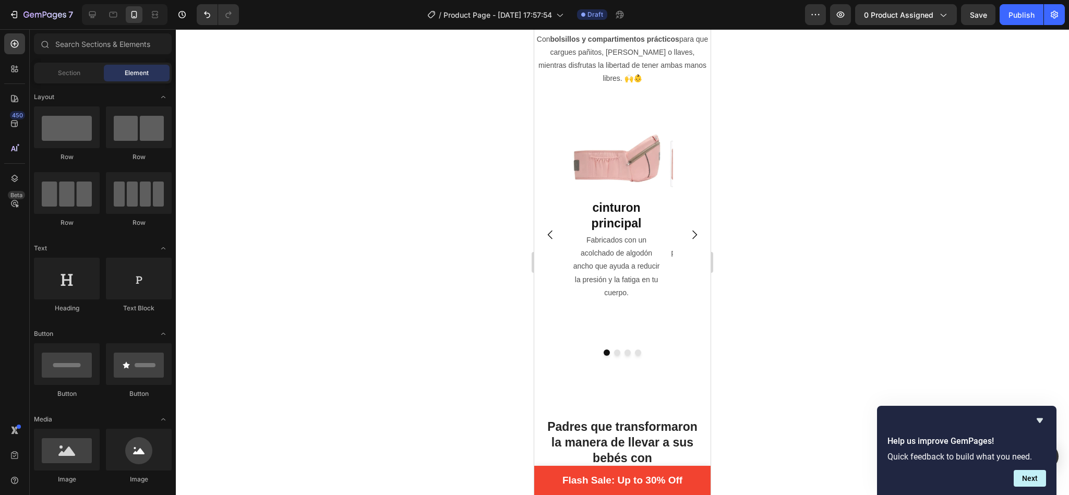
scroll to position [1675, 0]
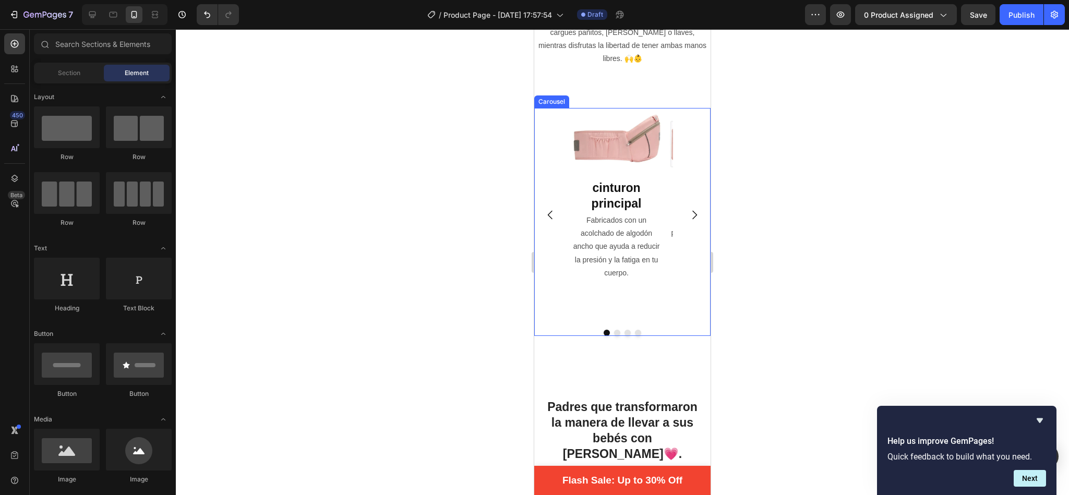
click at [688, 209] on icon "Carousel Next Arrow" at bounding box center [694, 215] width 13 height 13
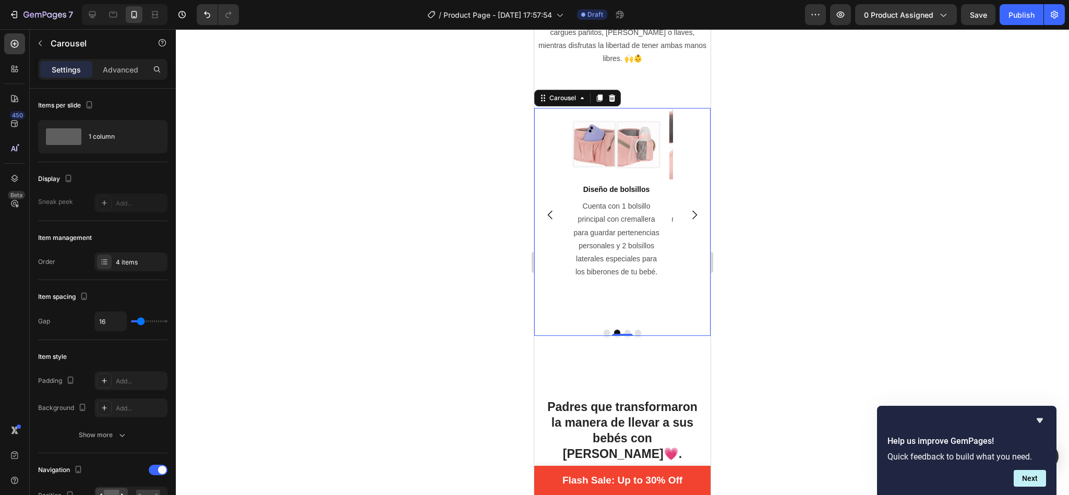
click at [688, 209] on icon "Carousel Next Arrow" at bounding box center [694, 215] width 13 height 13
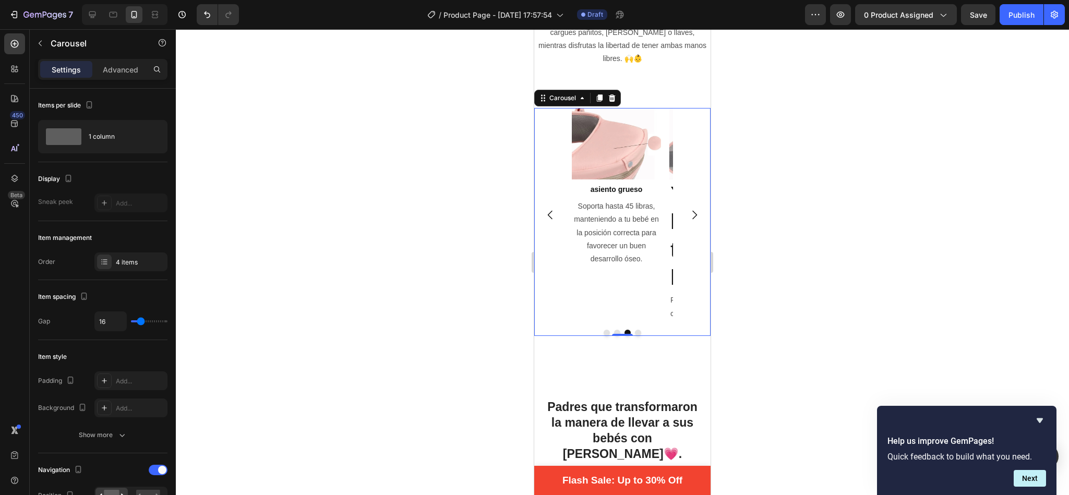
click at [688, 209] on icon "Carousel Next Arrow" at bounding box center [694, 215] width 13 height 13
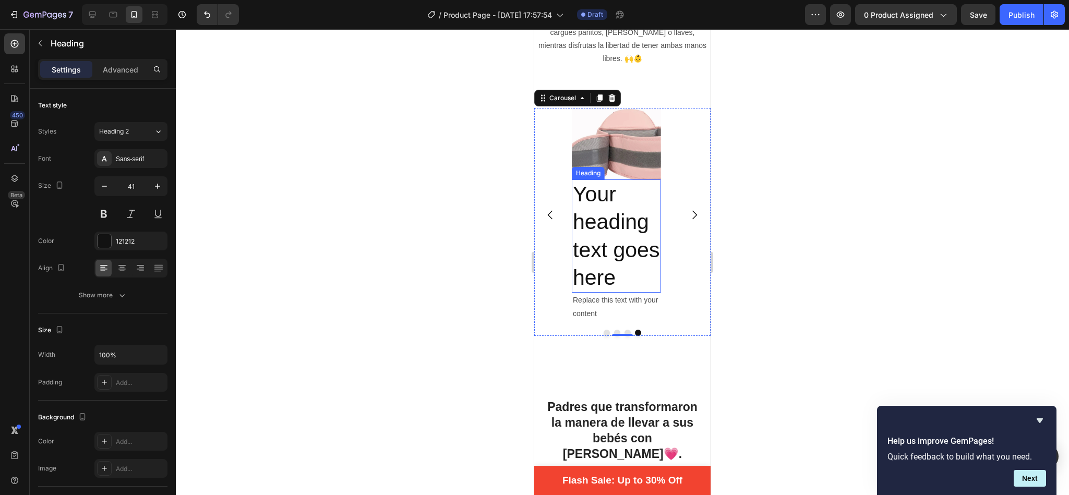
click at [629, 218] on h2 "Your heading text goes here" at bounding box center [616, 235] width 89 height 113
click at [620, 262] on p "Your heading text goes here" at bounding box center [616, 236] width 87 height 111
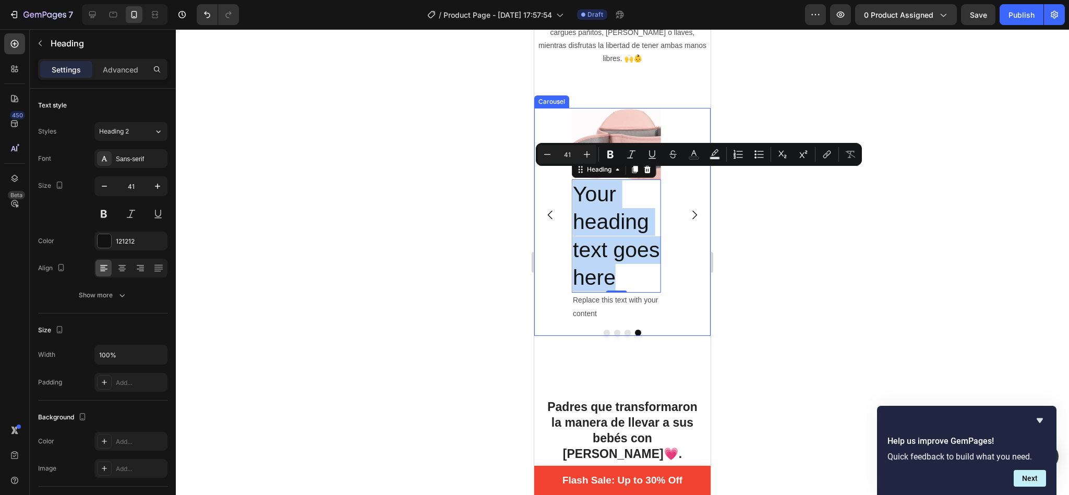
drag, startPoint x: 620, startPoint y: 262, endPoint x: 562, endPoint y: 191, distance: 91.9
click at [562, 191] on div "Image cinturon principal Heading Fabricados con un acolchado de algodón ancho q…" at bounding box center [622, 214] width 176 height 213
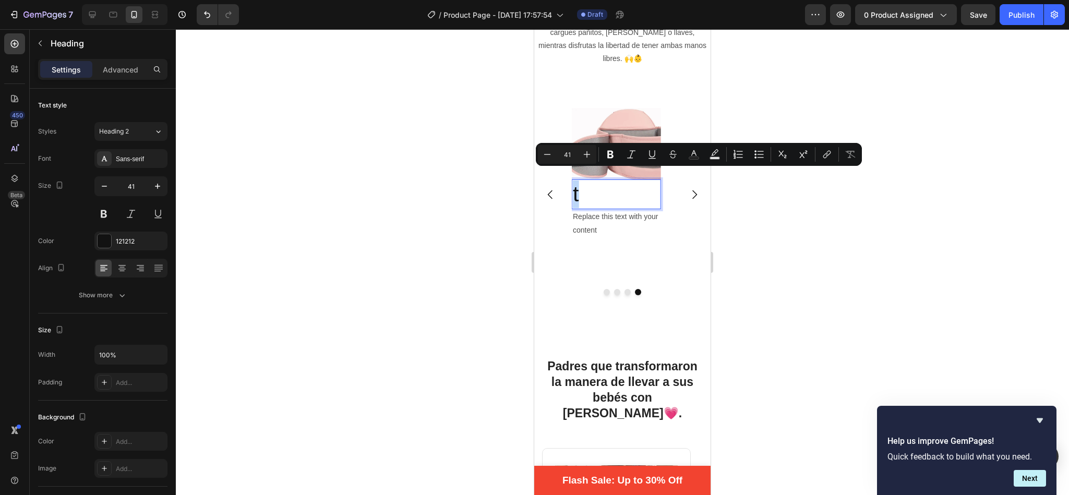
drag, startPoint x: 589, startPoint y: 182, endPoint x: 575, endPoint y: 186, distance: 14.9
click at [575, 186] on p "t" at bounding box center [616, 195] width 87 height 28
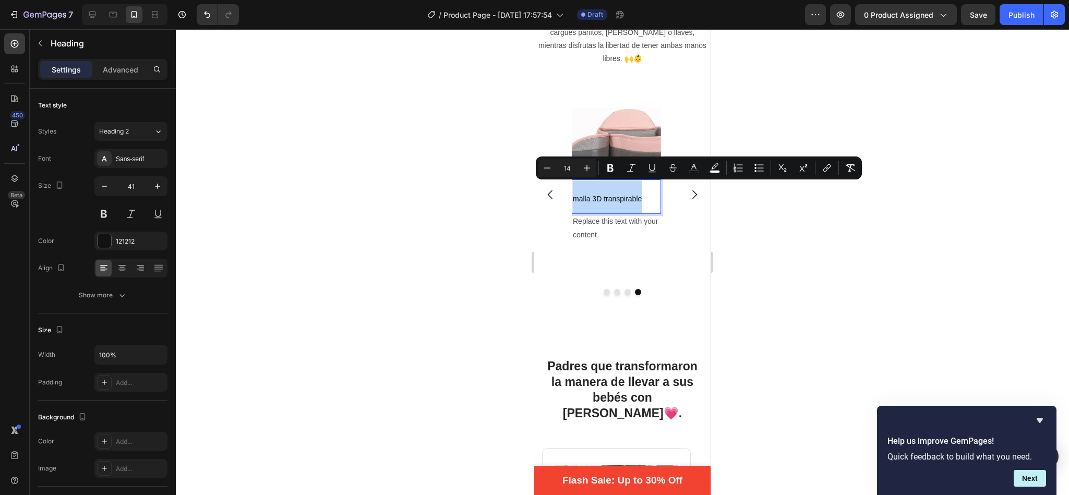
drag, startPoint x: 644, startPoint y: 185, endPoint x: 573, endPoint y: 186, distance: 70.5
click at [573, 186] on p "malla 3D transpirable" at bounding box center [616, 197] width 87 height 32
click at [135, 186] on input "41" at bounding box center [131, 186] width 34 height 19
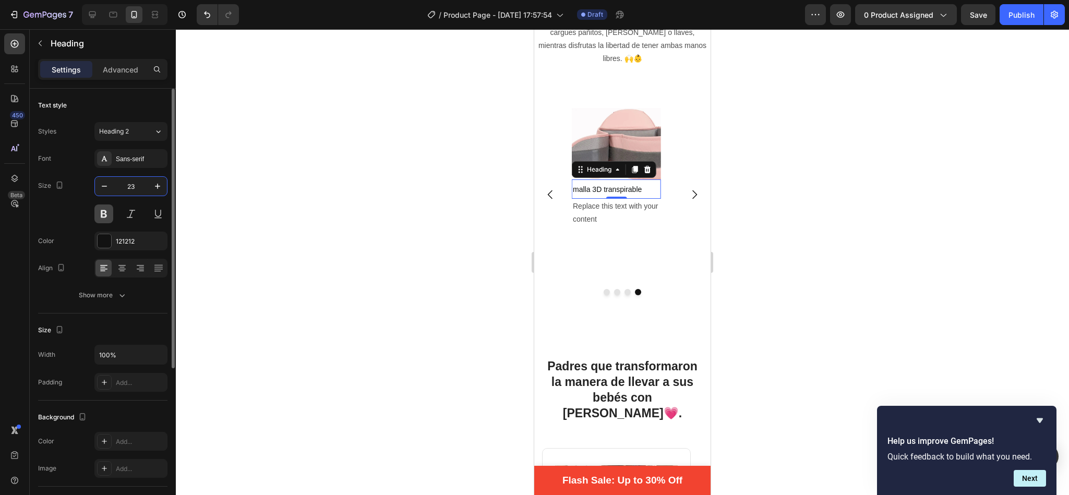
type input "23"
click at [105, 210] on button at bounding box center [103, 214] width 19 height 19
click at [127, 265] on icon at bounding box center [122, 268] width 10 height 10
click at [618, 203] on div "0" at bounding box center [617, 207] width 10 height 8
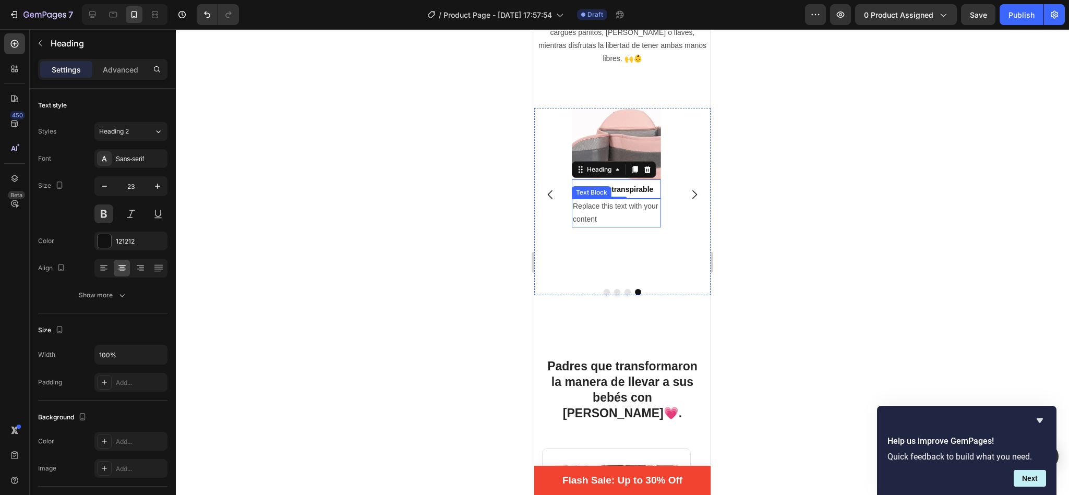
click at [599, 202] on div "Replace this text with your content" at bounding box center [616, 213] width 89 height 28
click at [599, 211] on p "Replace this text with your content" at bounding box center [616, 213] width 87 height 26
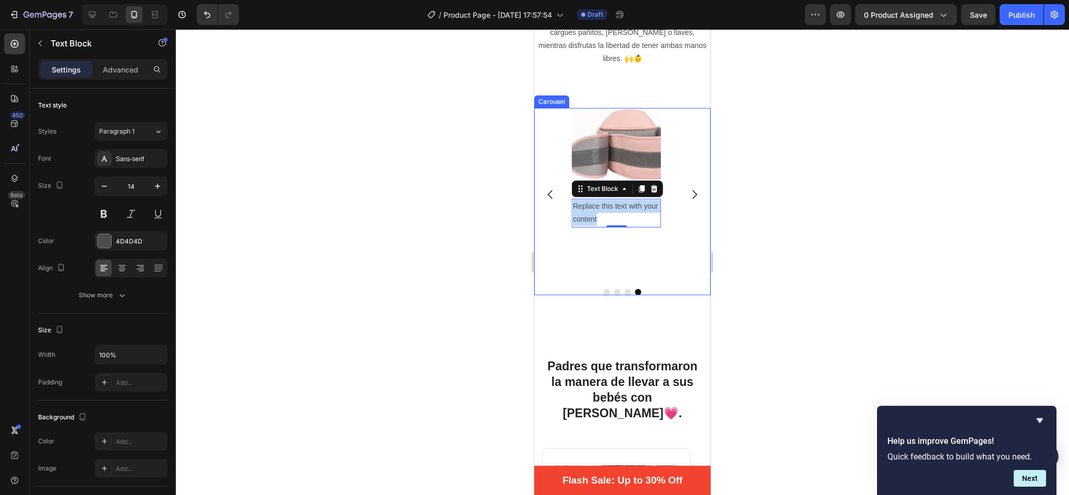
drag, startPoint x: 599, startPoint y: 208, endPoint x: 569, endPoint y: 196, distance: 32.3
click at [569, 196] on div "Image cinturon principal Heading Fabricados con un acolchado de algodón ancho q…" at bounding box center [622, 194] width 176 height 173
click at [770, 116] on div at bounding box center [622, 262] width 893 height 466
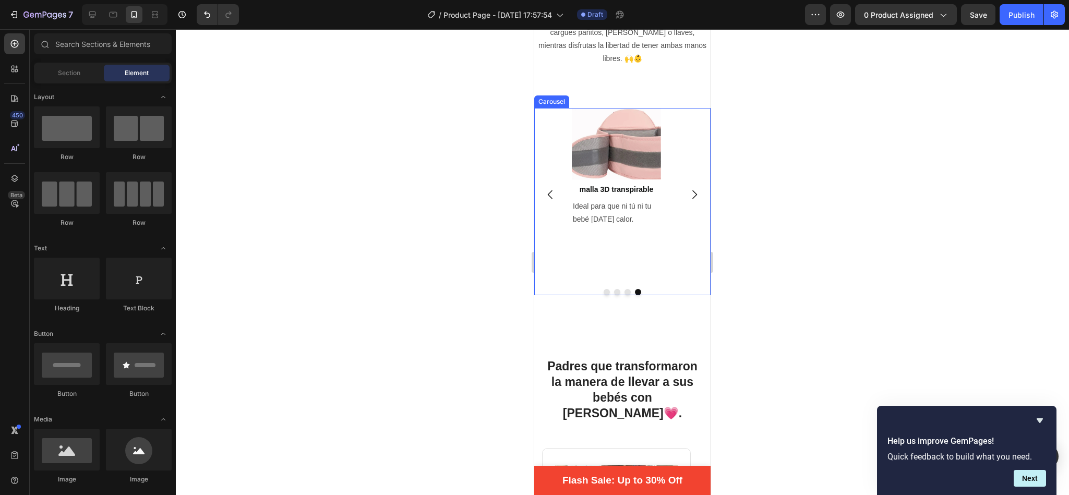
click at [688, 188] on icon "Carousel Next Arrow" at bounding box center [694, 194] width 13 height 13
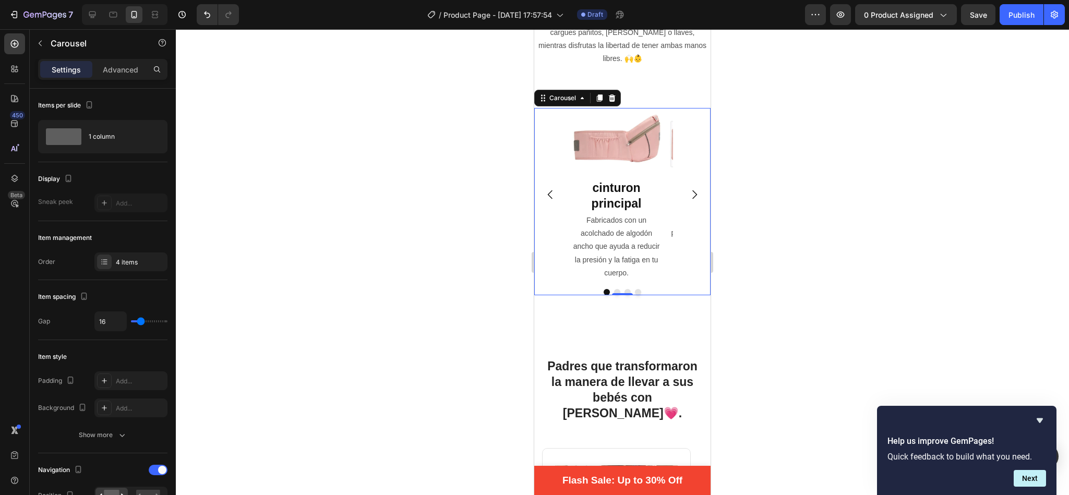
click at [688, 188] on icon "Carousel Next Arrow" at bounding box center [694, 194] width 13 height 13
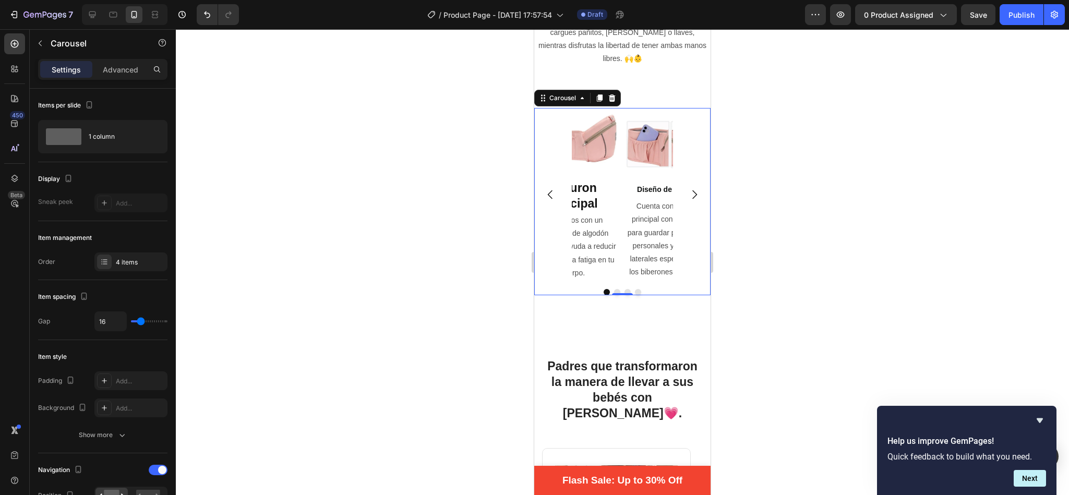
click at [688, 188] on icon "Carousel Next Arrow" at bounding box center [694, 194] width 13 height 13
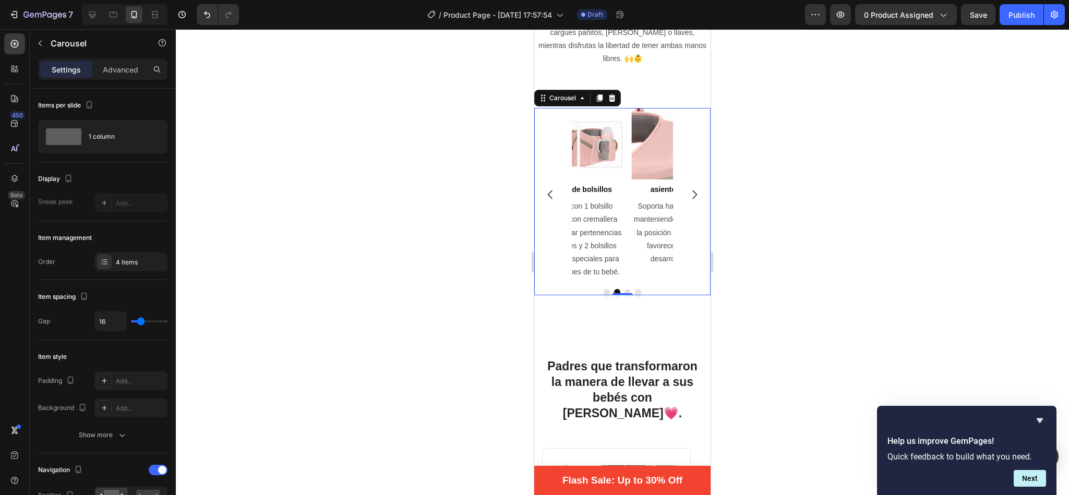
click at [688, 188] on icon "Carousel Next Arrow" at bounding box center [694, 194] width 13 height 13
